Goal: Task Accomplishment & Management: Manage account settings

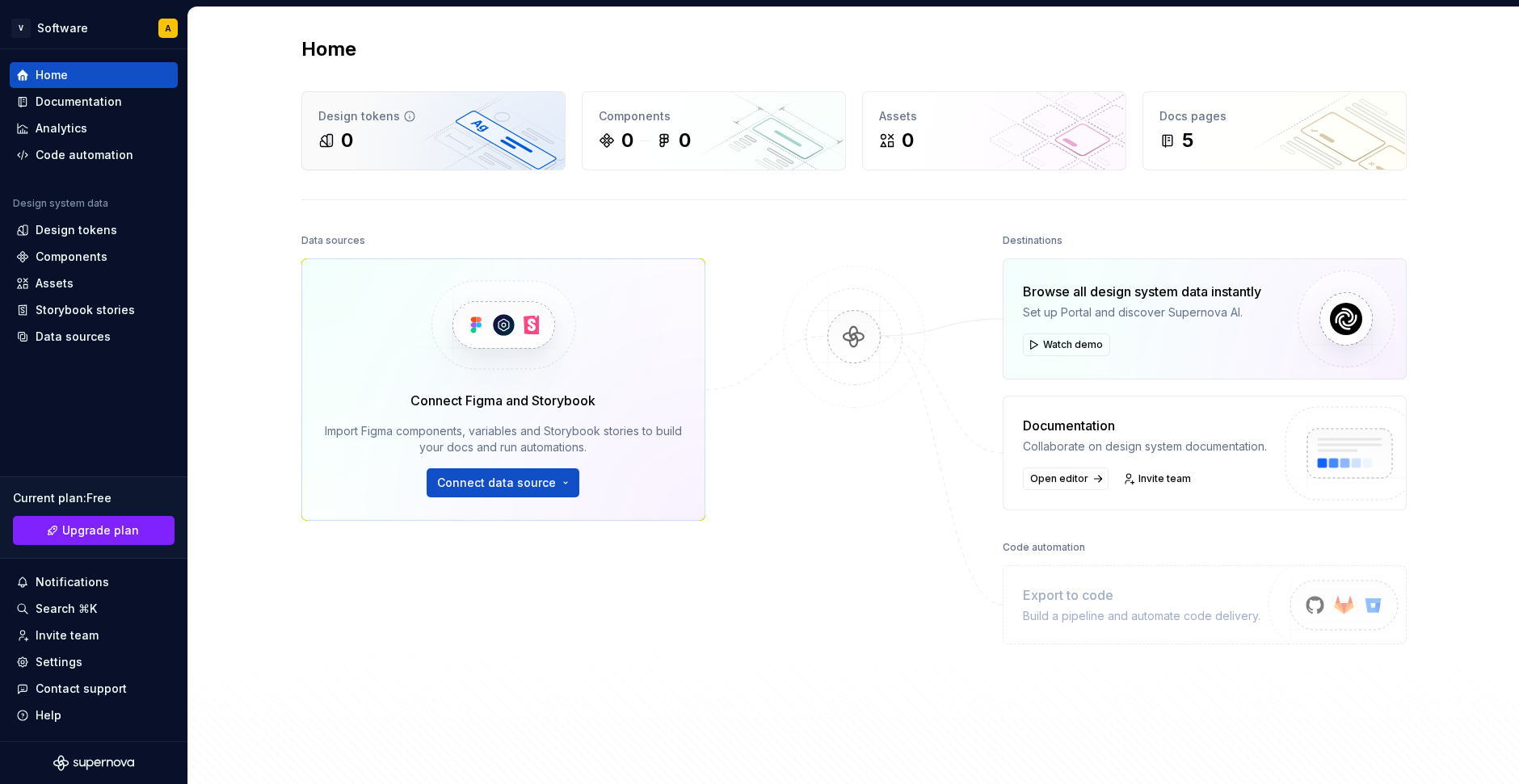
click at [454, 125] on div "Design tokens 0" at bounding box center [433, 130] width 262 height 77
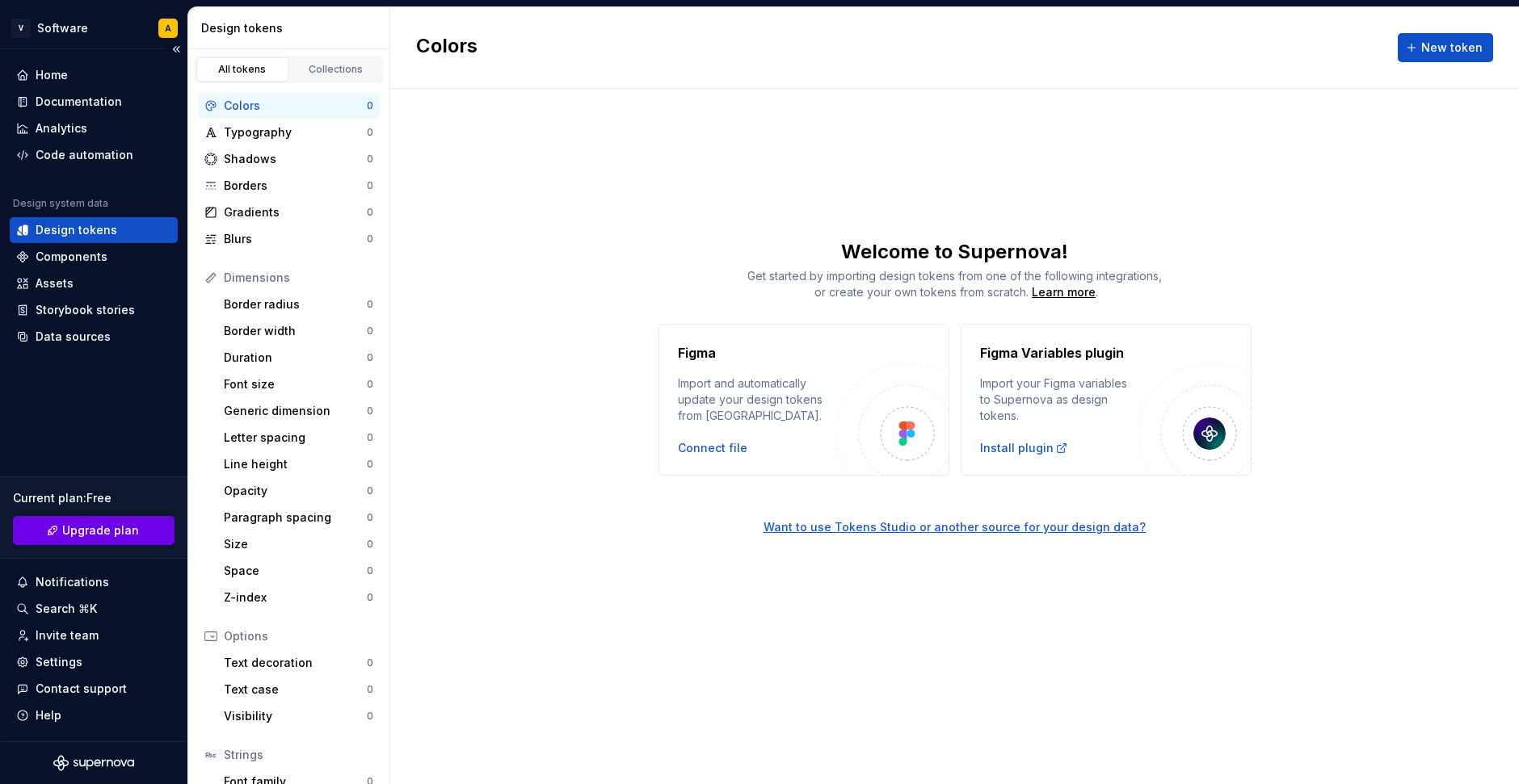
click at [102, 534] on span "Upgrade plan" at bounding box center [101, 531] width 77 height 16
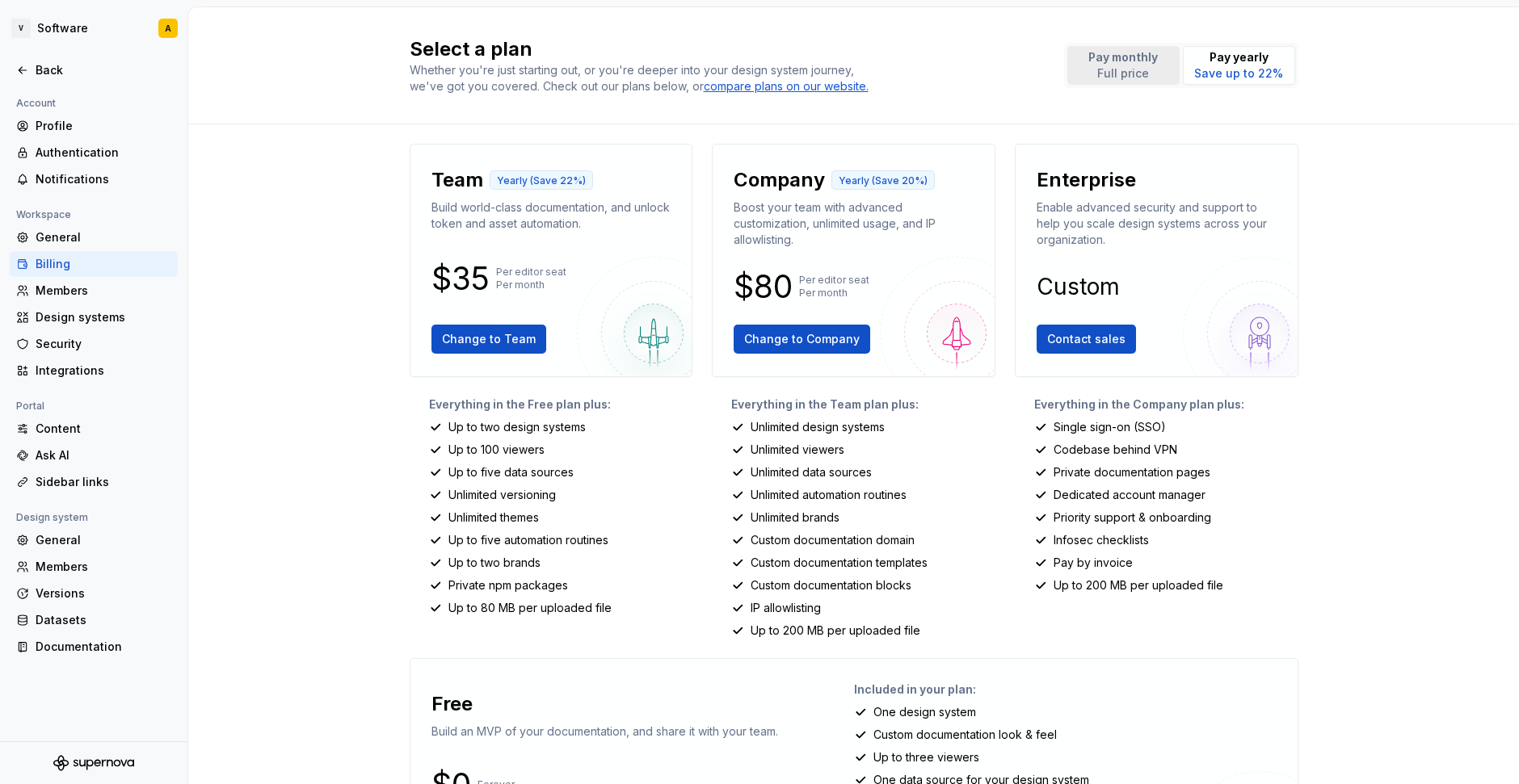
click at [1109, 74] on p "Full price" at bounding box center [1123, 74] width 70 height 16
click at [72, 236] on div "General" at bounding box center [104, 238] width 136 height 16
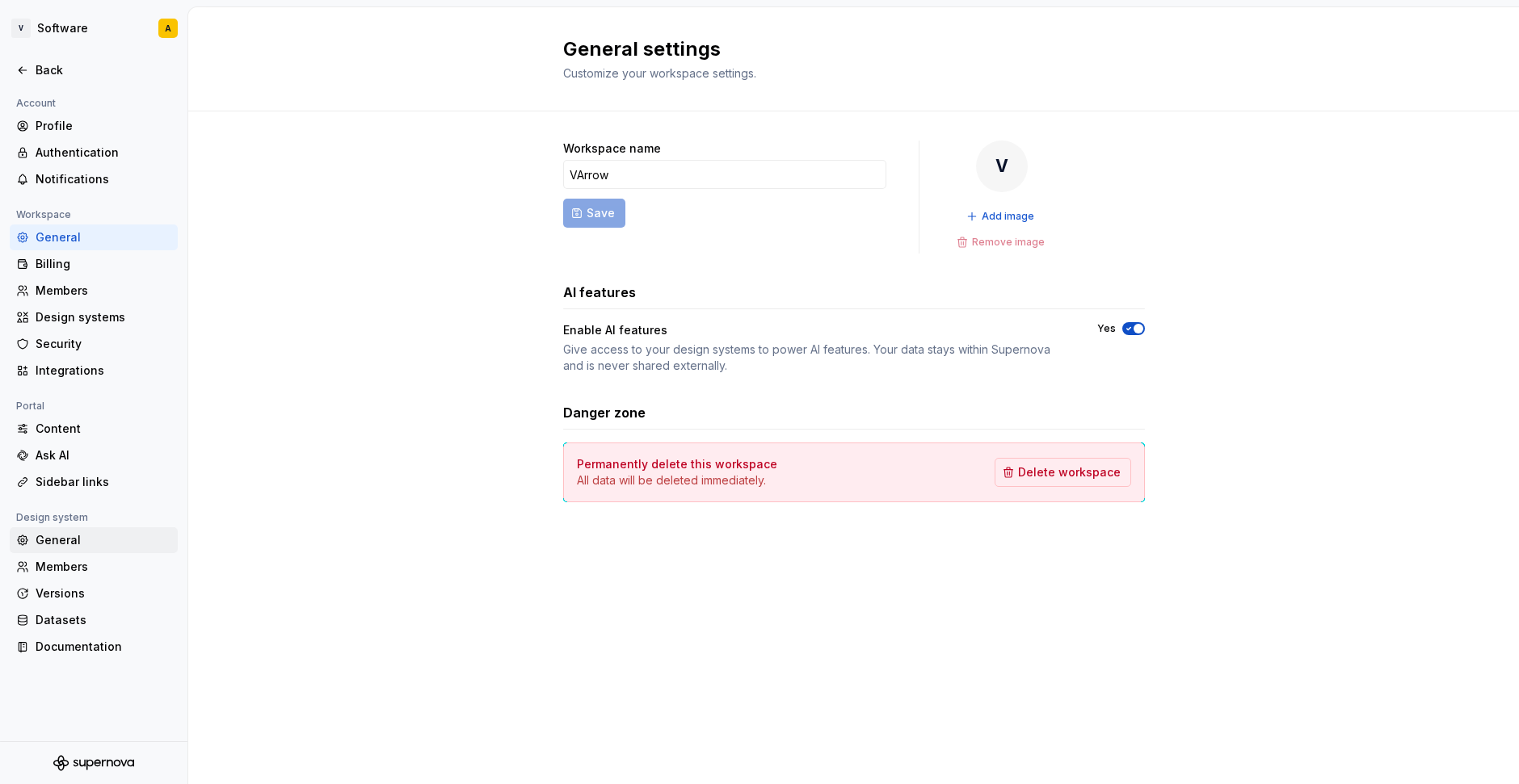
click at [87, 544] on div "General" at bounding box center [104, 541] width 136 height 16
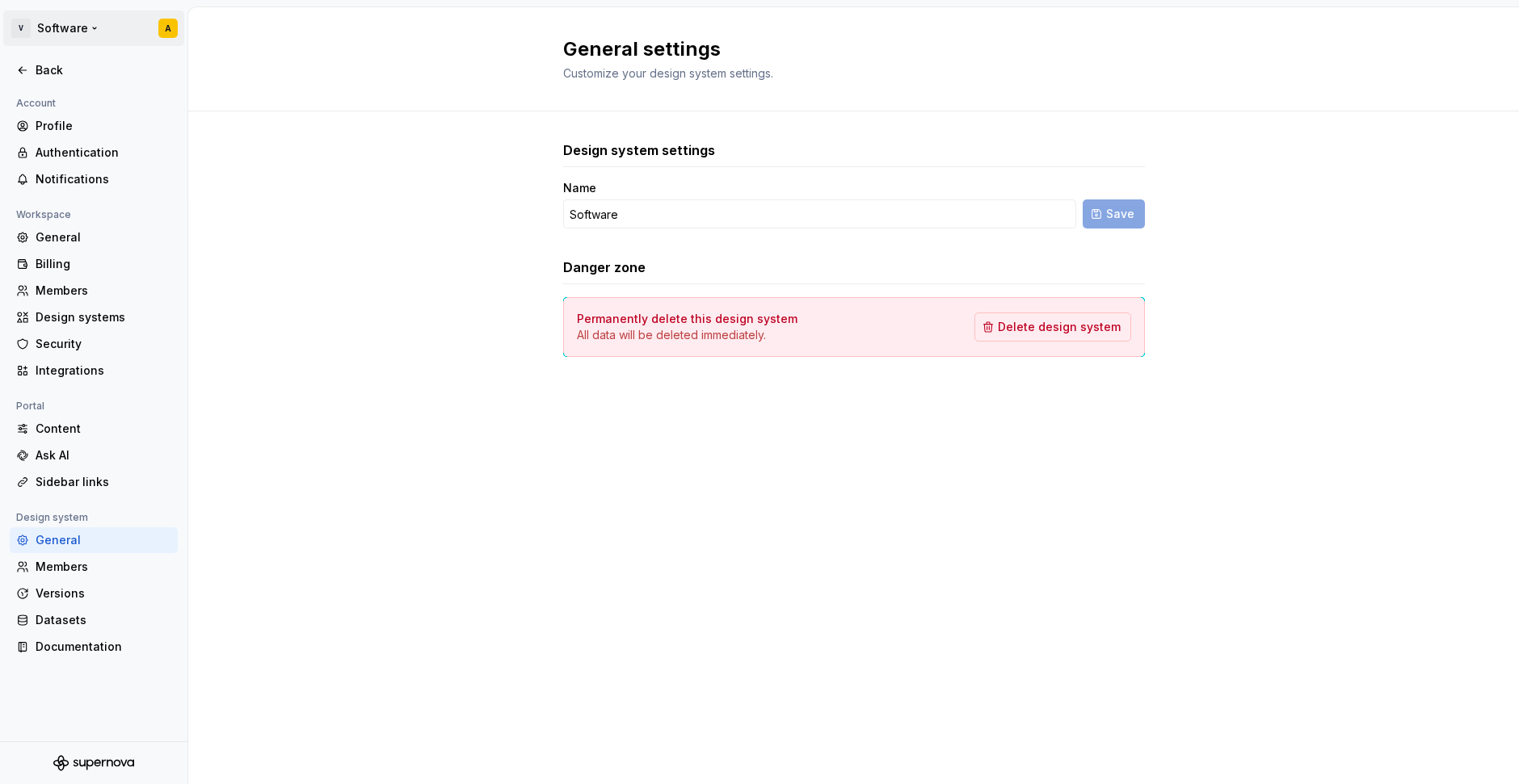
click at [61, 32] on html "V Software A Back Account Profile Authentication Notifications Workspace Genera…" at bounding box center [759, 392] width 1519 height 784
click at [84, 137] on div "Daily credits" at bounding box center [97, 142] width 161 height 16
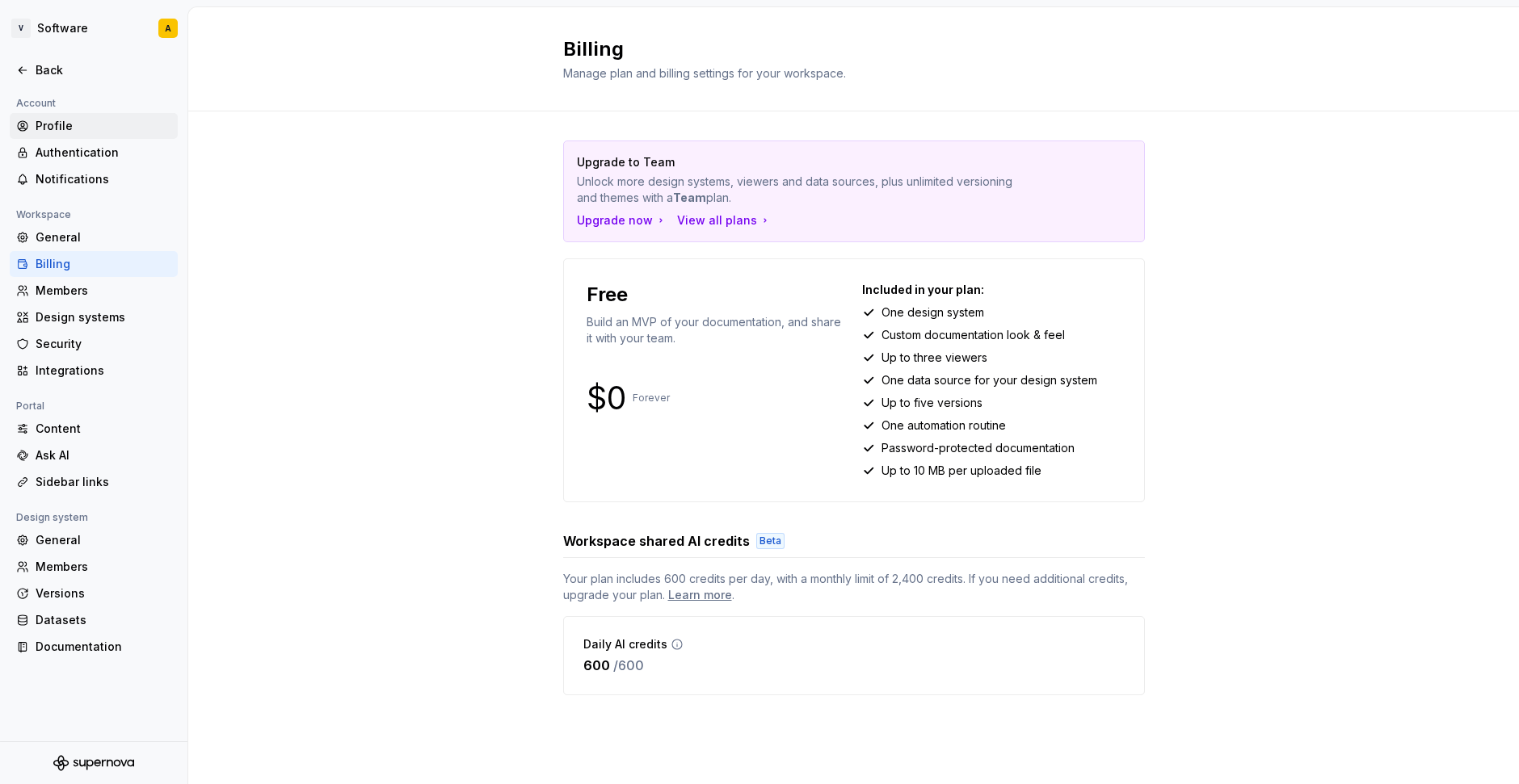
click at [74, 126] on div "Profile" at bounding box center [104, 126] width 136 height 16
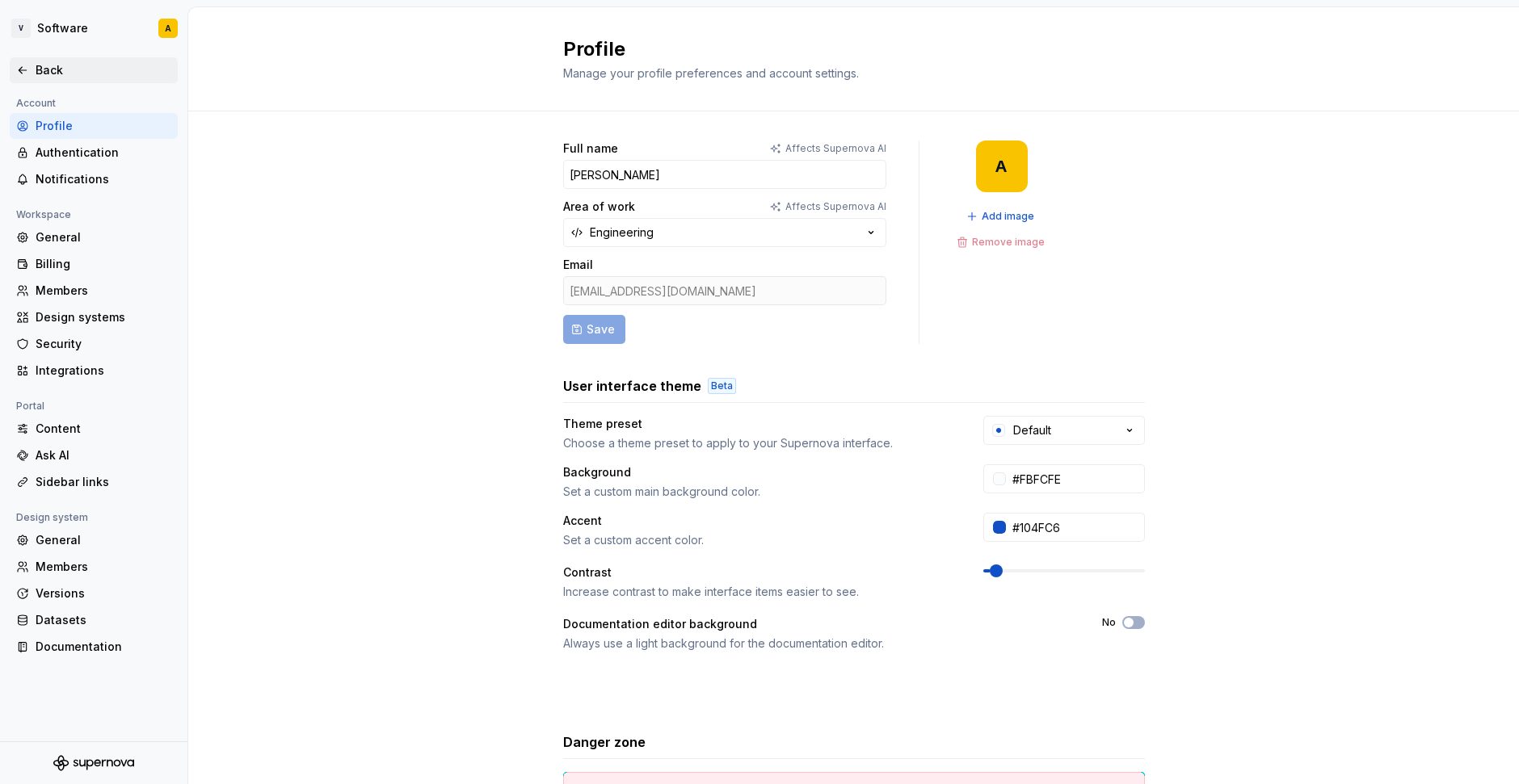
click at [77, 72] on div "Back" at bounding box center [104, 71] width 136 height 16
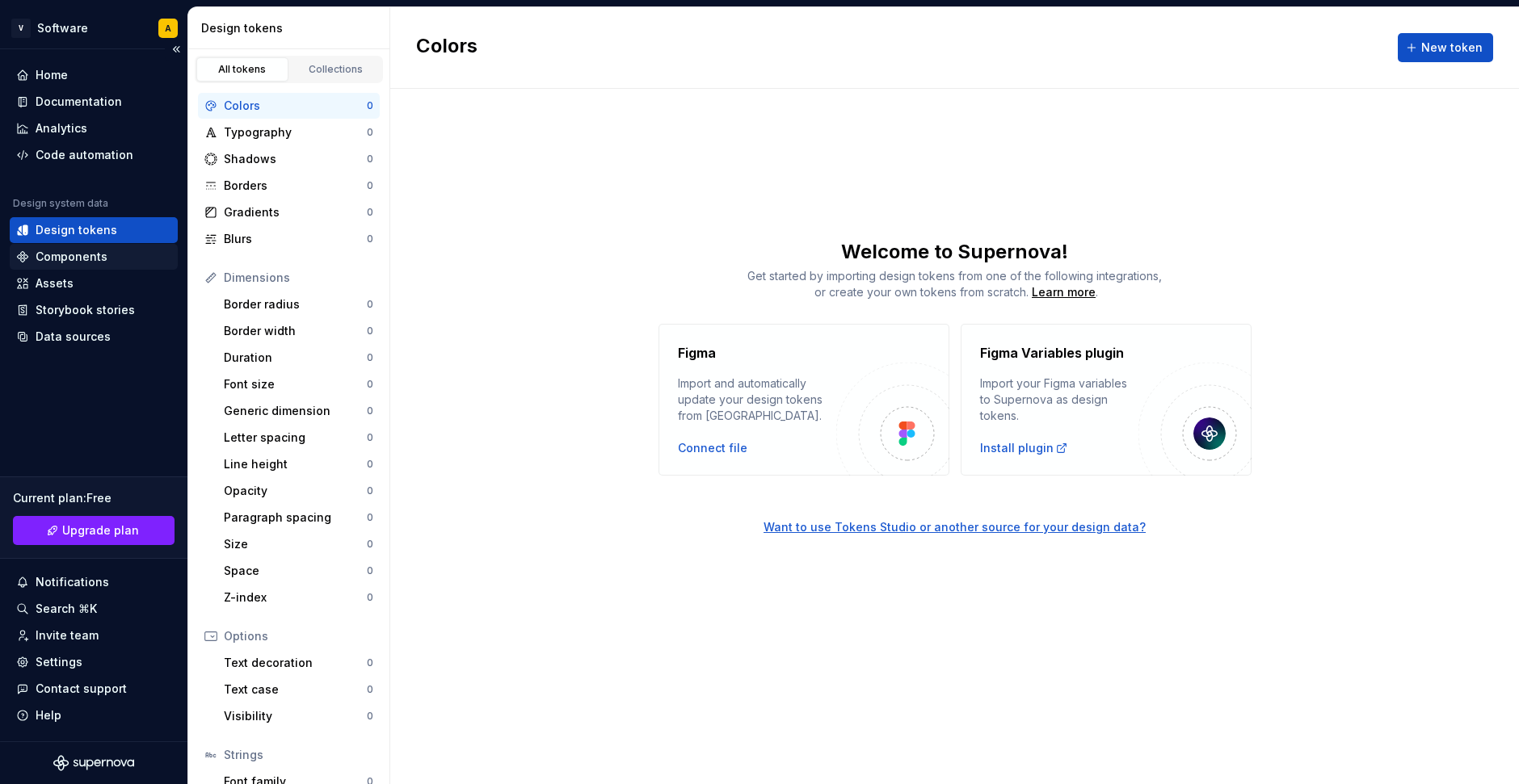
click at [100, 259] on div "Components" at bounding box center [71, 257] width 72 height 16
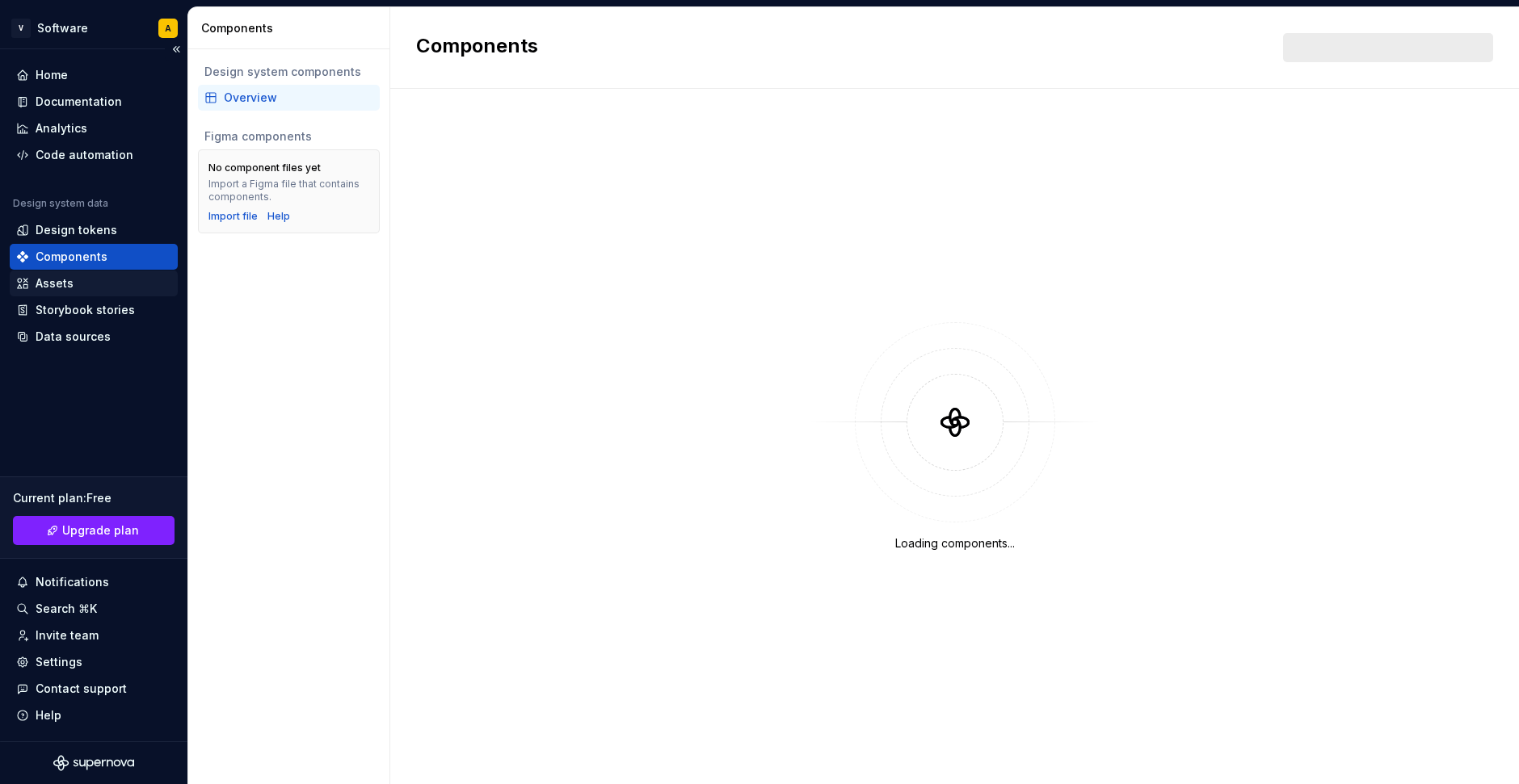
click at [87, 283] on div "Assets" at bounding box center [94, 284] width 155 height 16
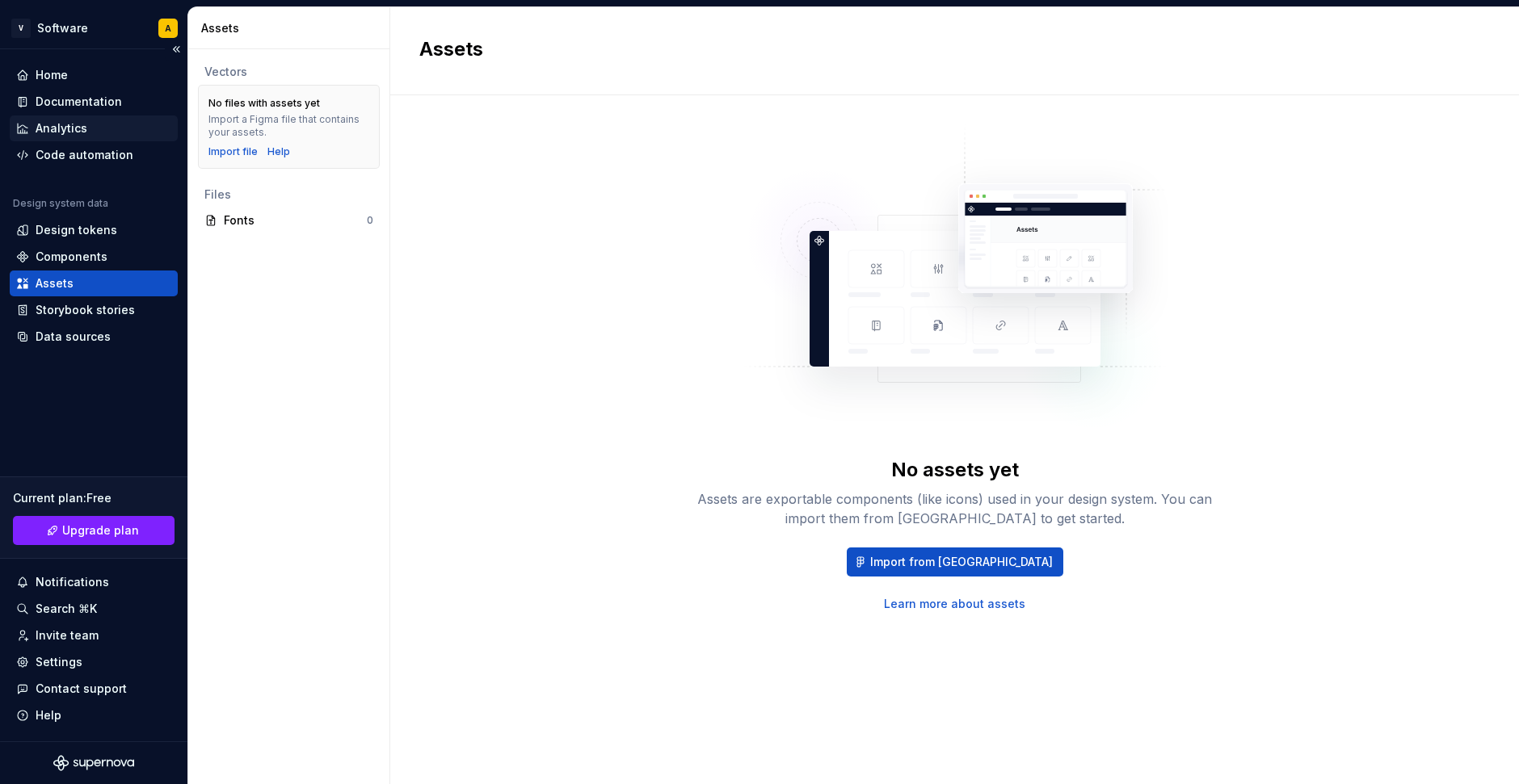
click at [74, 137] on div "Analytics" at bounding box center [94, 128] width 168 height 25
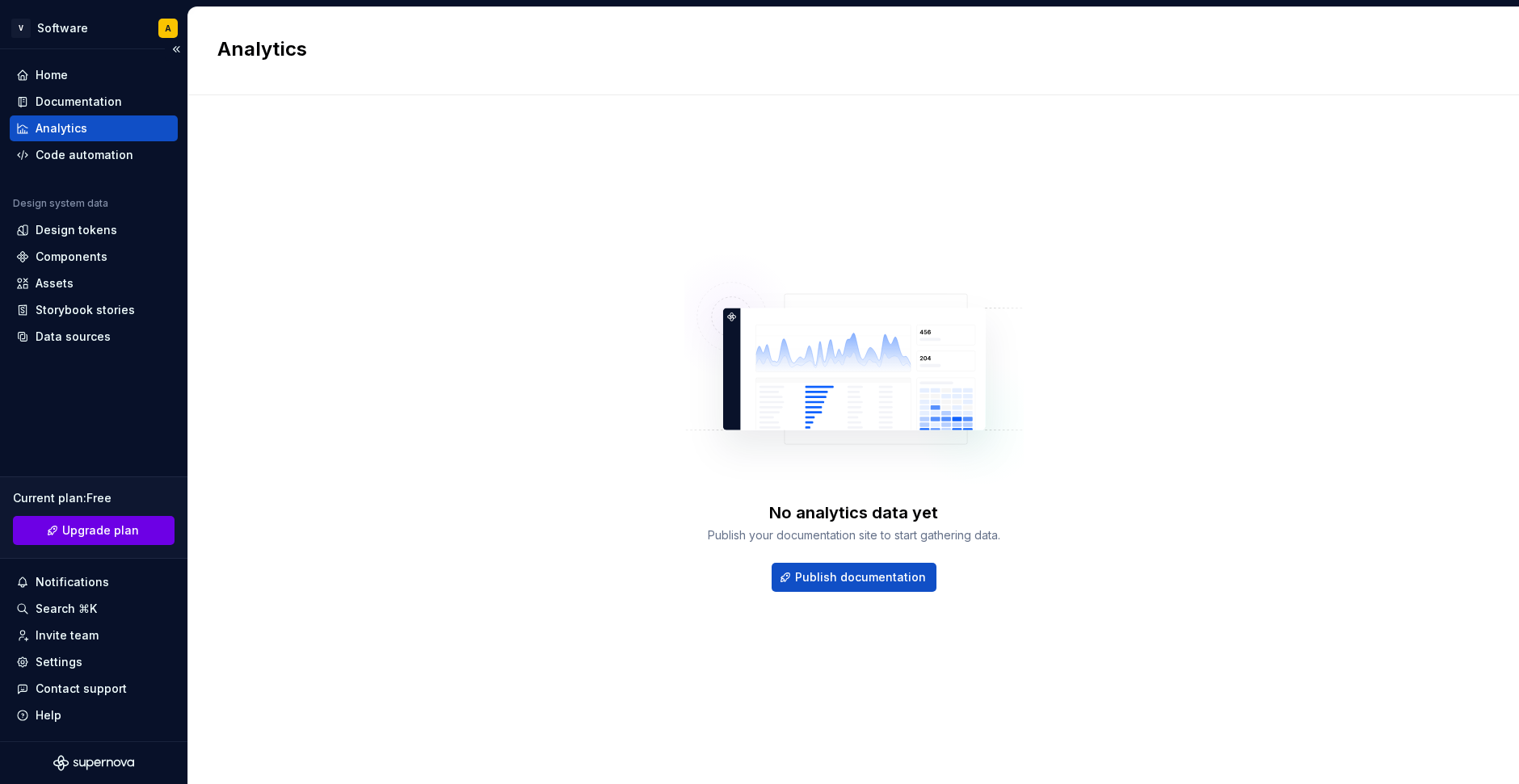
click at [104, 521] on link "Upgrade plan" at bounding box center [94, 531] width 162 height 29
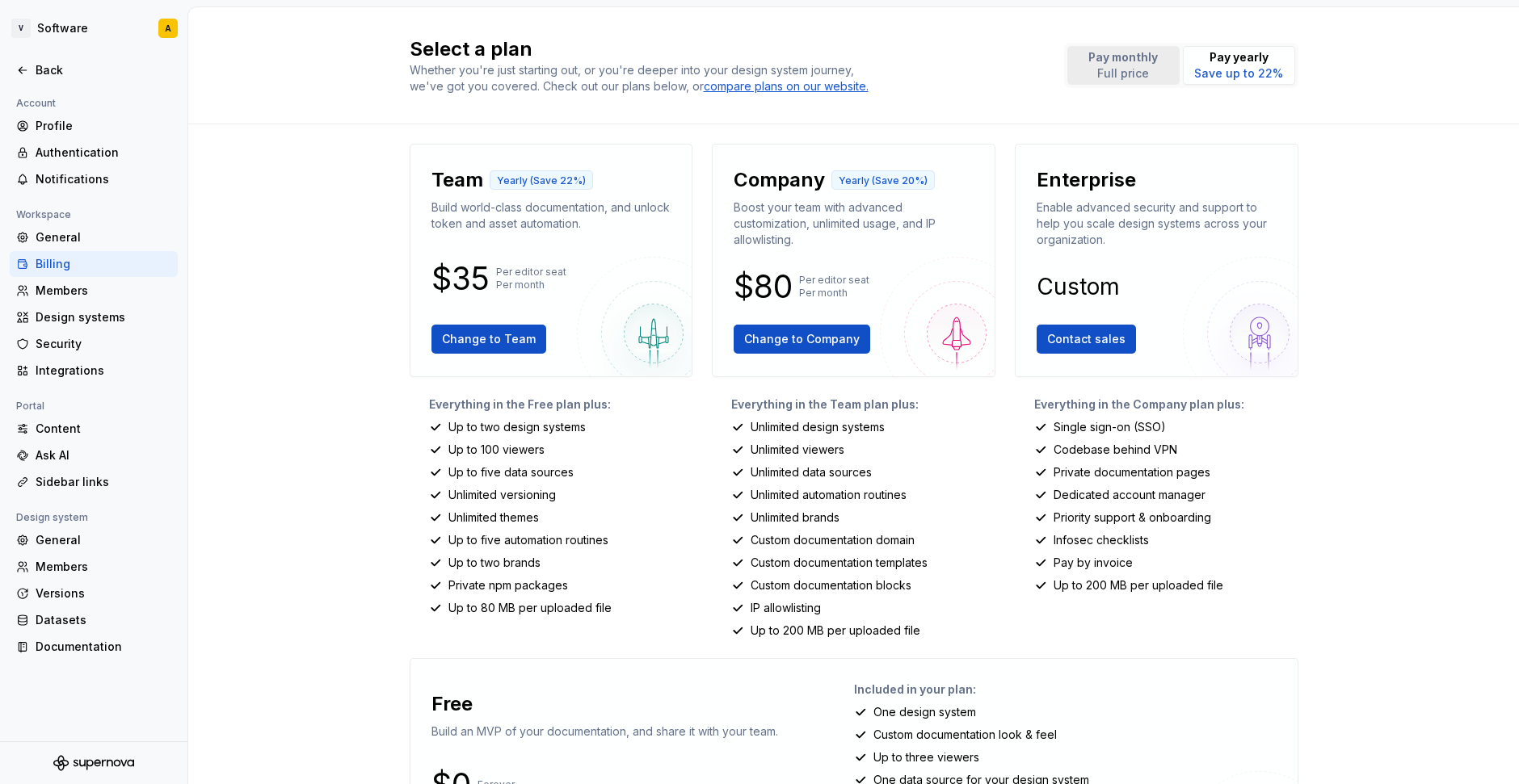
click at [1126, 74] on p "Full price" at bounding box center [1123, 74] width 70 height 16
click at [59, 454] on div "Ask AI" at bounding box center [104, 456] width 136 height 16
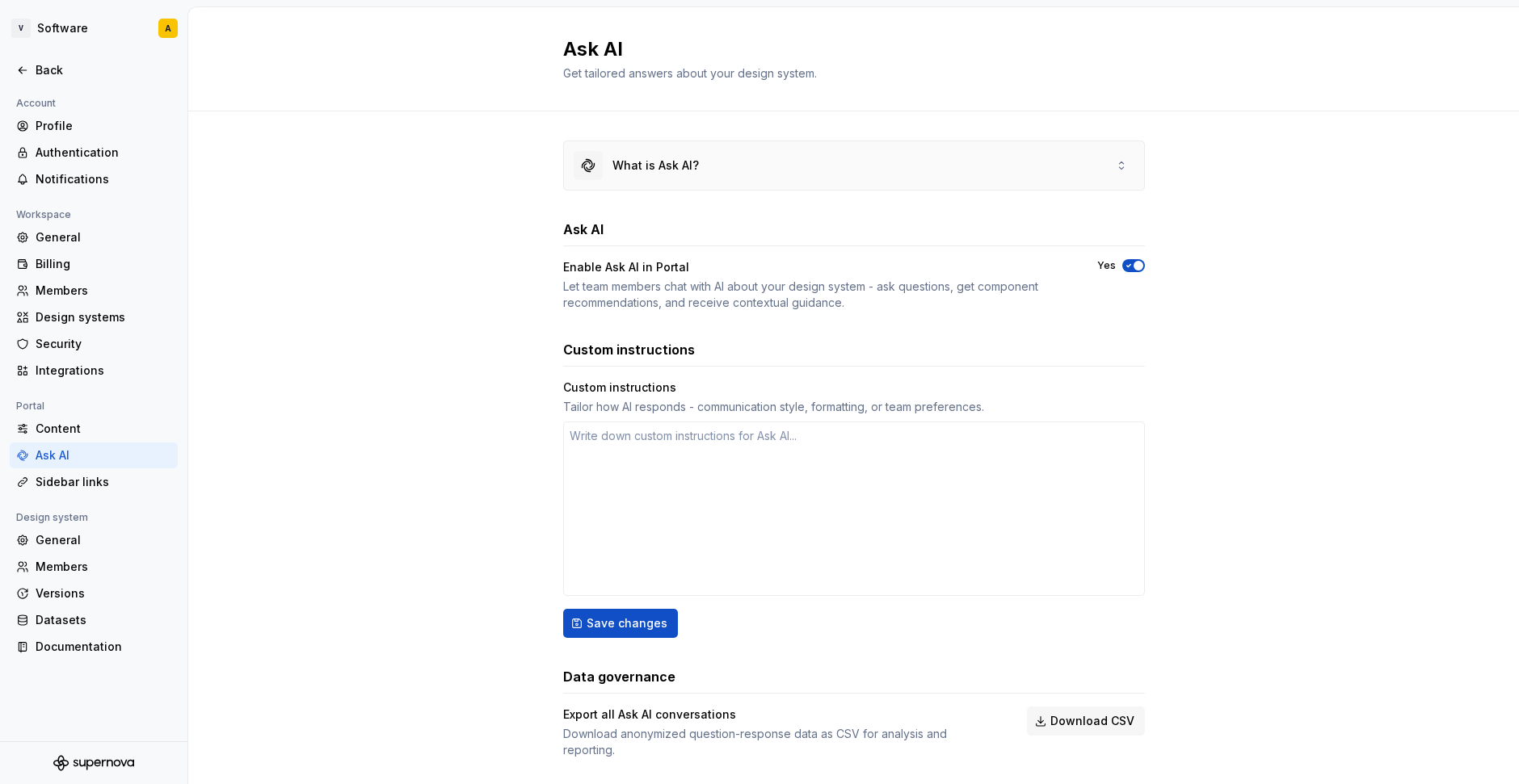
click at [627, 163] on div "What is Ask AI?" at bounding box center [656, 166] width 86 height 16
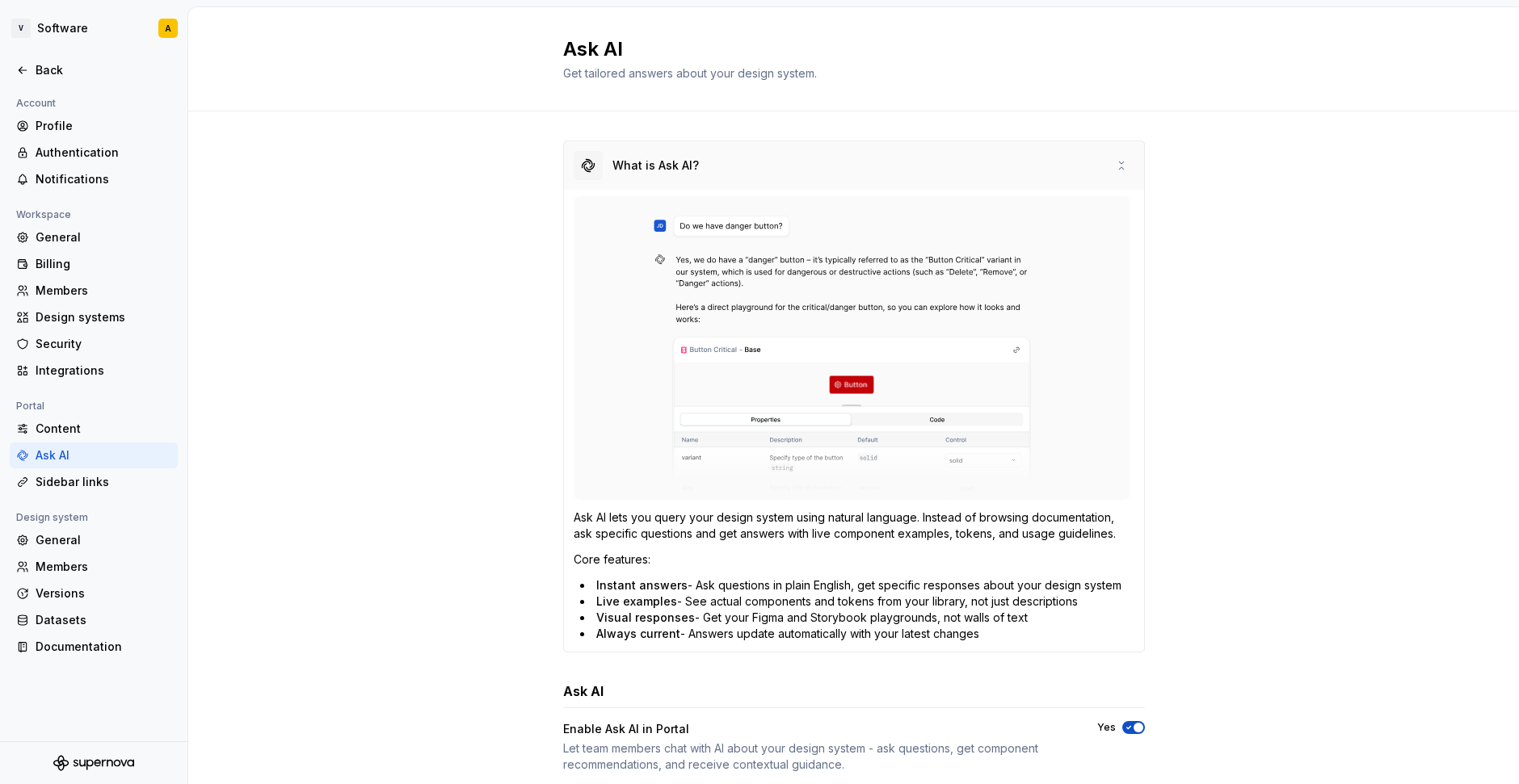
click at [627, 163] on div "What is Ask AI?" at bounding box center [656, 166] width 86 height 16
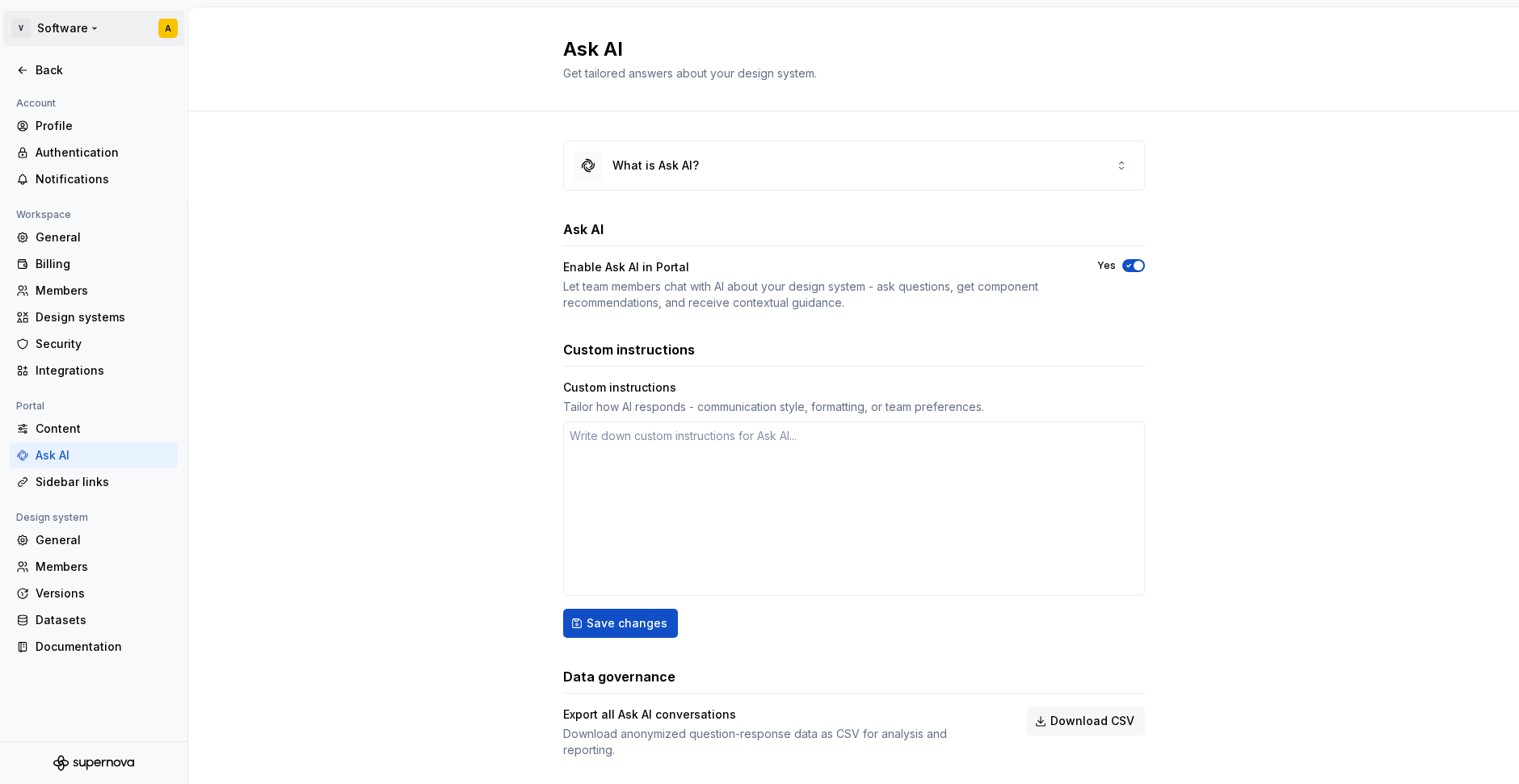
click at [49, 22] on html "V Software A Back Account Profile Authentication Notifications Workspace Genera…" at bounding box center [759, 392] width 1519 height 784
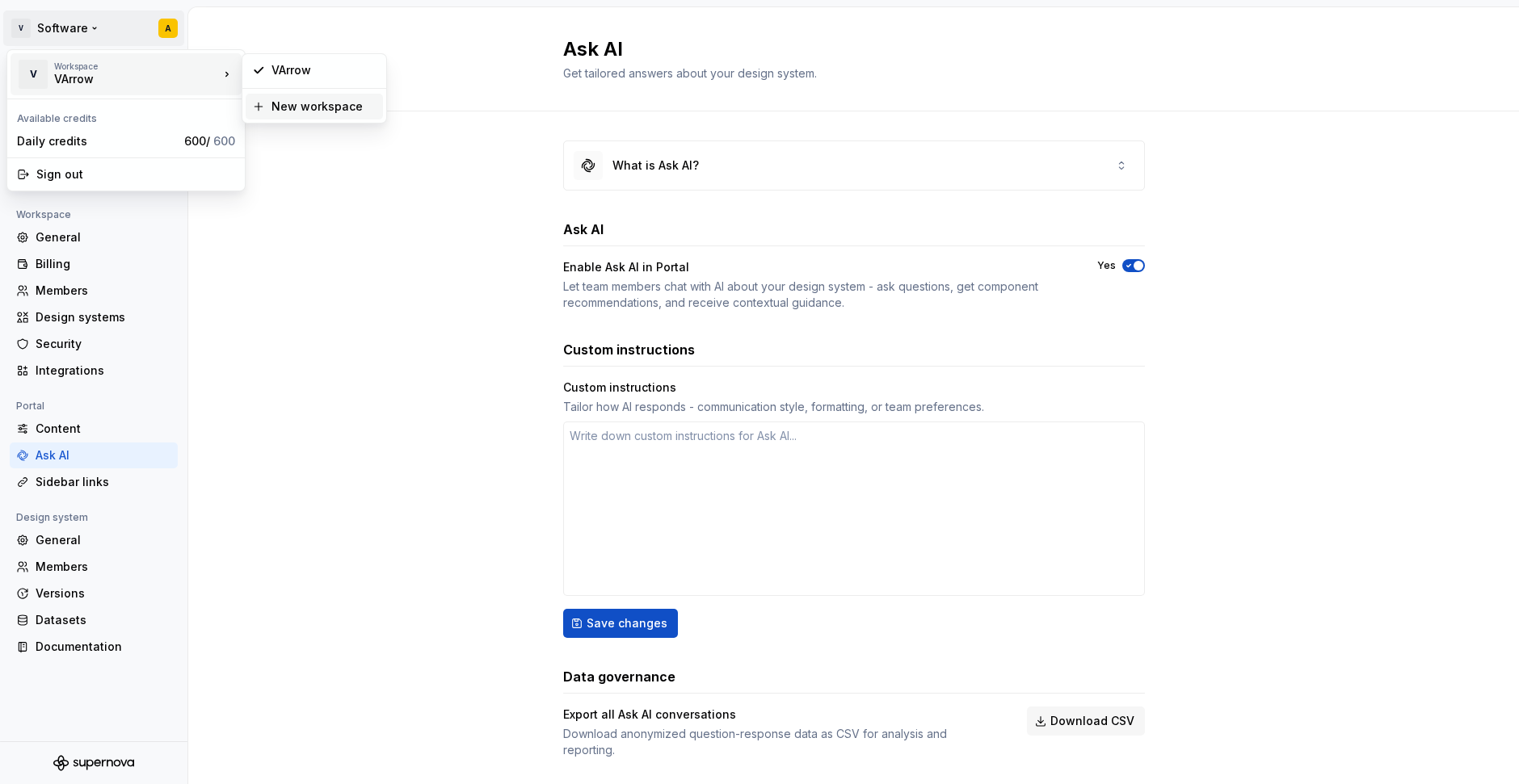
click at [298, 112] on div "New workspace" at bounding box center [324, 107] width 105 height 16
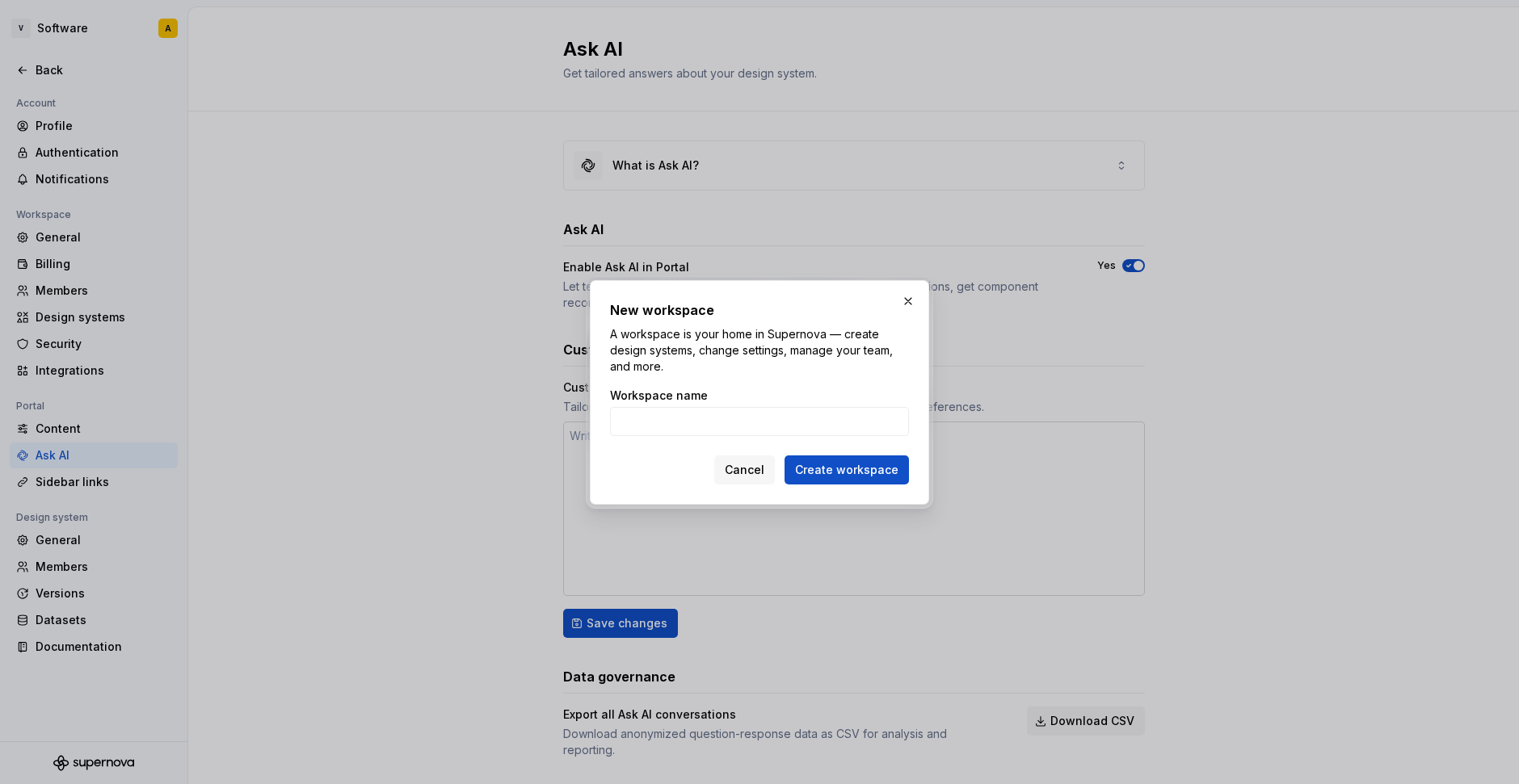
click at [745, 480] on button "Cancel" at bounding box center [745, 470] width 61 height 29
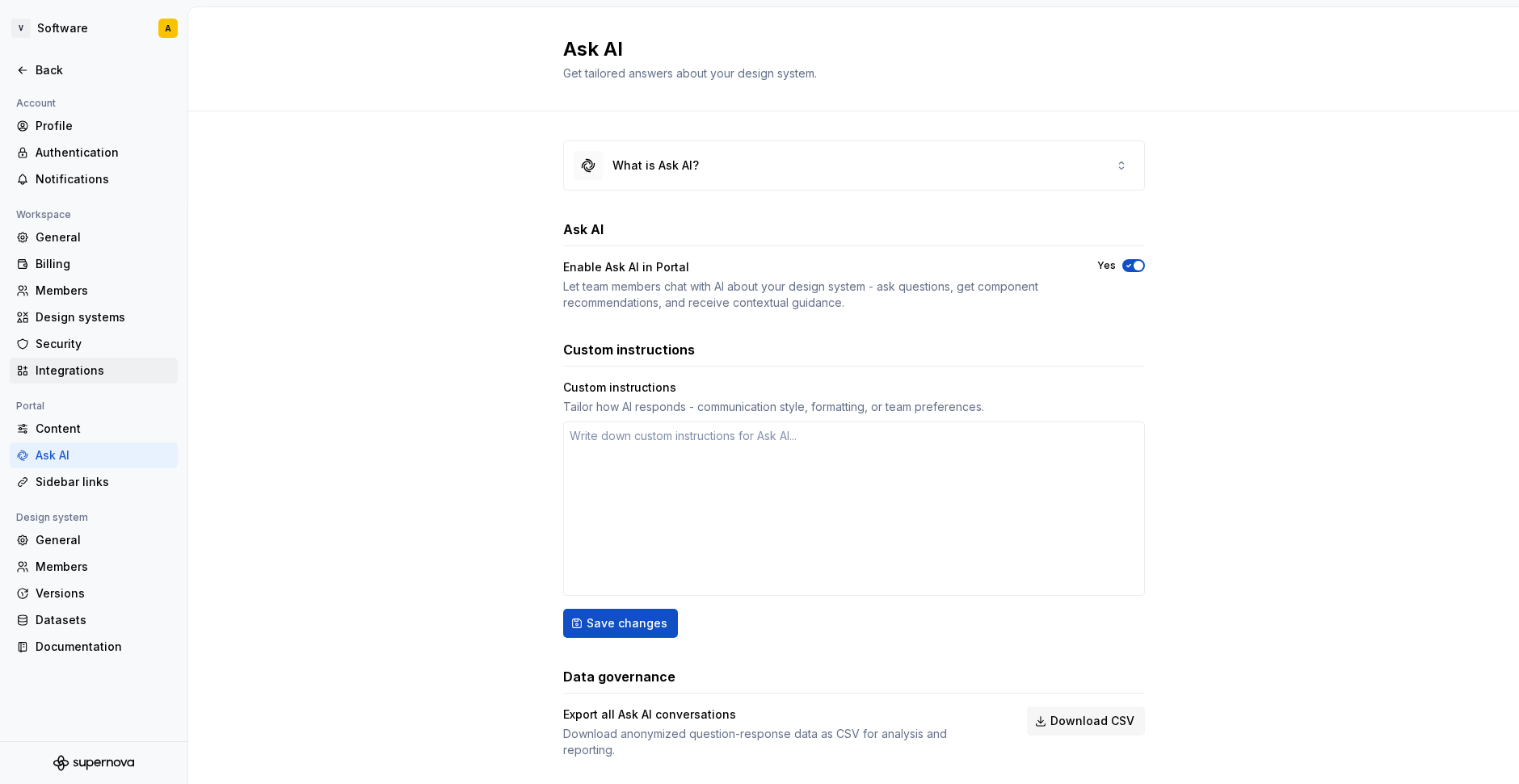
click at [77, 370] on div "Integrations" at bounding box center [104, 371] width 136 height 16
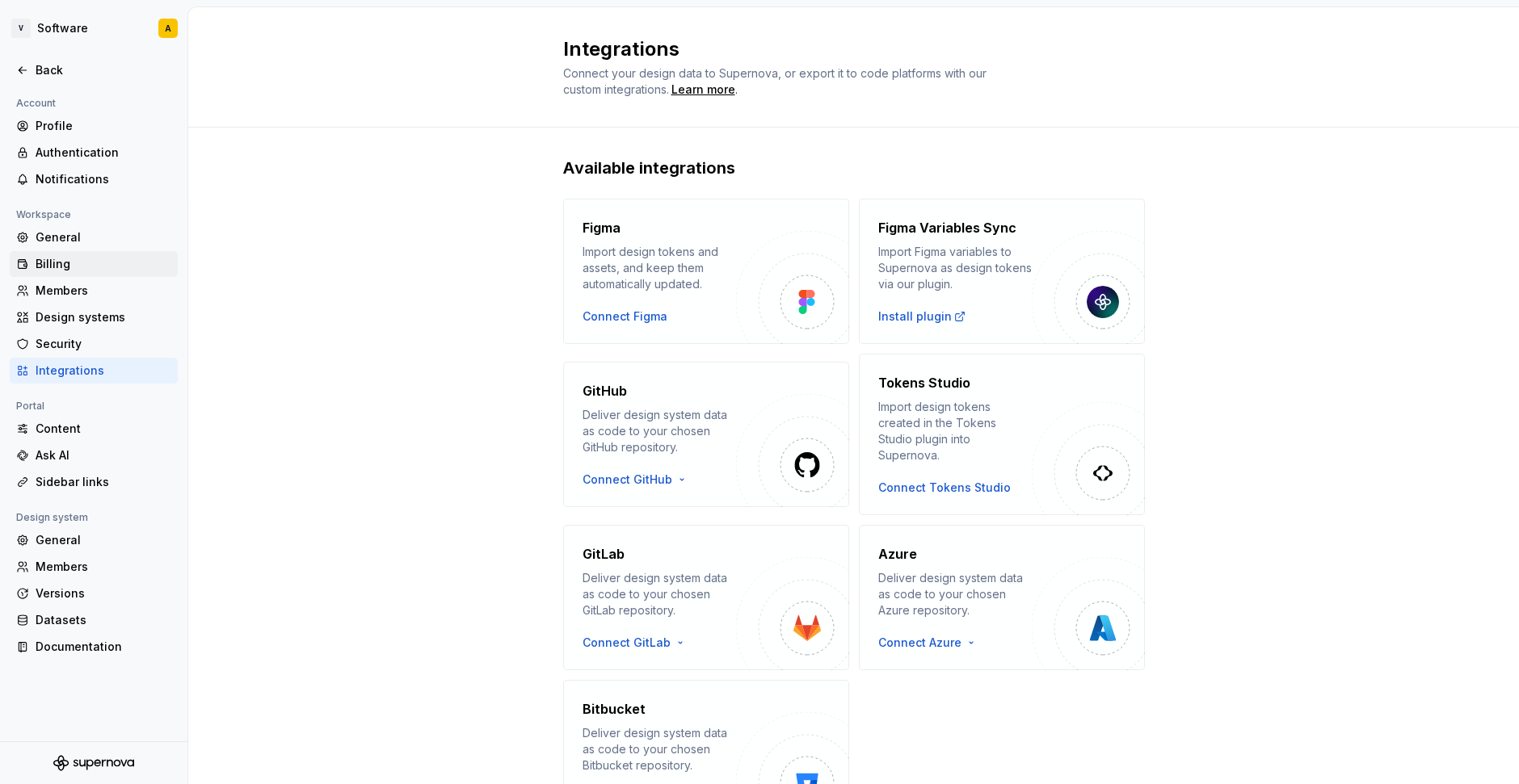
click at [70, 258] on div "Billing" at bounding box center [104, 264] width 136 height 16
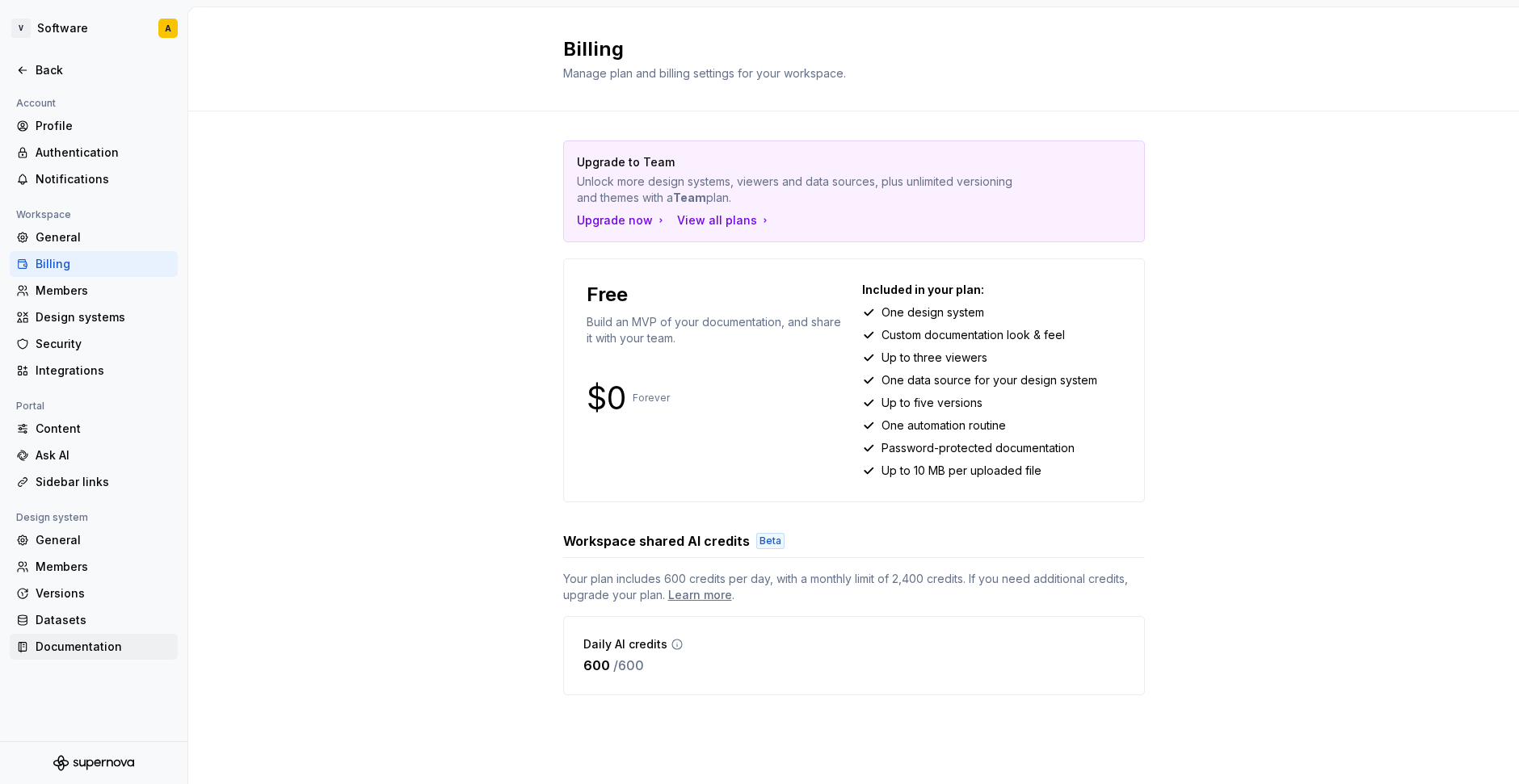
click at [69, 642] on div "Documentation" at bounding box center [104, 647] width 136 height 16
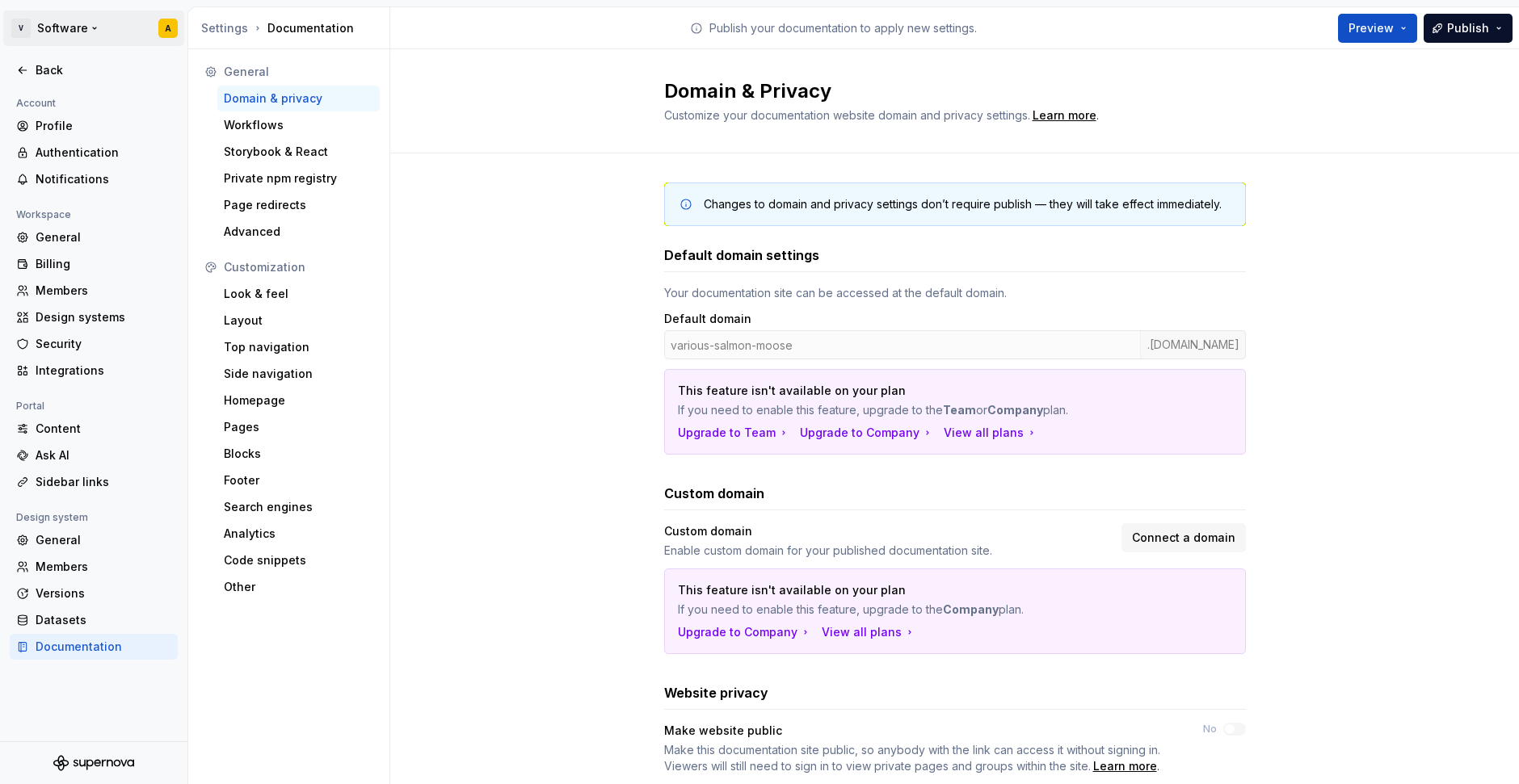
click at [60, 27] on html "V Software A Back Account Profile Authentication Notifications Workspace Genera…" at bounding box center [759, 392] width 1519 height 784
click at [471, 220] on html "V Software A Back Account Profile Authentication Notifications Workspace Genera…" at bounding box center [759, 392] width 1519 height 784
click at [90, 25] on html "V Software A Back Account Profile Authentication Notifications Workspace Genera…" at bounding box center [759, 392] width 1519 height 784
click at [80, 172] on div "Sign out" at bounding box center [135, 174] width 199 height 16
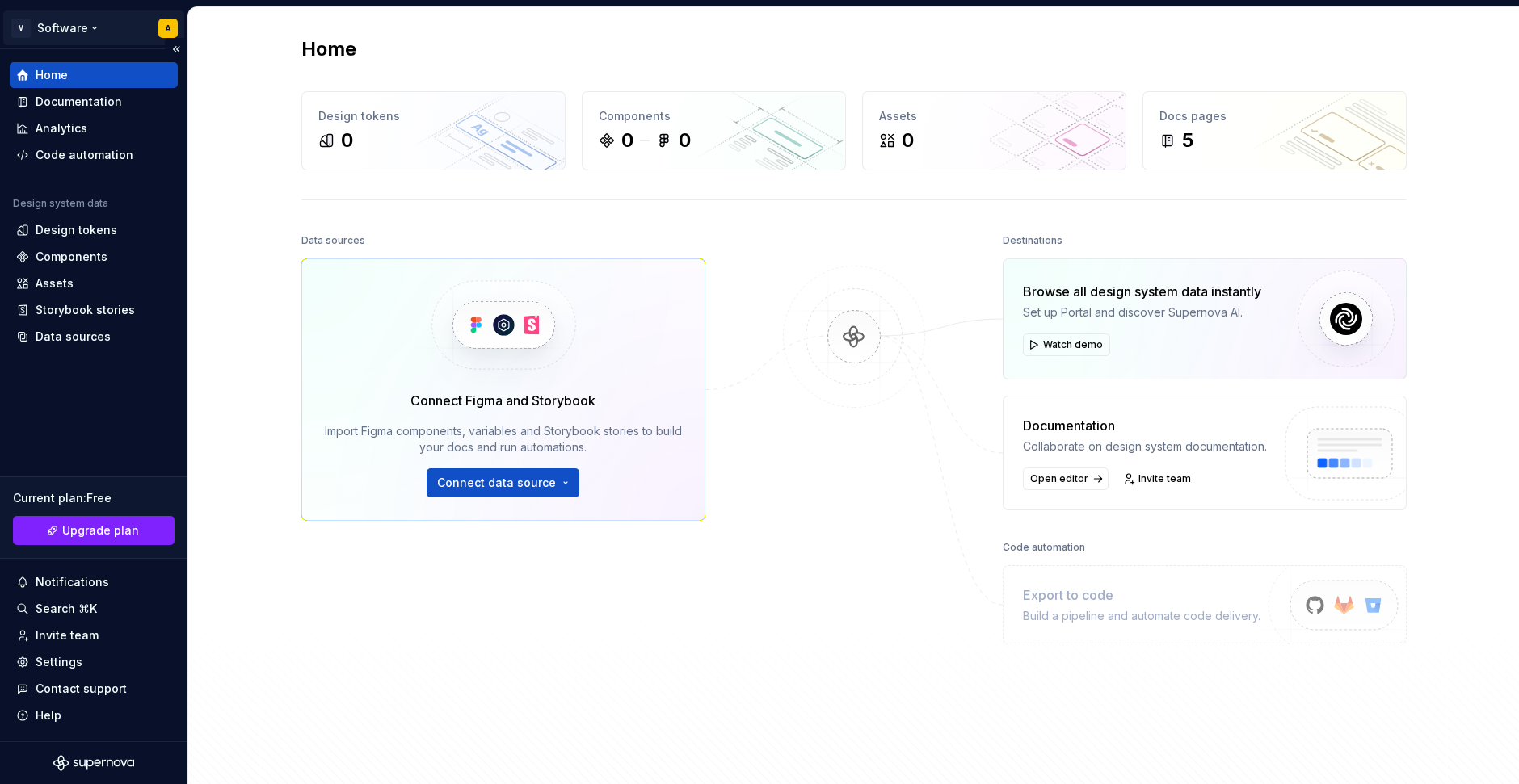
click at [63, 24] on html "V Software A Home Documentation Analytics Code automation Design system data De…" at bounding box center [759, 392] width 1519 height 784
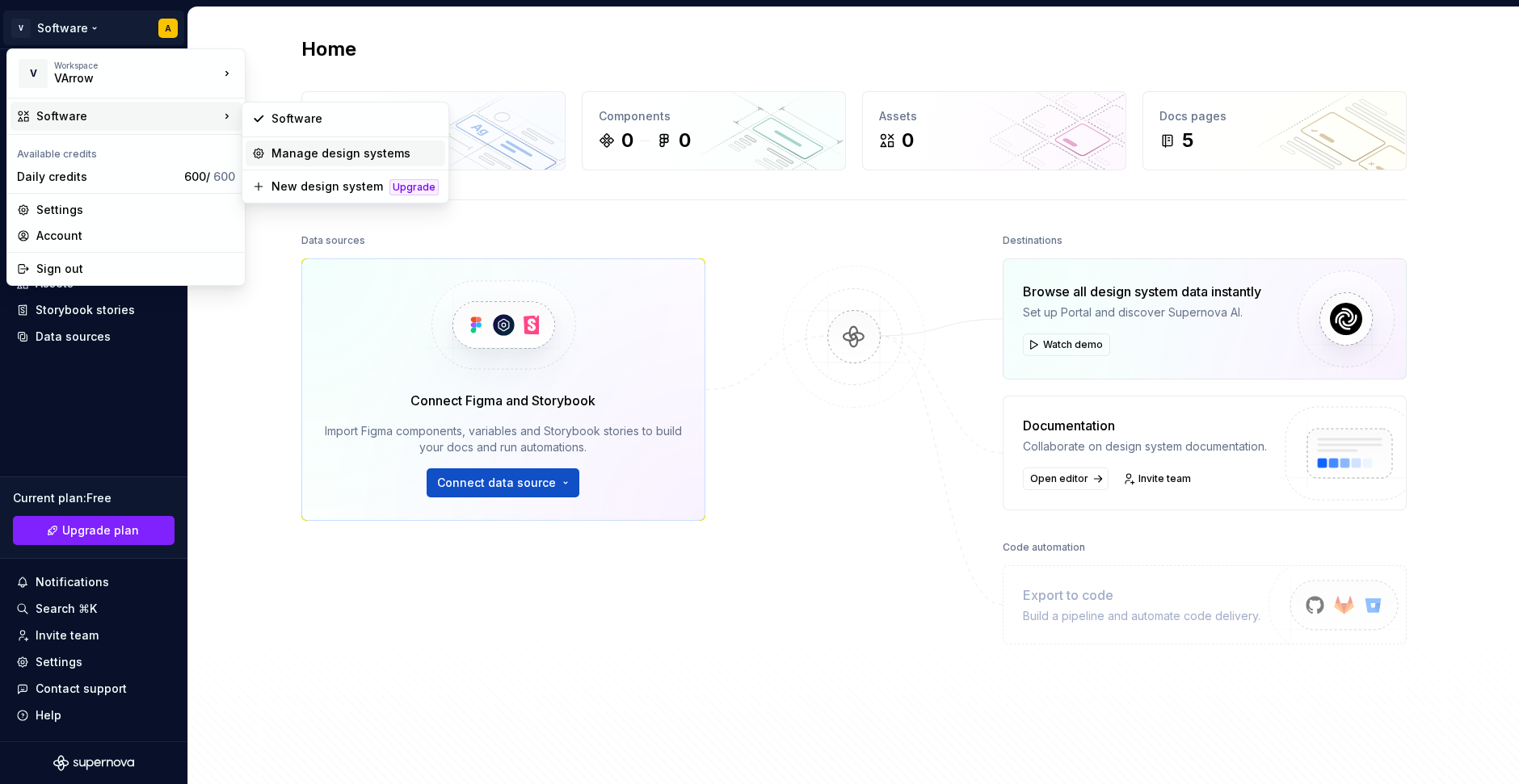
click at [283, 153] on div "Manage design systems" at bounding box center [355, 153] width 167 height 16
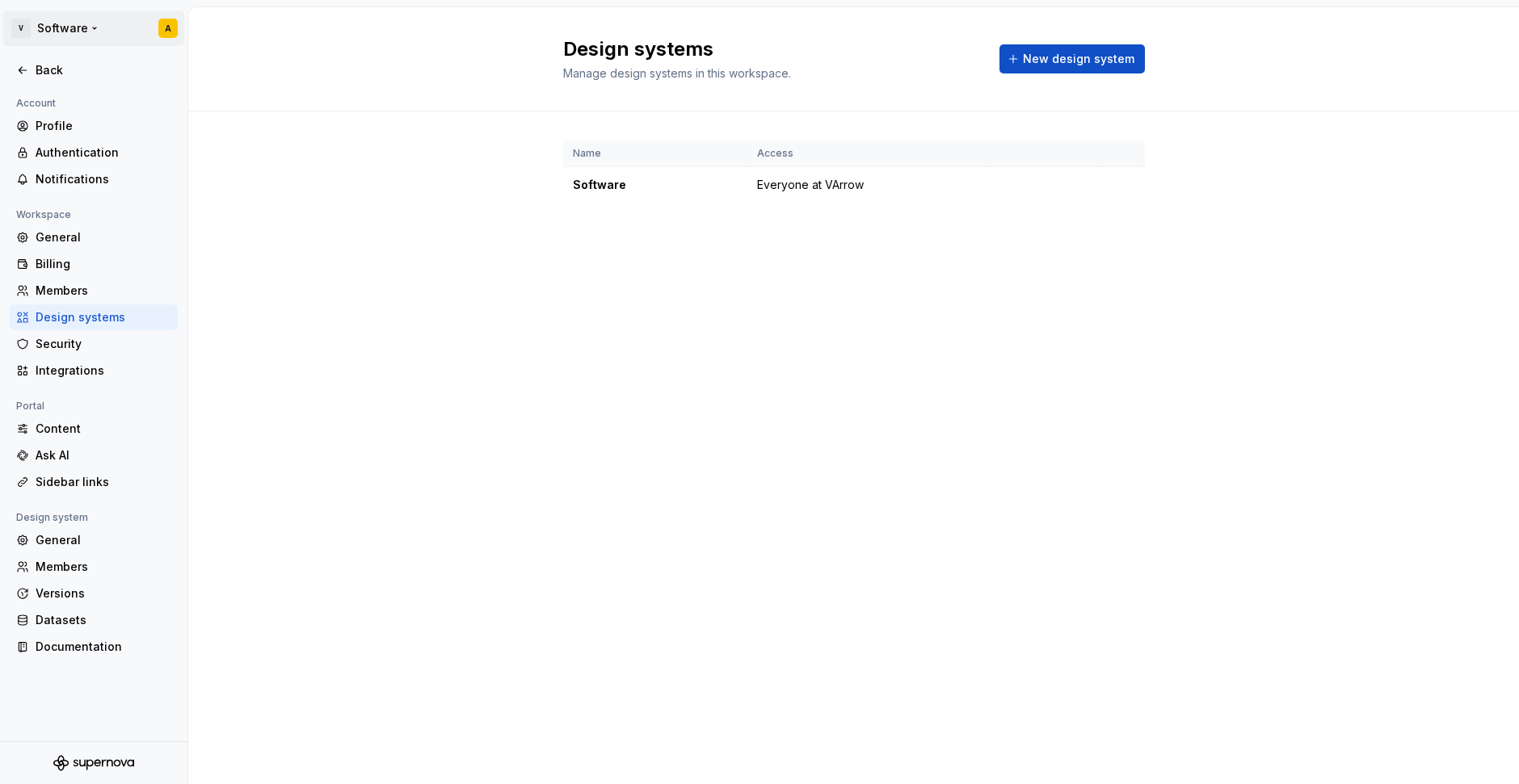
click at [57, 32] on html "V Software A Back Account Profile Authentication Notifications Workspace Genera…" at bounding box center [759, 392] width 1519 height 784
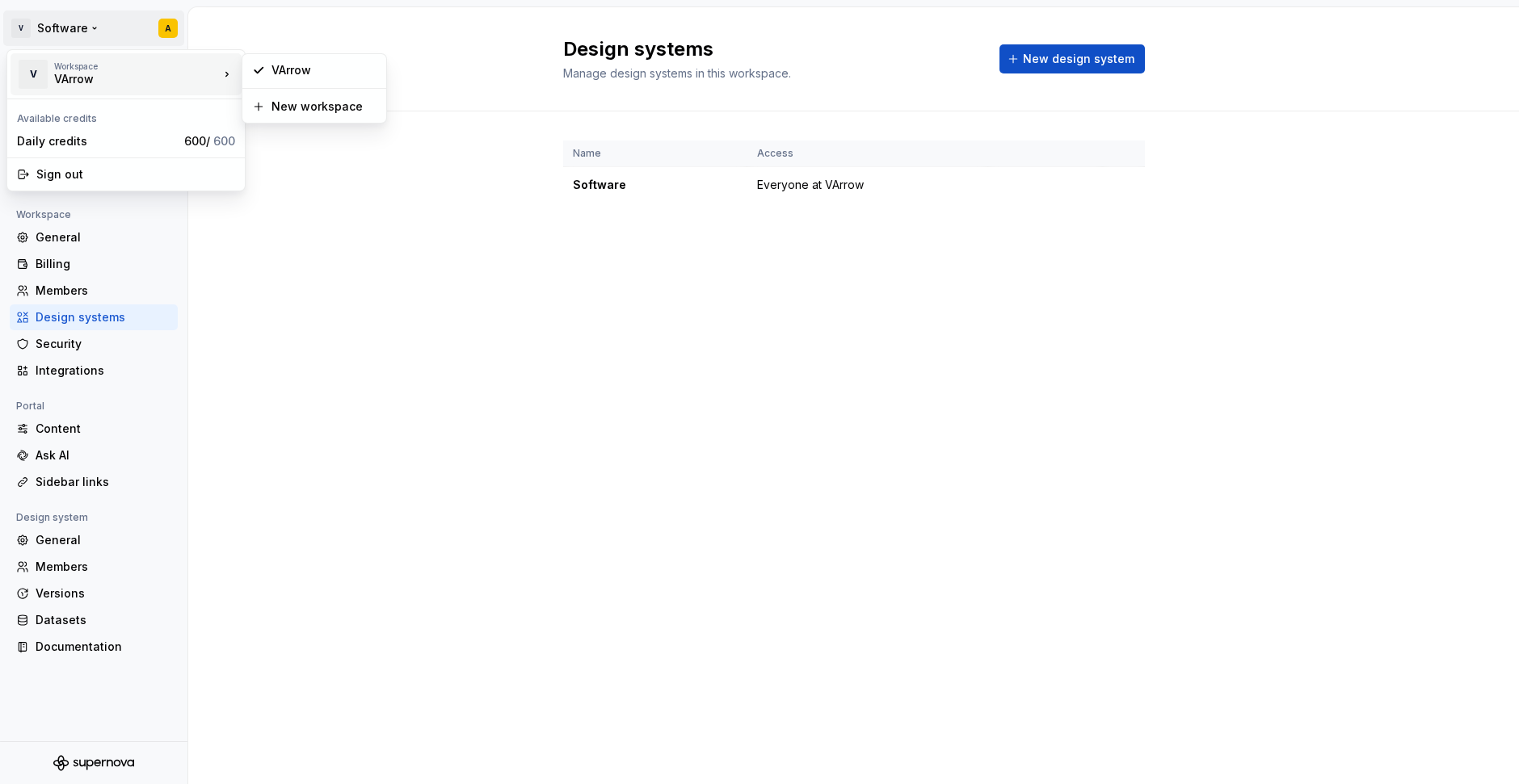
click at [74, 71] on div "VArrow" at bounding box center [123, 79] width 137 height 16
click at [266, 74] on div "VArrow" at bounding box center [314, 70] width 137 height 25
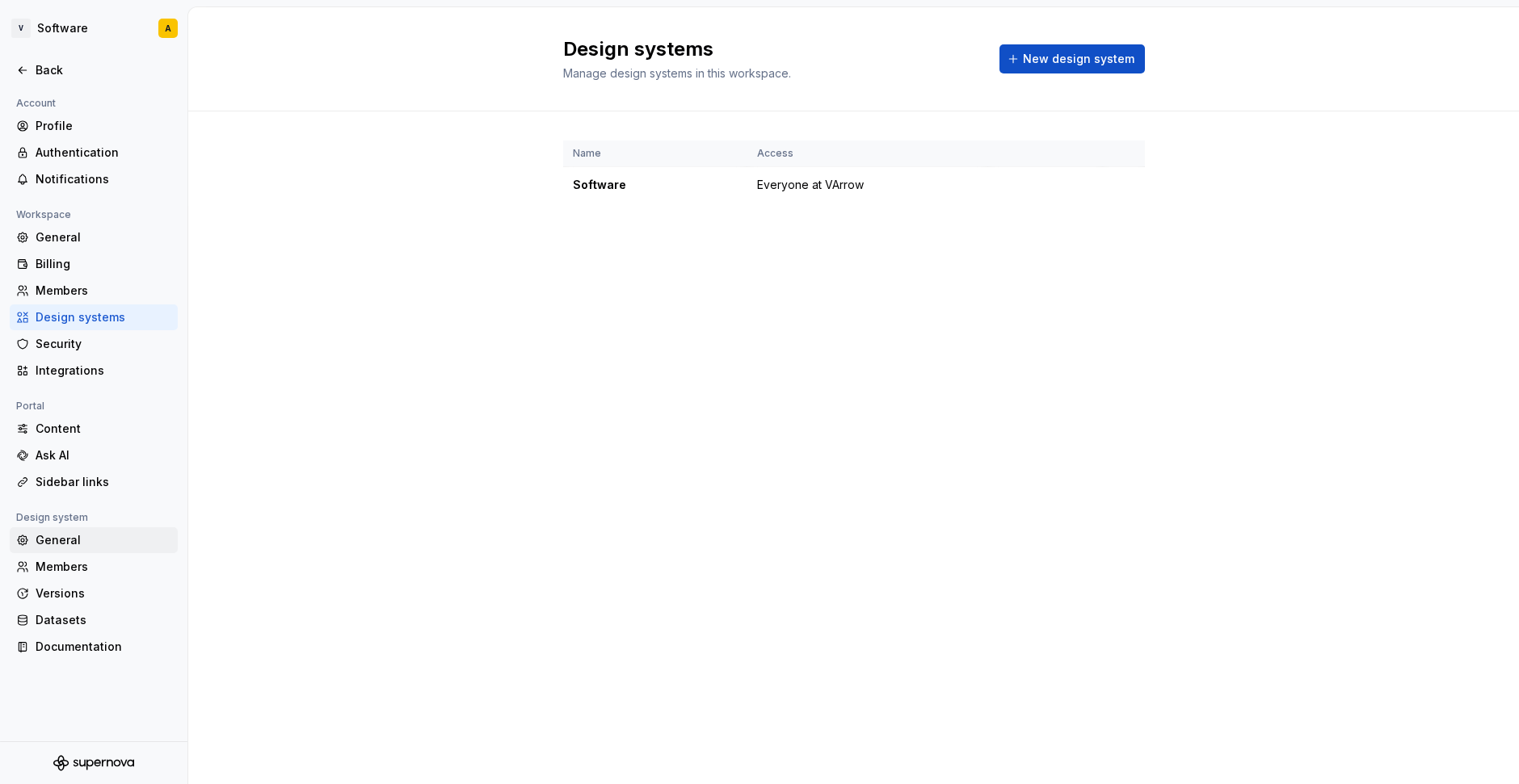
click at [45, 542] on div "General" at bounding box center [104, 541] width 136 height 16
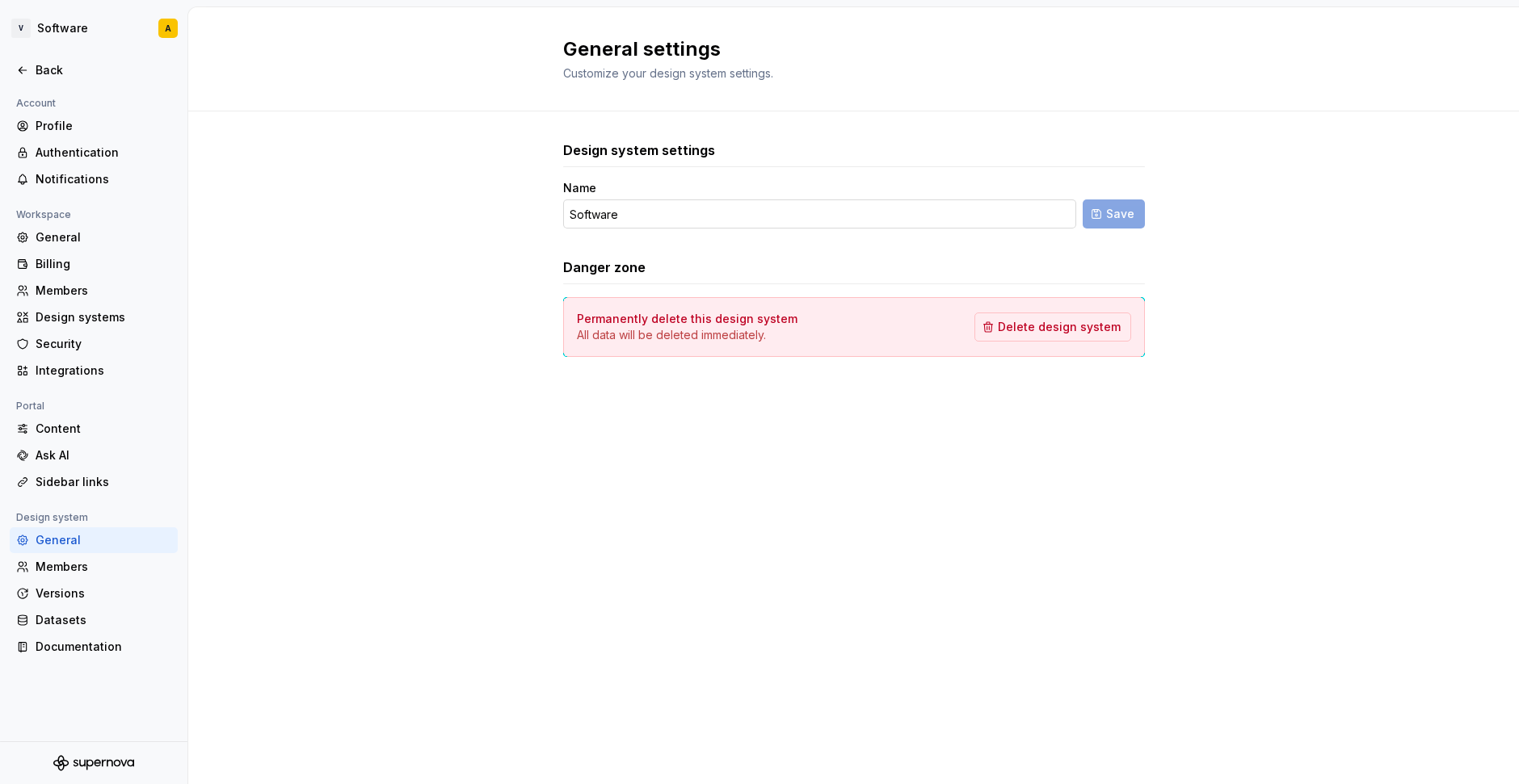
click at [631, 215] on input "Software" at bounding box center [819, 214] width 513 height 29
click at [66, 27] on html "V Software A Back Account Profile Authentication Notifications Workspace Genera…" at bounding box center [759, 392] width 1519 height 784
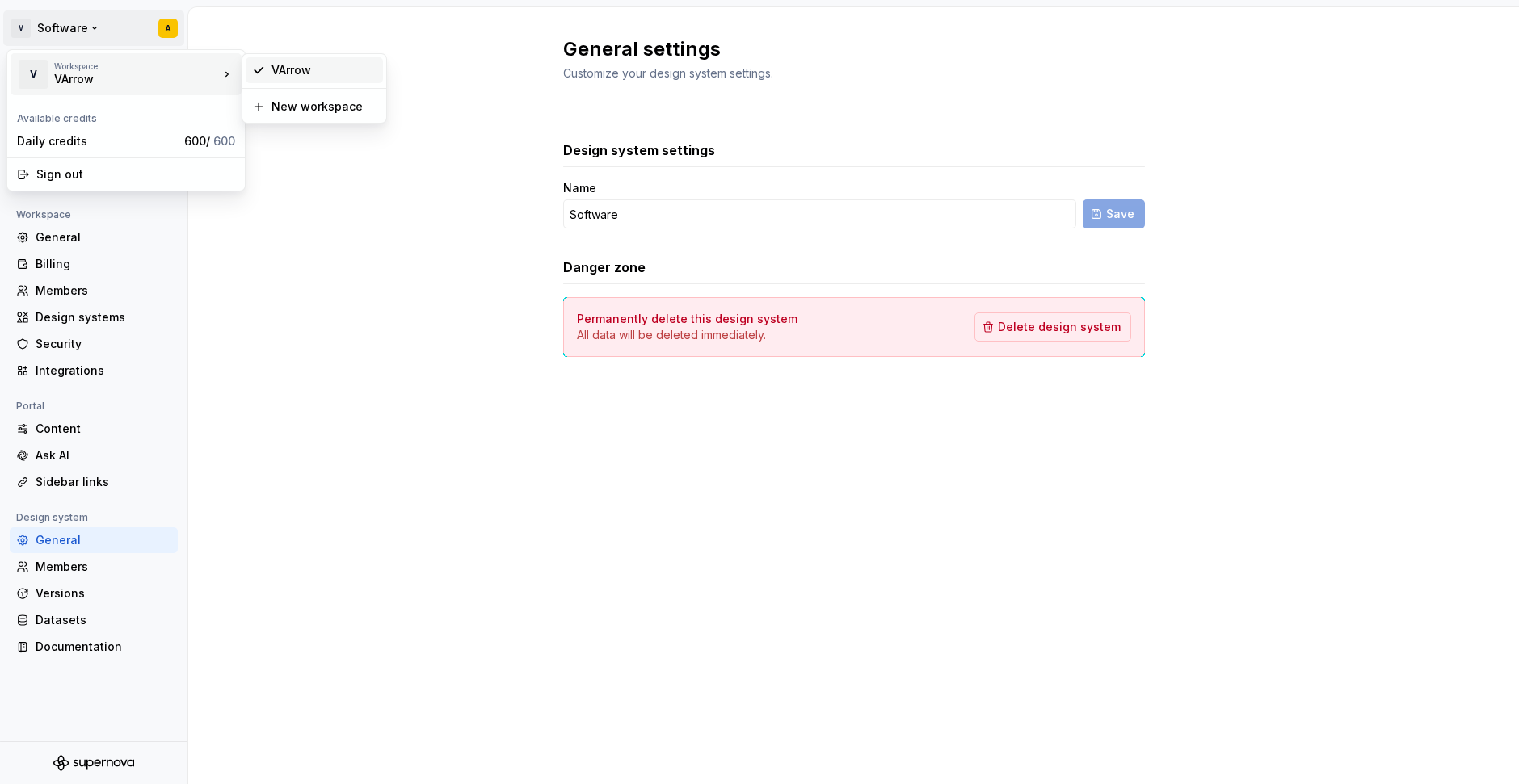
click at [282, 68] on div "VArrow" at bounding box center [324, 71] width 105 height 16
click at [169, 28] on html "V Software A Back Account Profile Authentication Notifications Workspace Genera…" at bounding box center [759, 392] width 1519 height 784
click at [282, 275] on html "V Software A Back Account Profile Authentication Notifications Workspace Genera…" at bounding box center [759, 392] width 1519 height 784
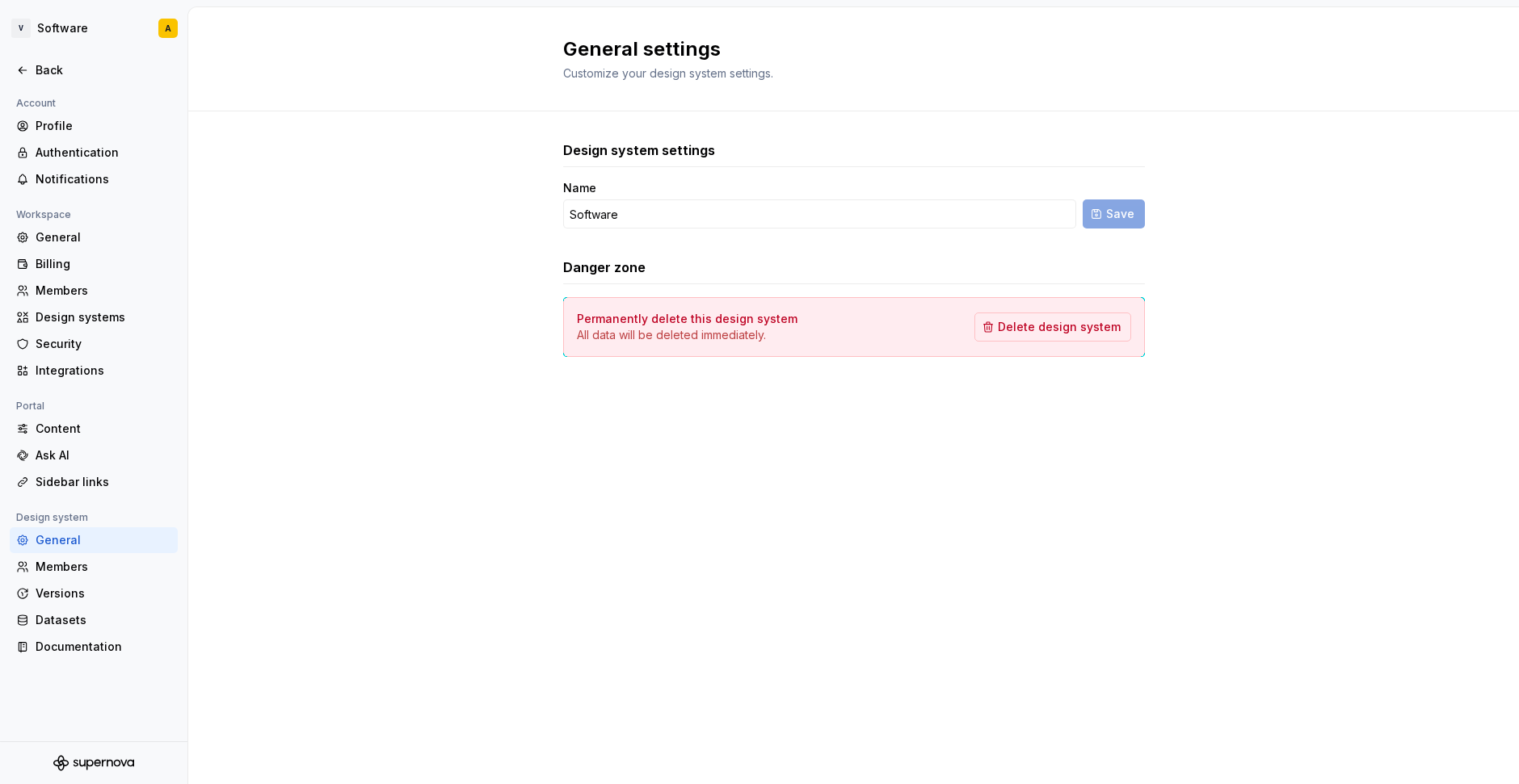
click at [84, 762] on icon "Supernova Logo" at bounding box center [82, 764] width 6 height 7
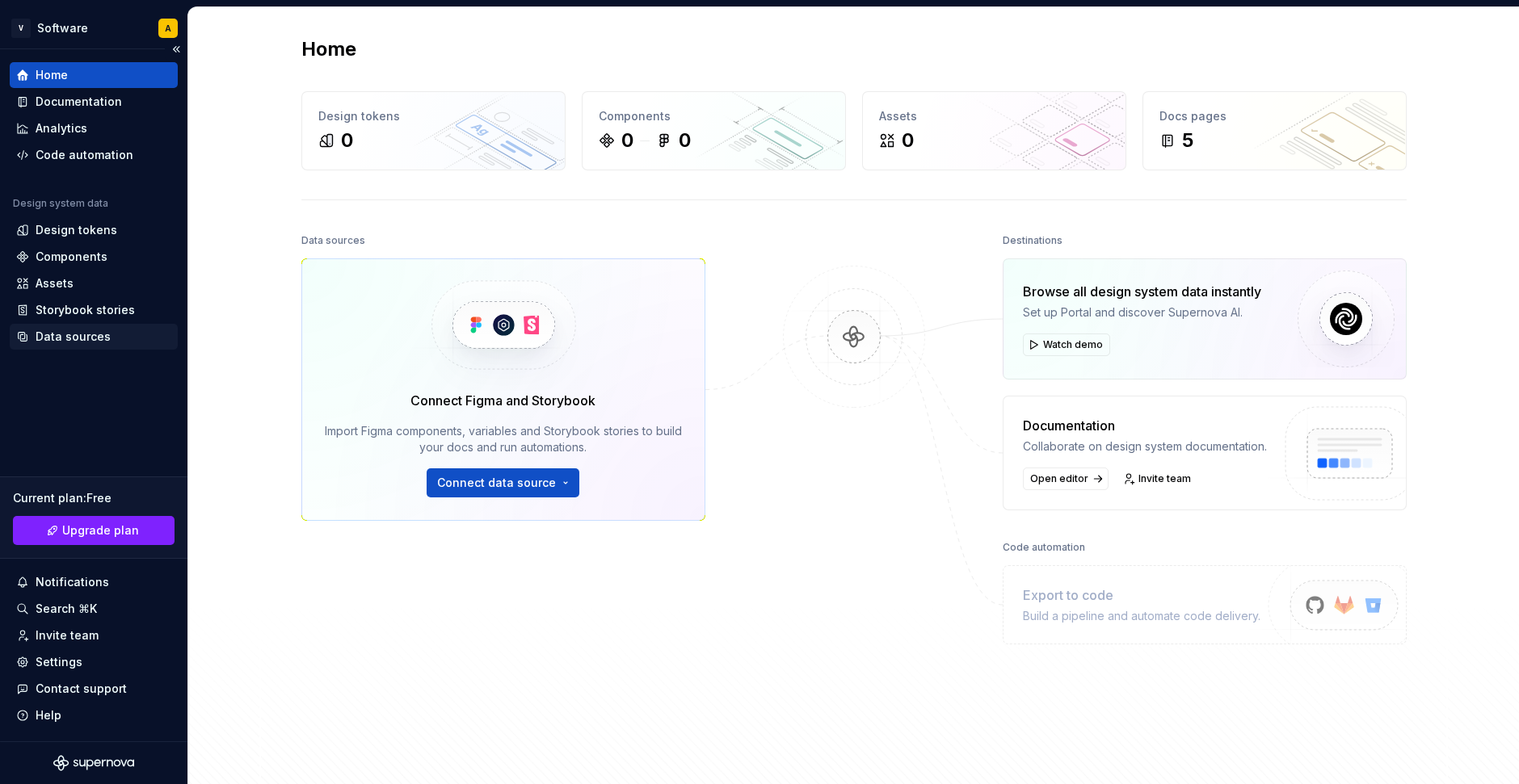
click at [97, 334] on div "Data sources" at bounding box center [73, 337] width 75 height 16
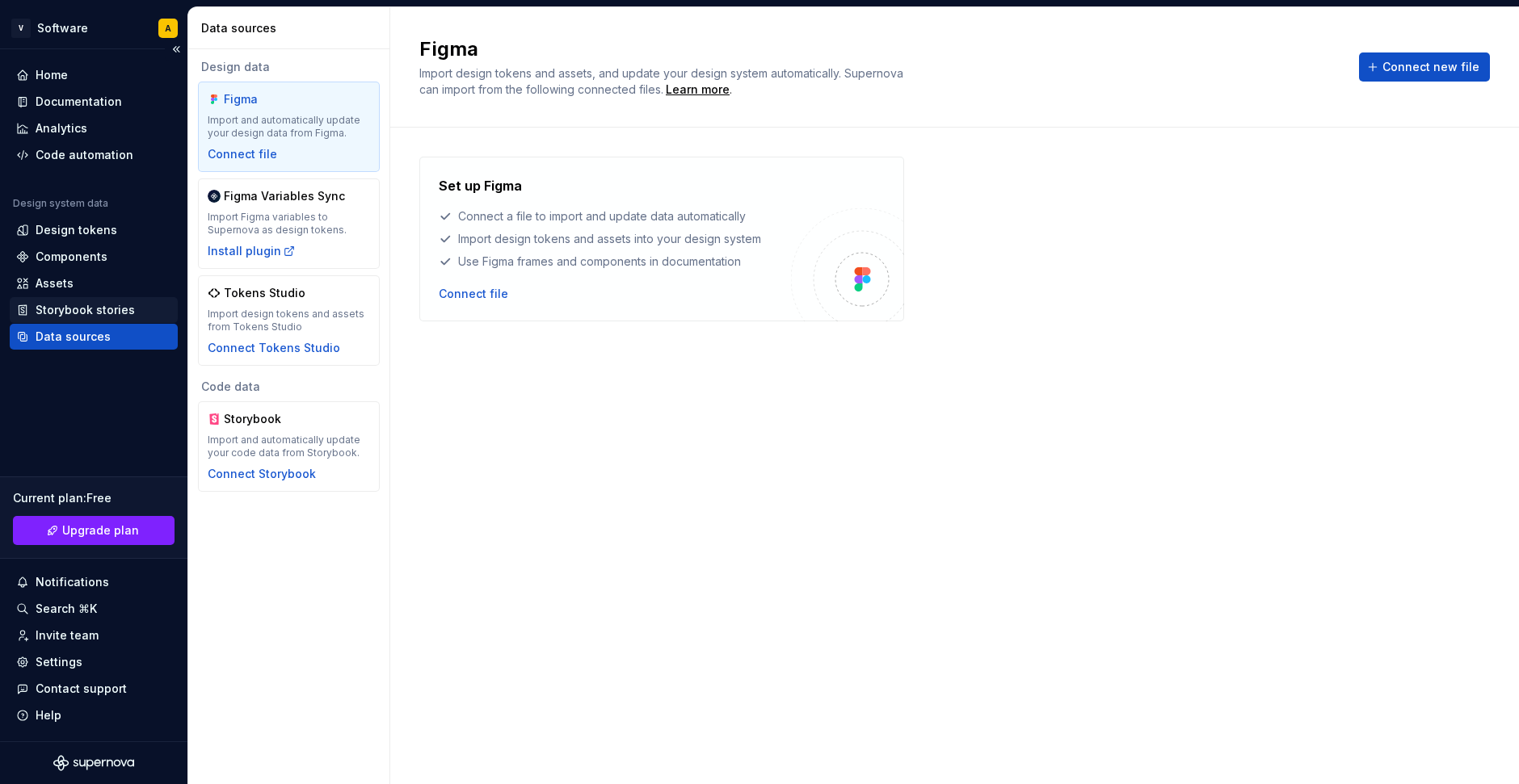
click at [84, 311] on div "Storybook stories" at bounding box center [84, 310] width 99 height 16
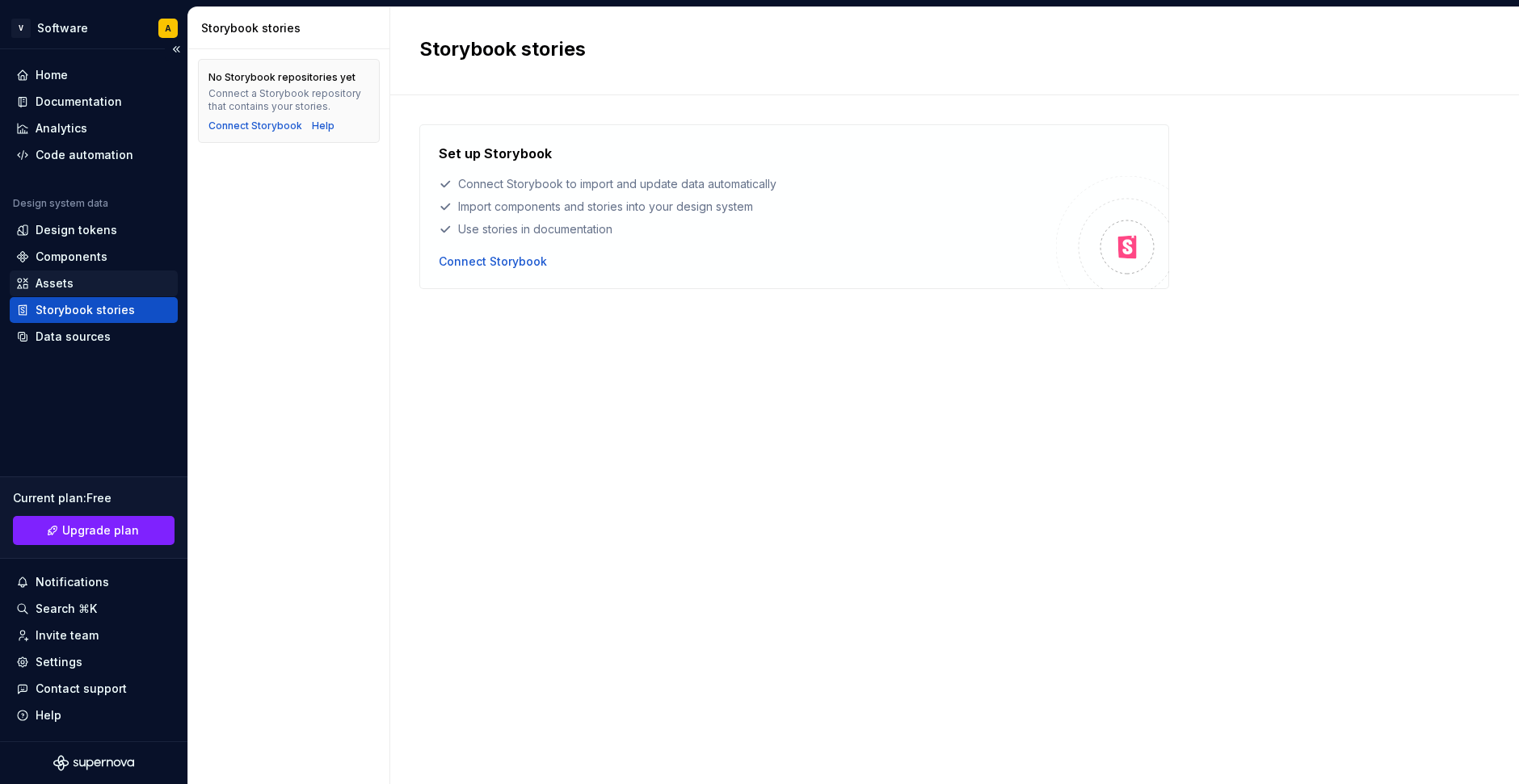
click at [79, 276] on div "Assets" at bounding box center [94, 284] width 155 height 16
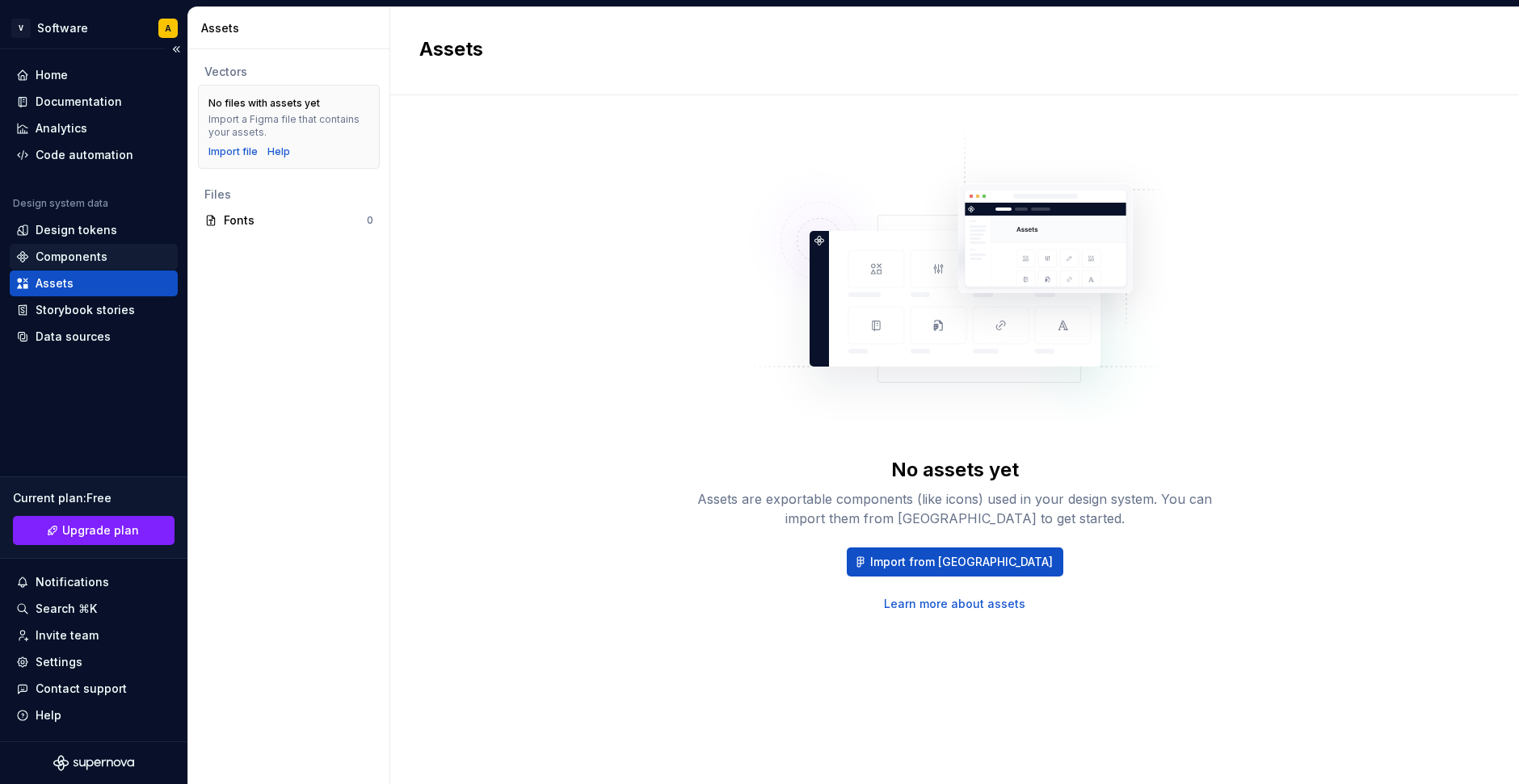
click at [74, 250] on div "Components" at bounding box center [71, 257] width 72 height 16
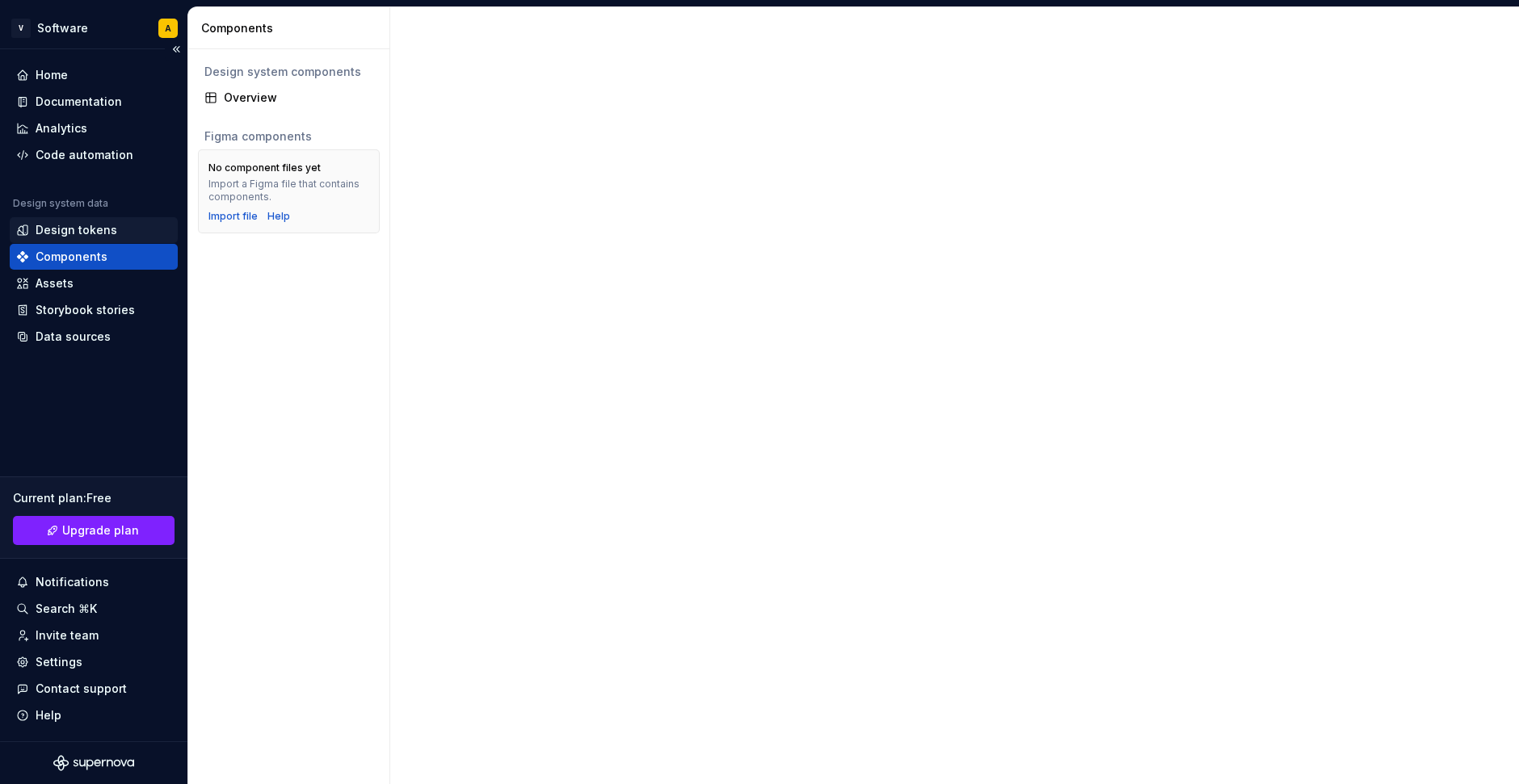
click at [75, 225] on div "Design tokens" at bounding box center [76, 230] width 82 height 16
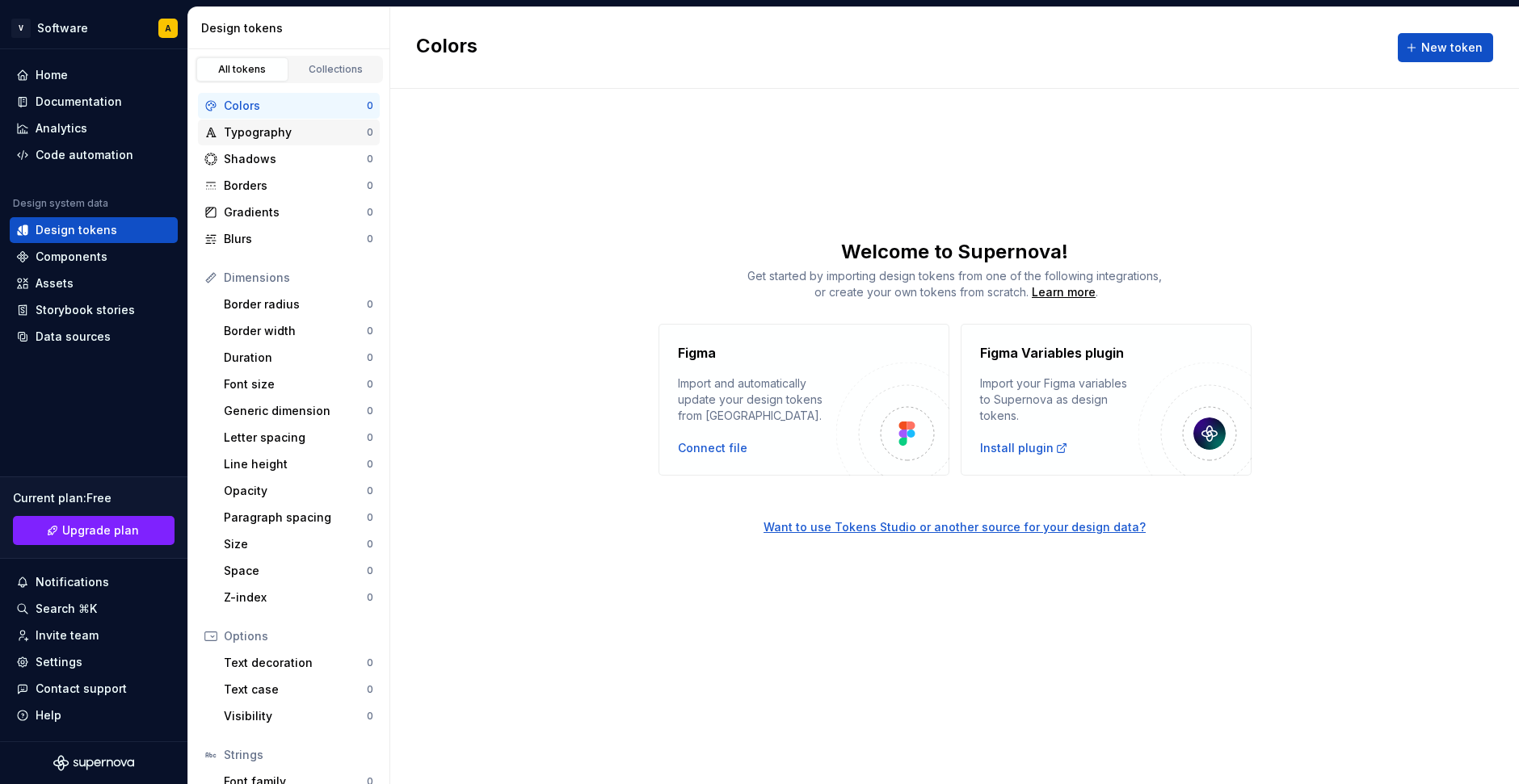
click at [248, 125] on div "Typography" at bounding box center [296, 132] width 143 height 16
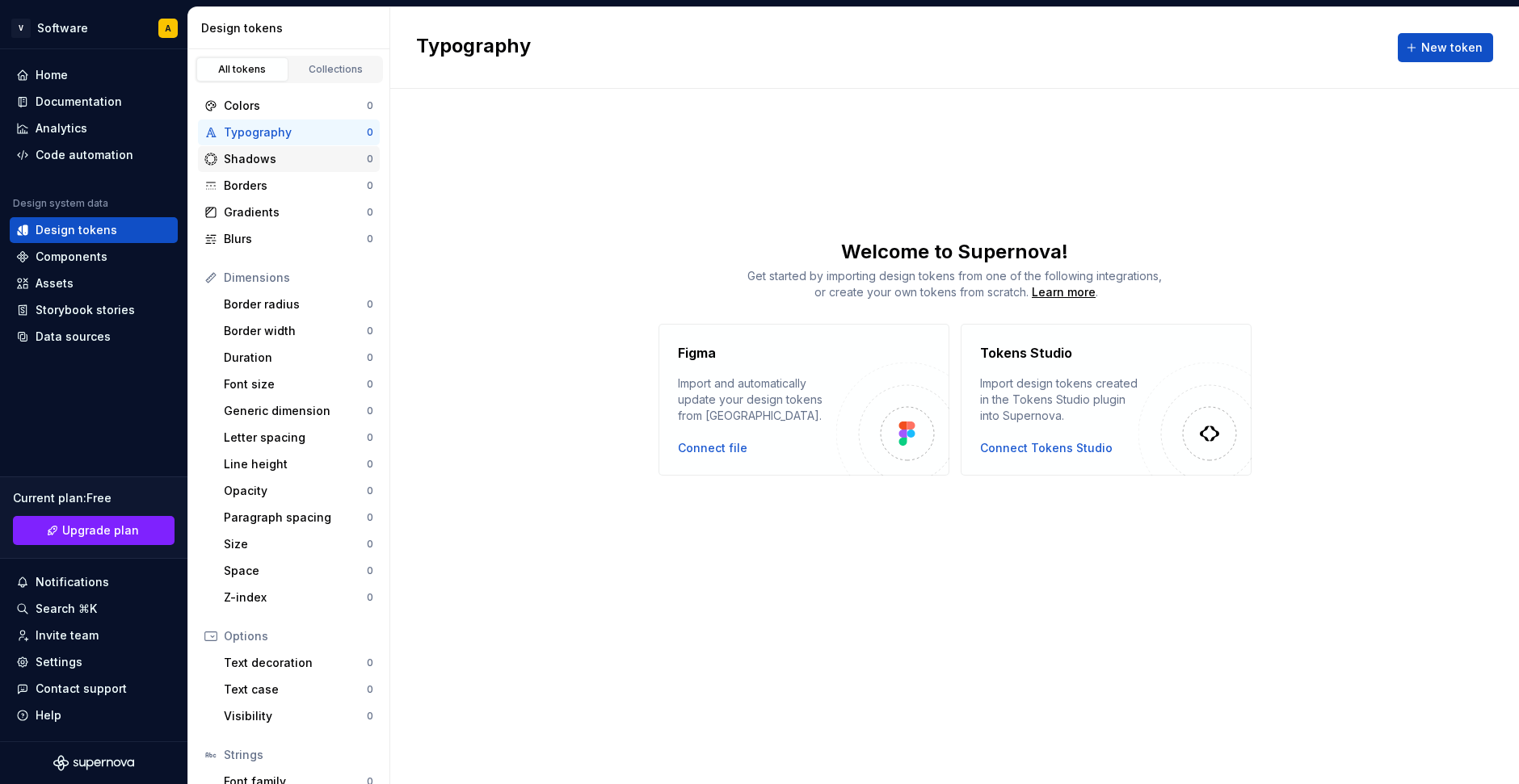
click at [255, 160] on div "Shadows" at bounding box center [296, 159] width 143 height 16
click at [312, 70] on div "Collections" at bounding box center [336, 69] width 81 height 13
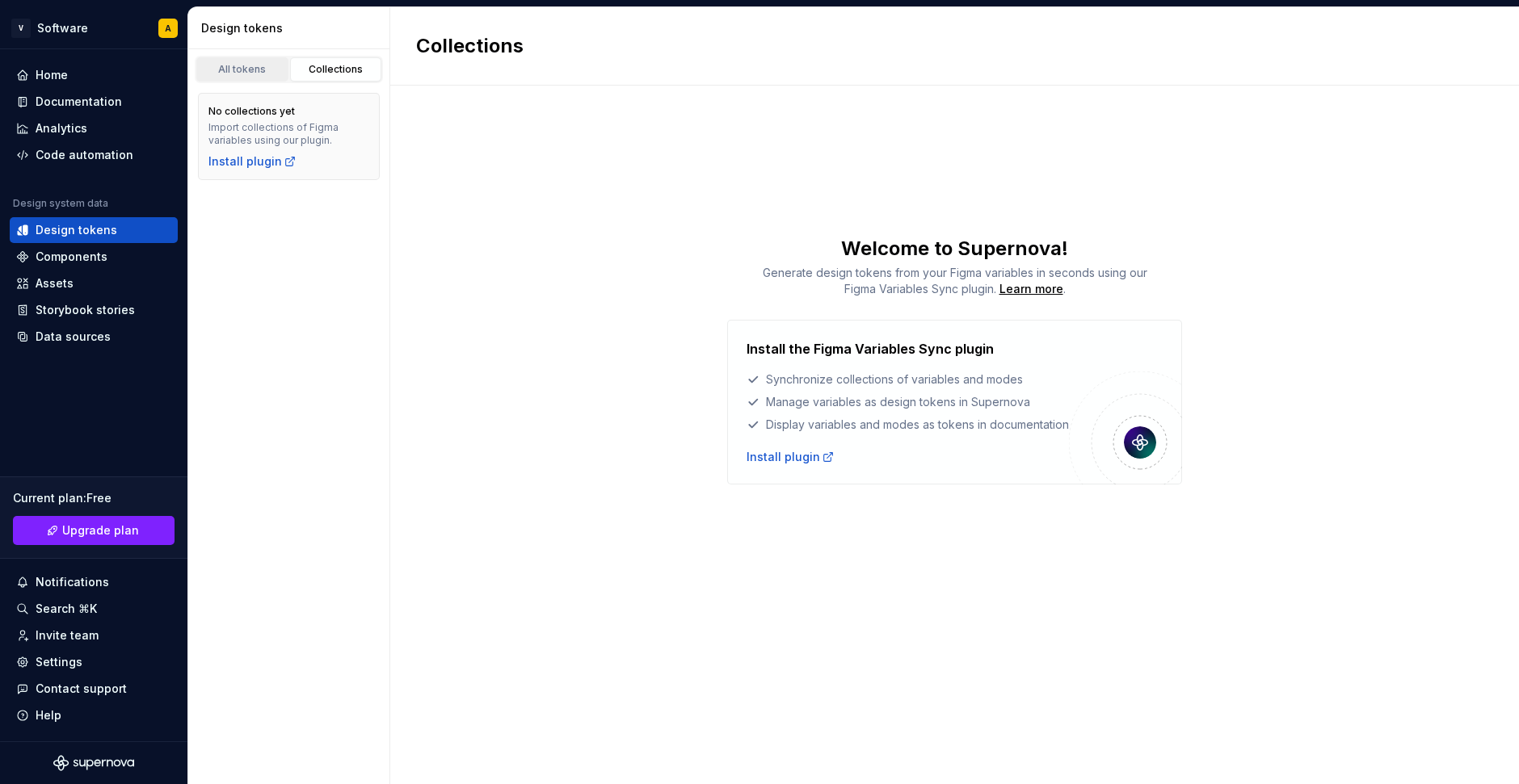
click at [257, 74] on div "All tokens" at bounding box center [242, 69] width 81 height 13
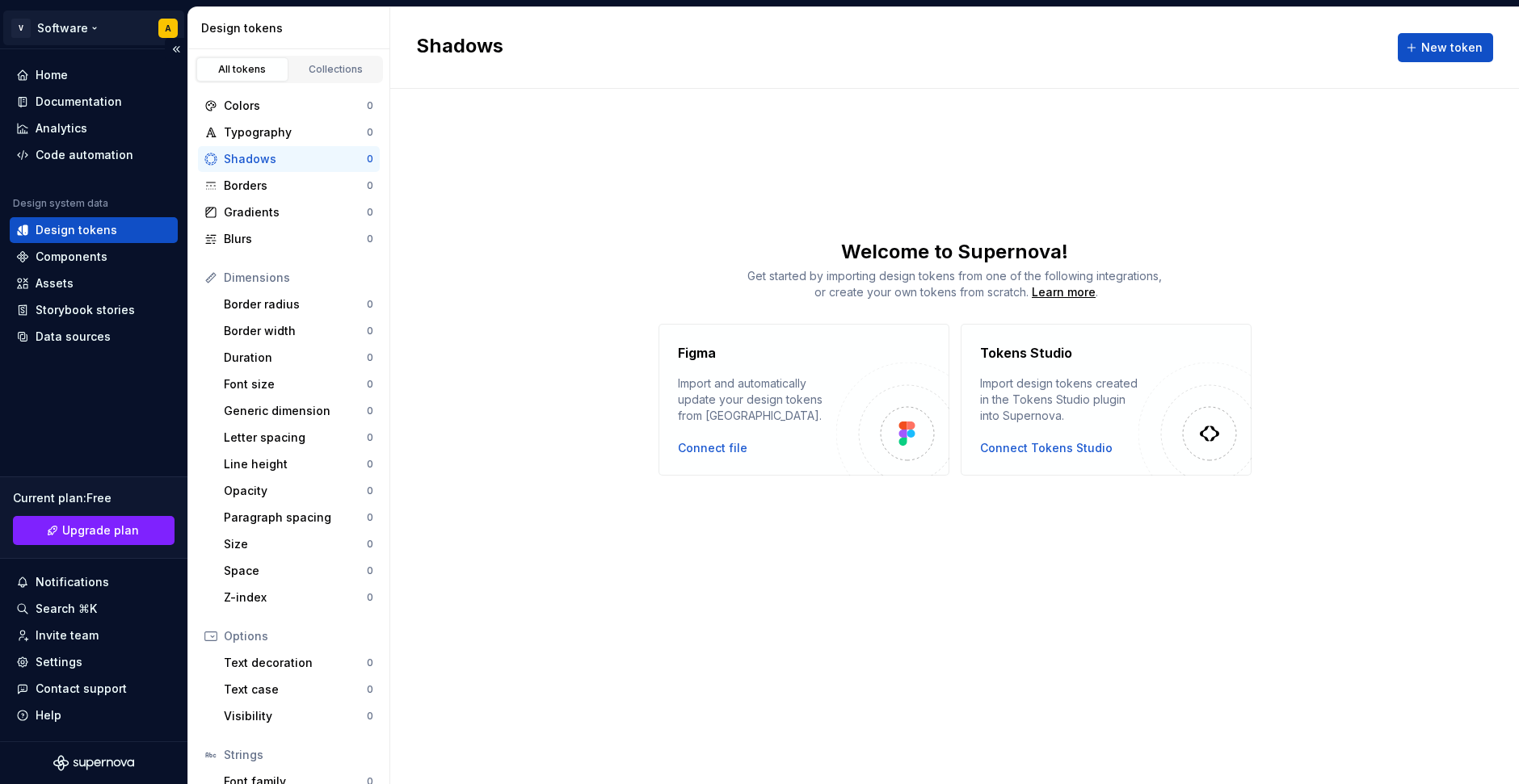
click at [70, 22] on html "V Software A Home Documentation Analytics Code automation Design system data De…" at bounding box center [759, 392] width 1519 height 784
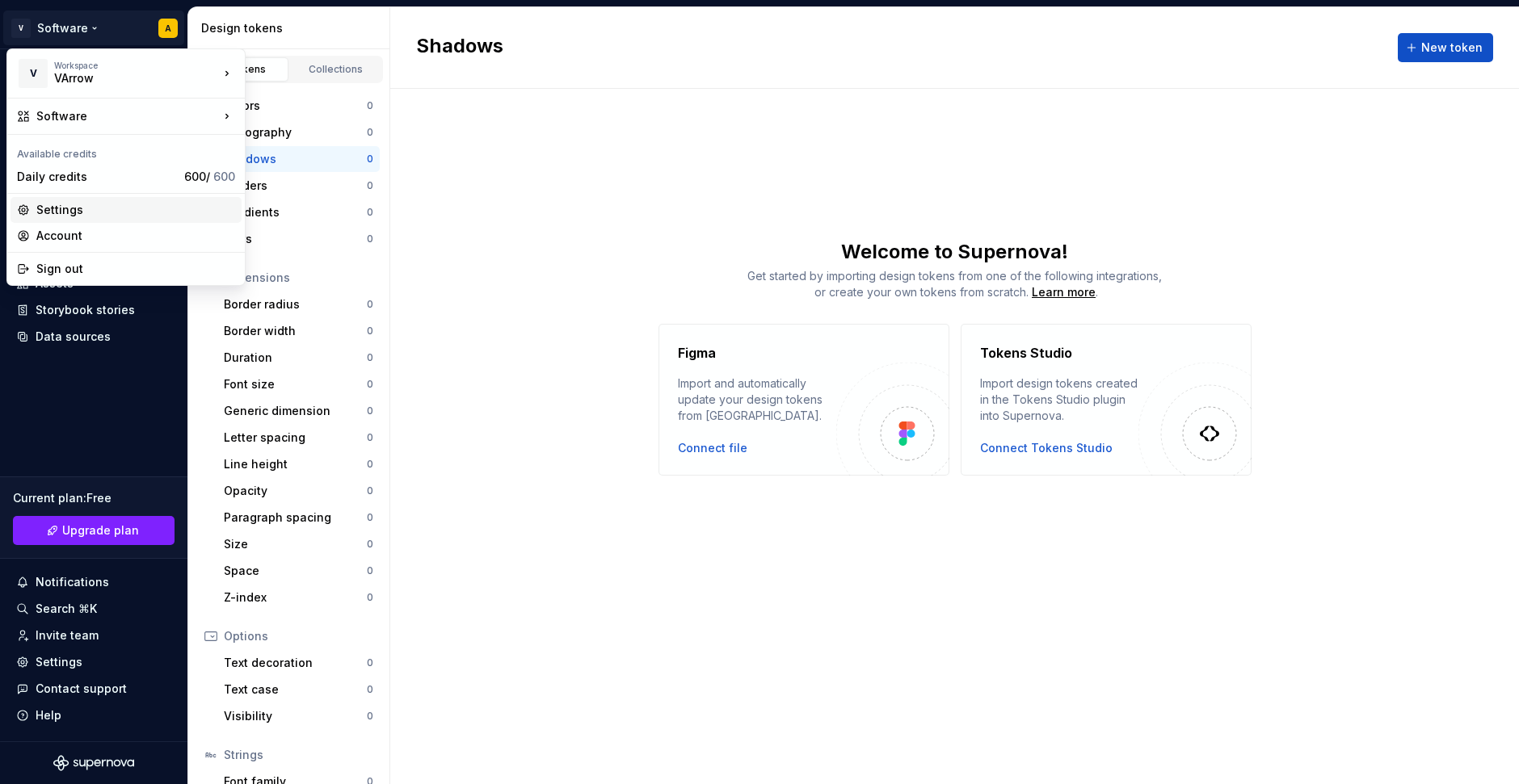
click at [77, 209] on div "Settings" at bounding box center [135, 211] width 199 height 16
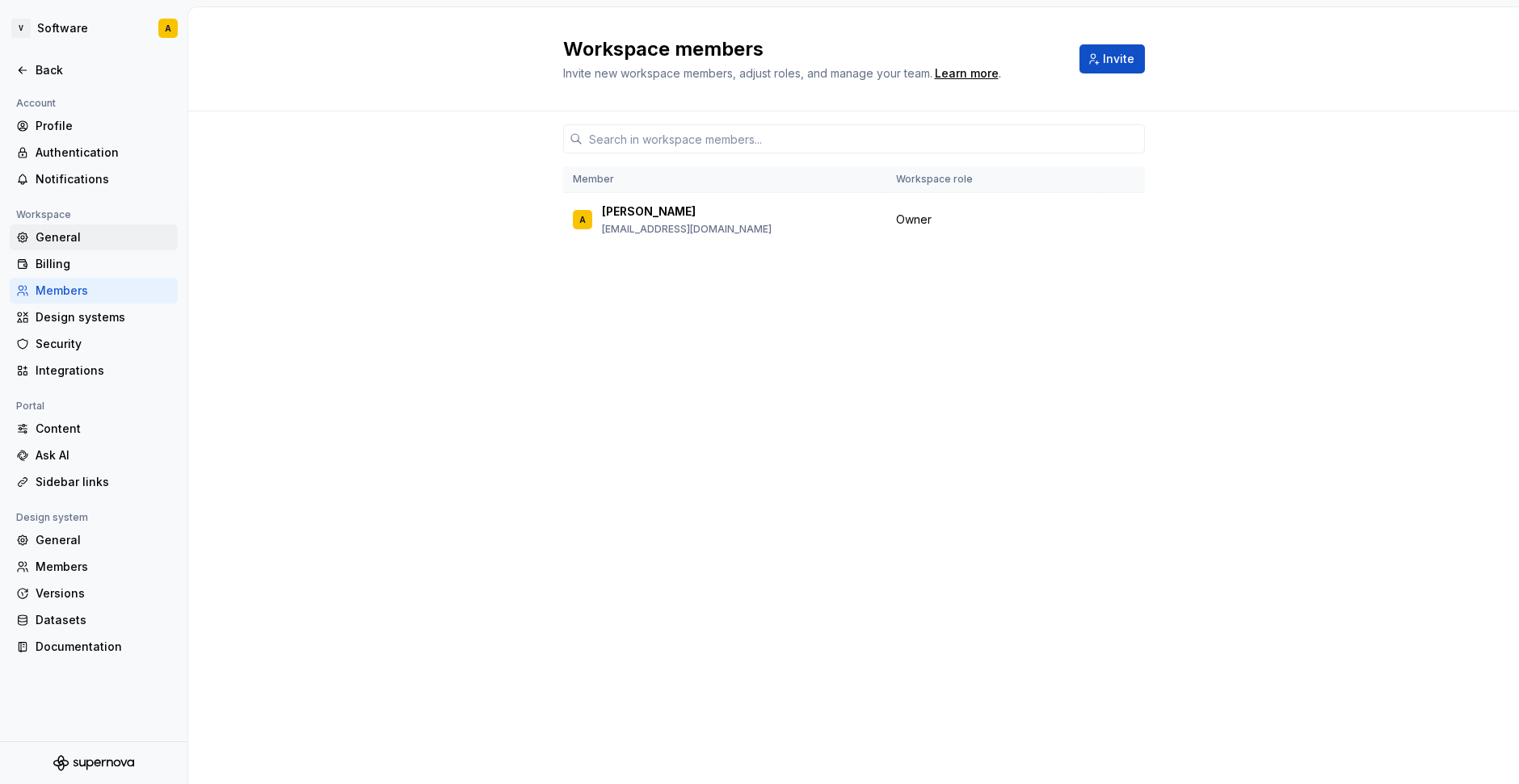
click at [63, 239] on div "General" at bounding box center [104, 238] width 136 height 16
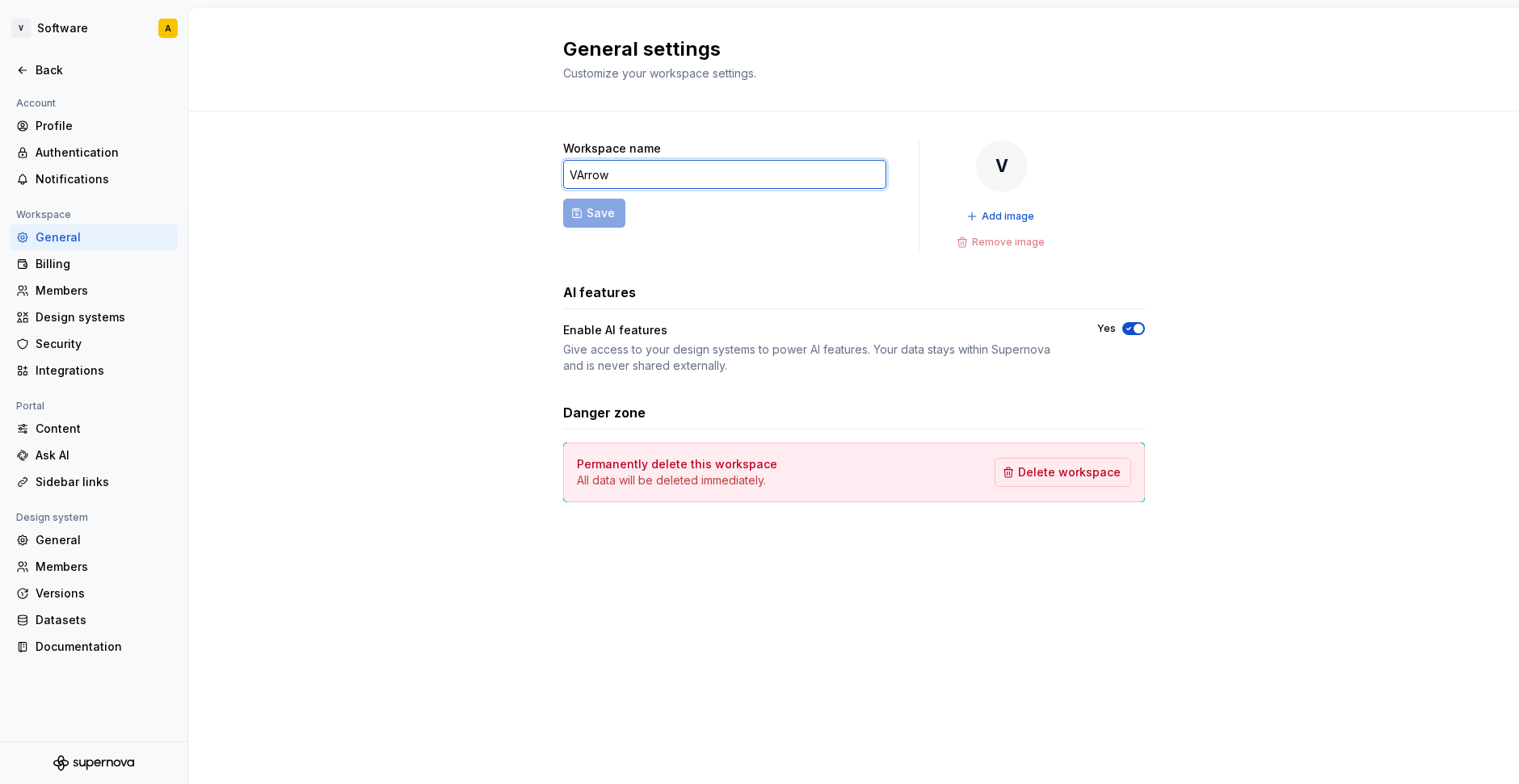
click at [638, 174] on input "VArrow" at bounding box center [725, 174] width 323 height 29
type input "amdnjb"
click at [598, 211] on span "Save" at bounding box center [600, 213] width 28 height 16
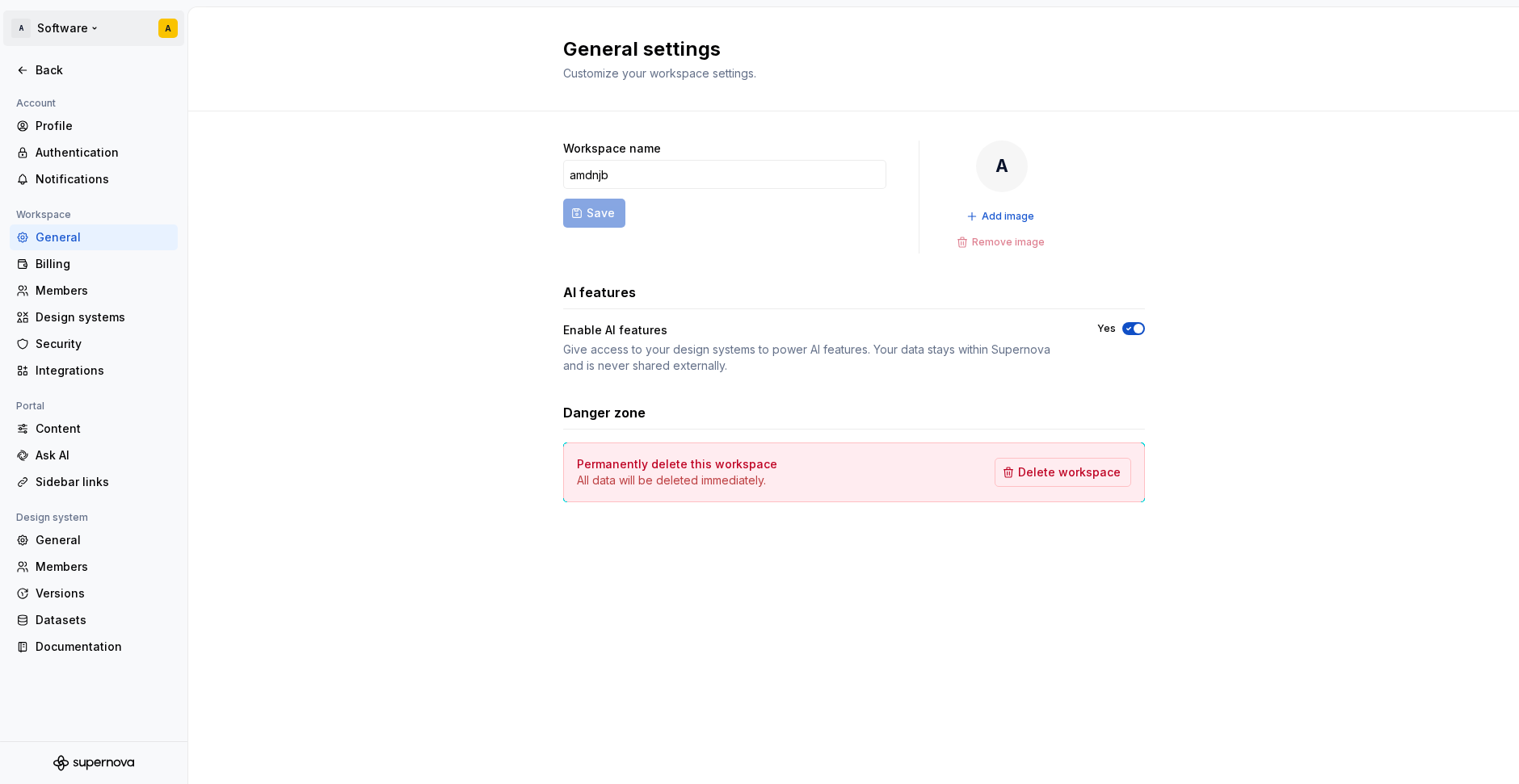
click at [76, 28] on html "A Software A Back Account Profile Authentication Notifications Workspace Genera…" at bounding box center [759, 392] width 1519 height 784
click at [50, 450] on div "Ask AI" at bounding box center [104, 456] width 136 height 16
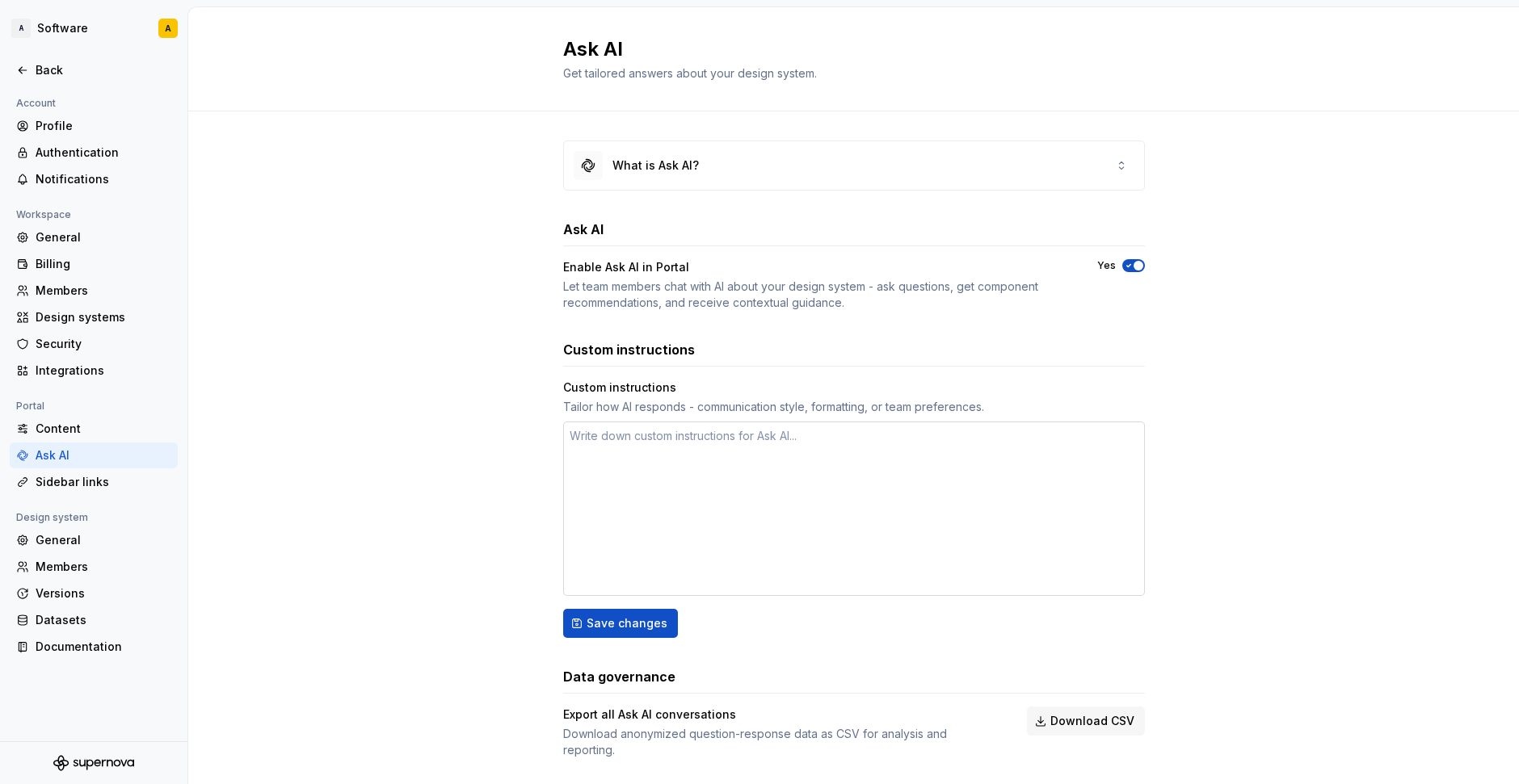
drag, startPoint x: 641, startPoint y: 433, endPoint x: 652, endPoint y: 443, distance: 14.9
click at [641, 433] on textarea at bounding box center [853, 509] width 582 height 174
click at [19, 66] on icon at bounding box center [23, 70] width 13 height 13
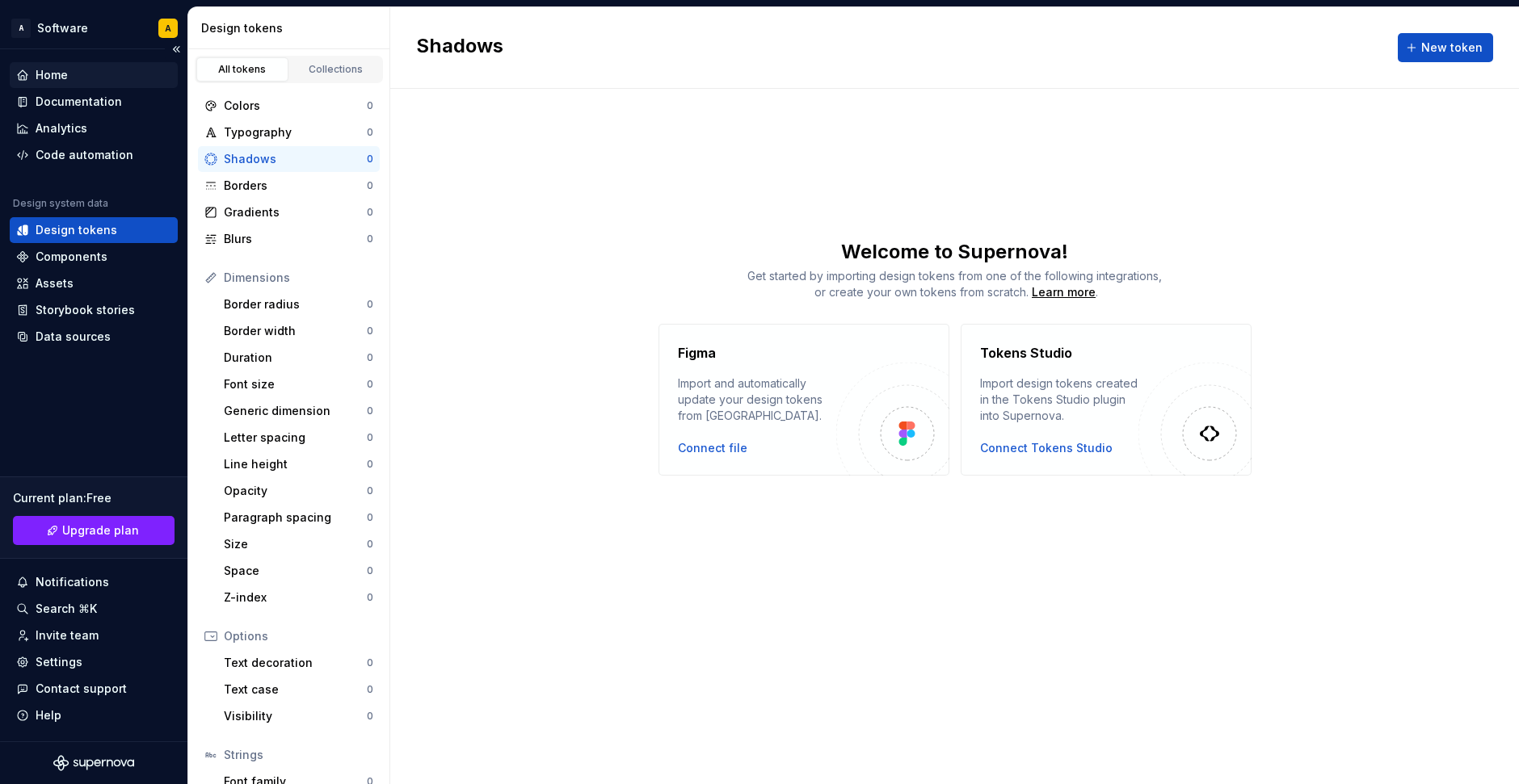
click at [55, 77] on div "Home" at bounding box center [52, 75] width 33 height 16
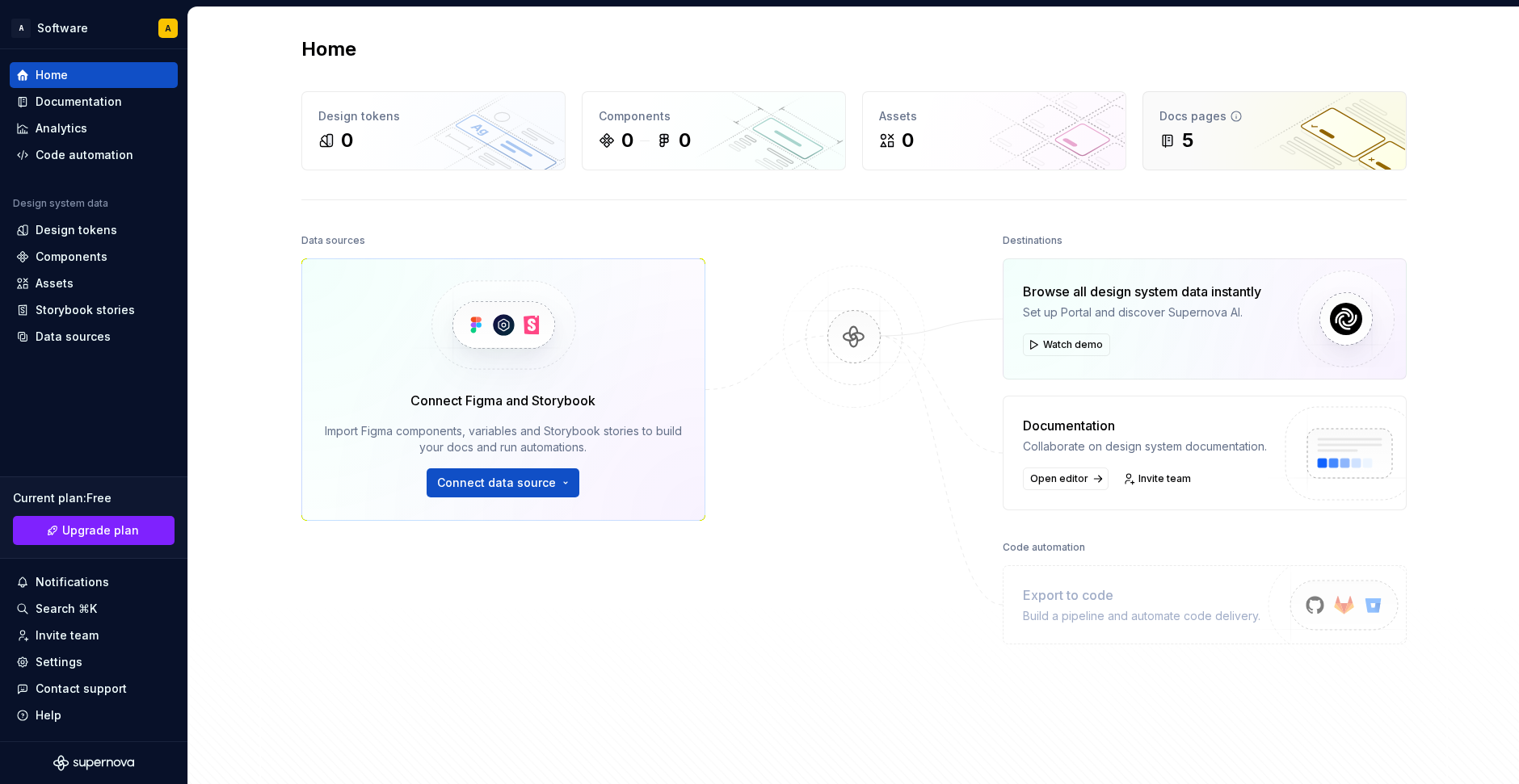
click at [1255, 137] on div "5" at bounding box center [1275, 141] width 231 height 25
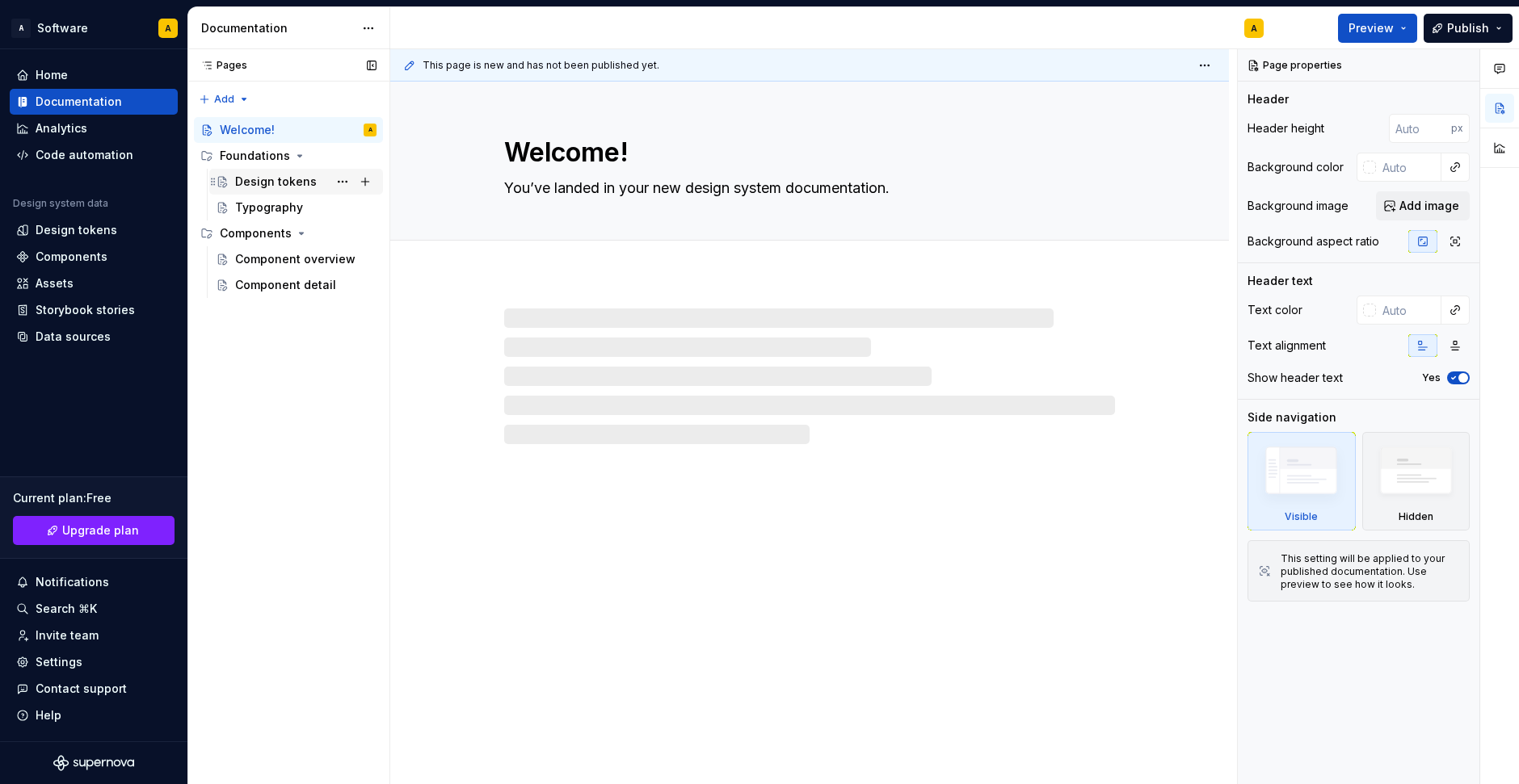
click at [277, 180] on div "Design tokens" at bounding box center [276, 181] width 82 height 16
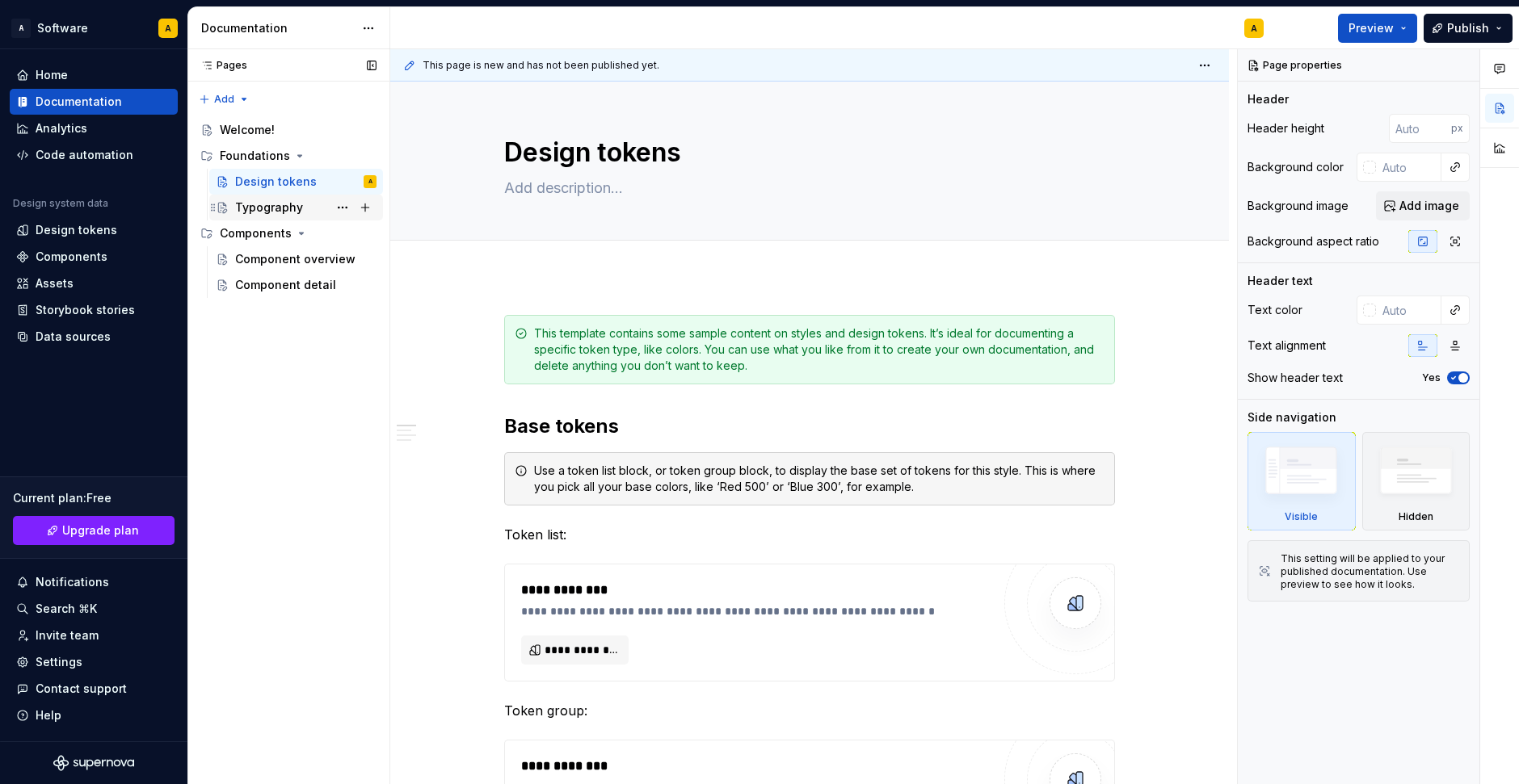
click at [276, 211] on div "Typography" at bounding box center [269, 208] width 68 height 16
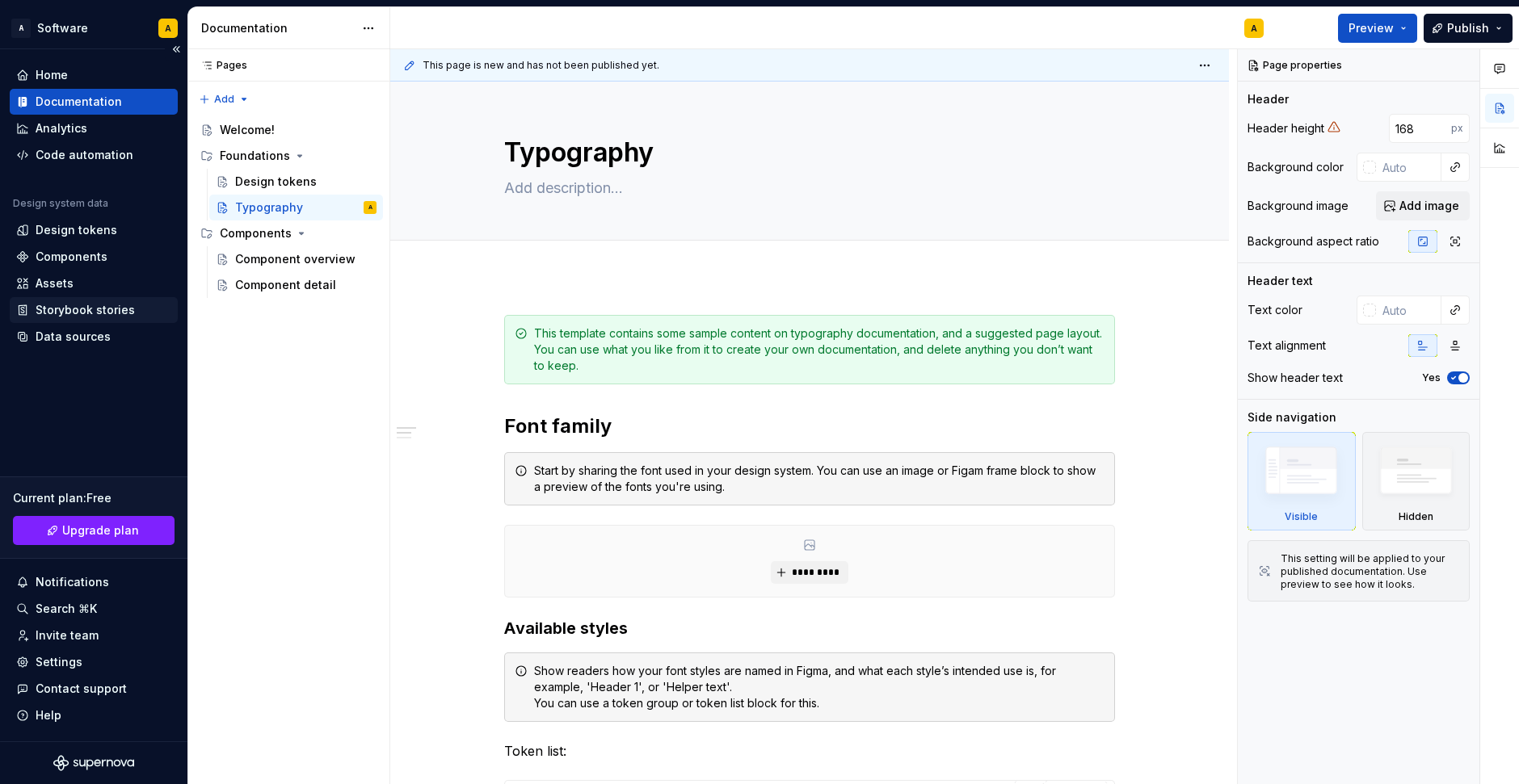
click at [76, 311] on div "Storybook stories" at bounding box center [84, 310] width 99 height 16
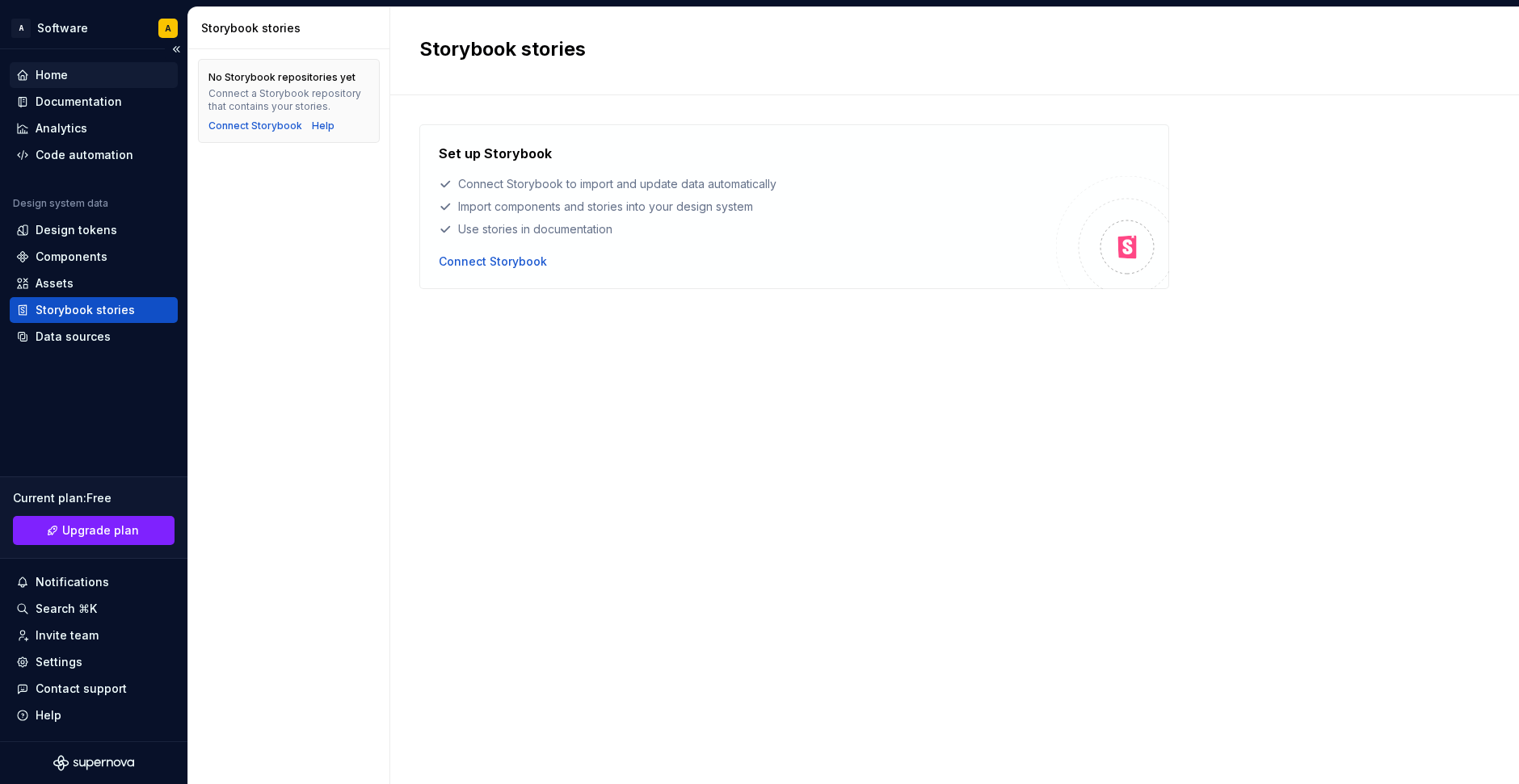
click at [36, 70] on div "Home" at bounding box center [52, 75] width 33 height 16
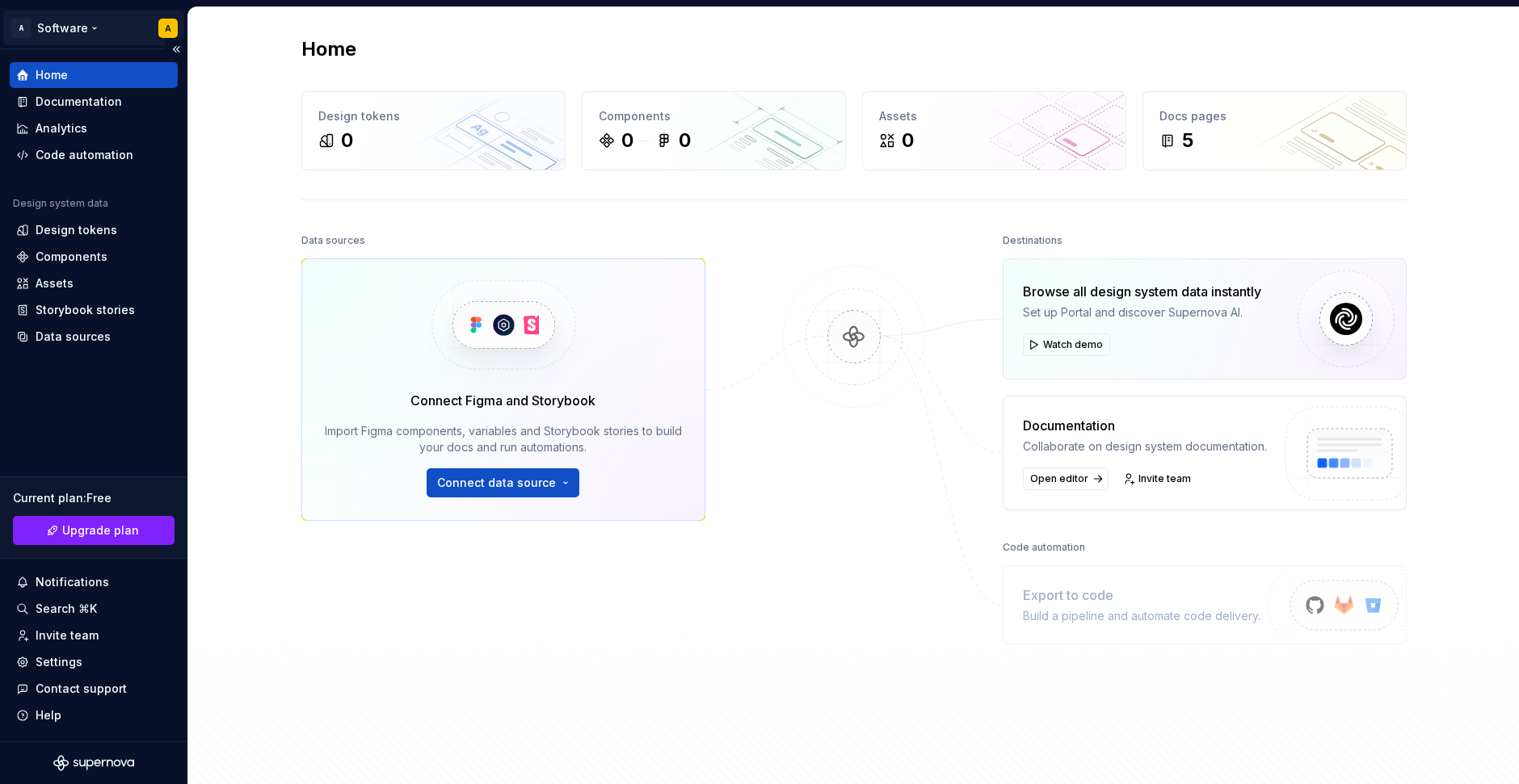
click at [158, 24] on html "A Software A Home Documentation Analytics Code automation Design system data De…" at bounding box center [759, 392] width 1519 height 784
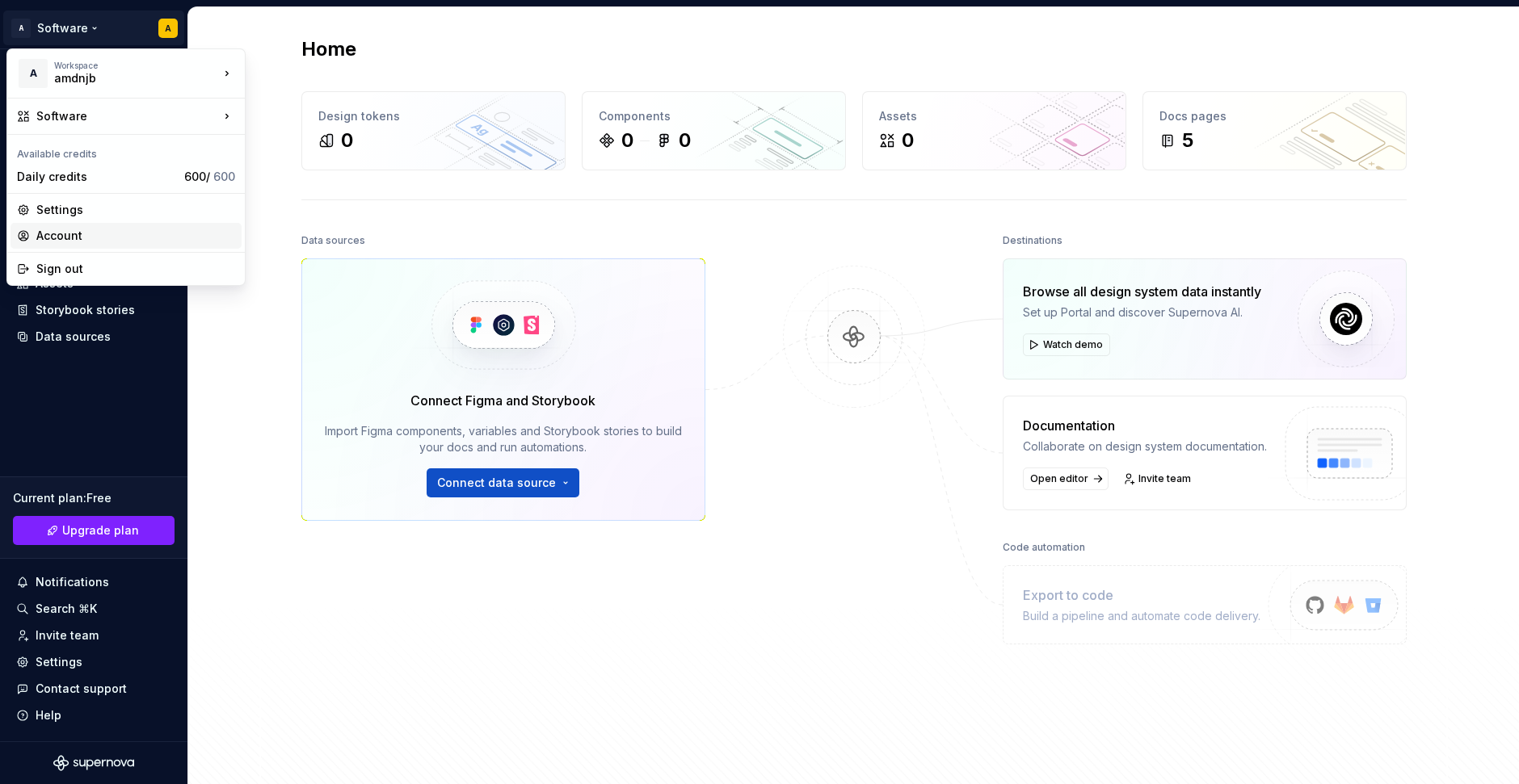
click at [128, 235] on div "Account" at bounding box center [135, 236] width 199 height 16
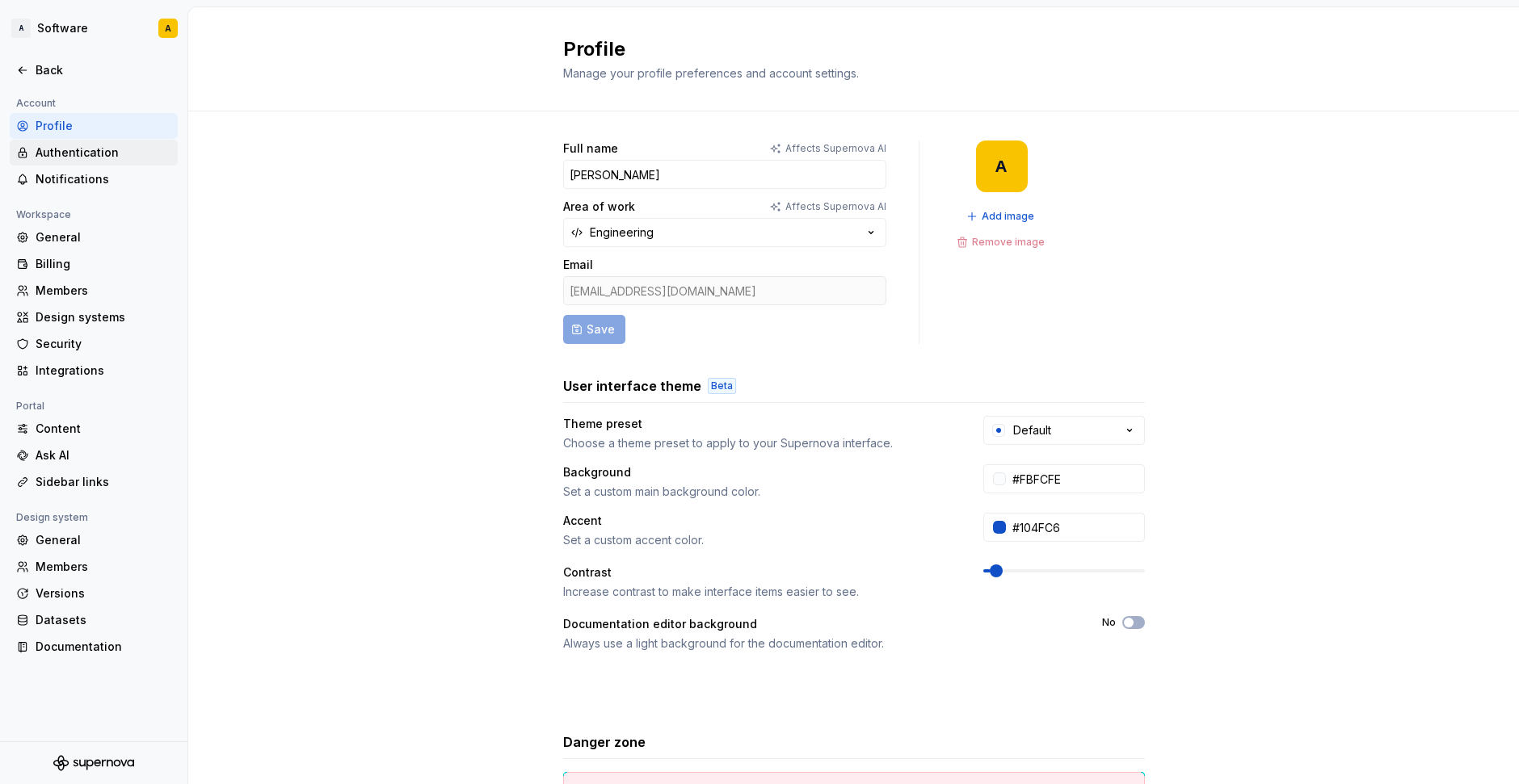
click at [66, 155] on div "Authentication" at bounding box center [104, 152] width 136 height 16
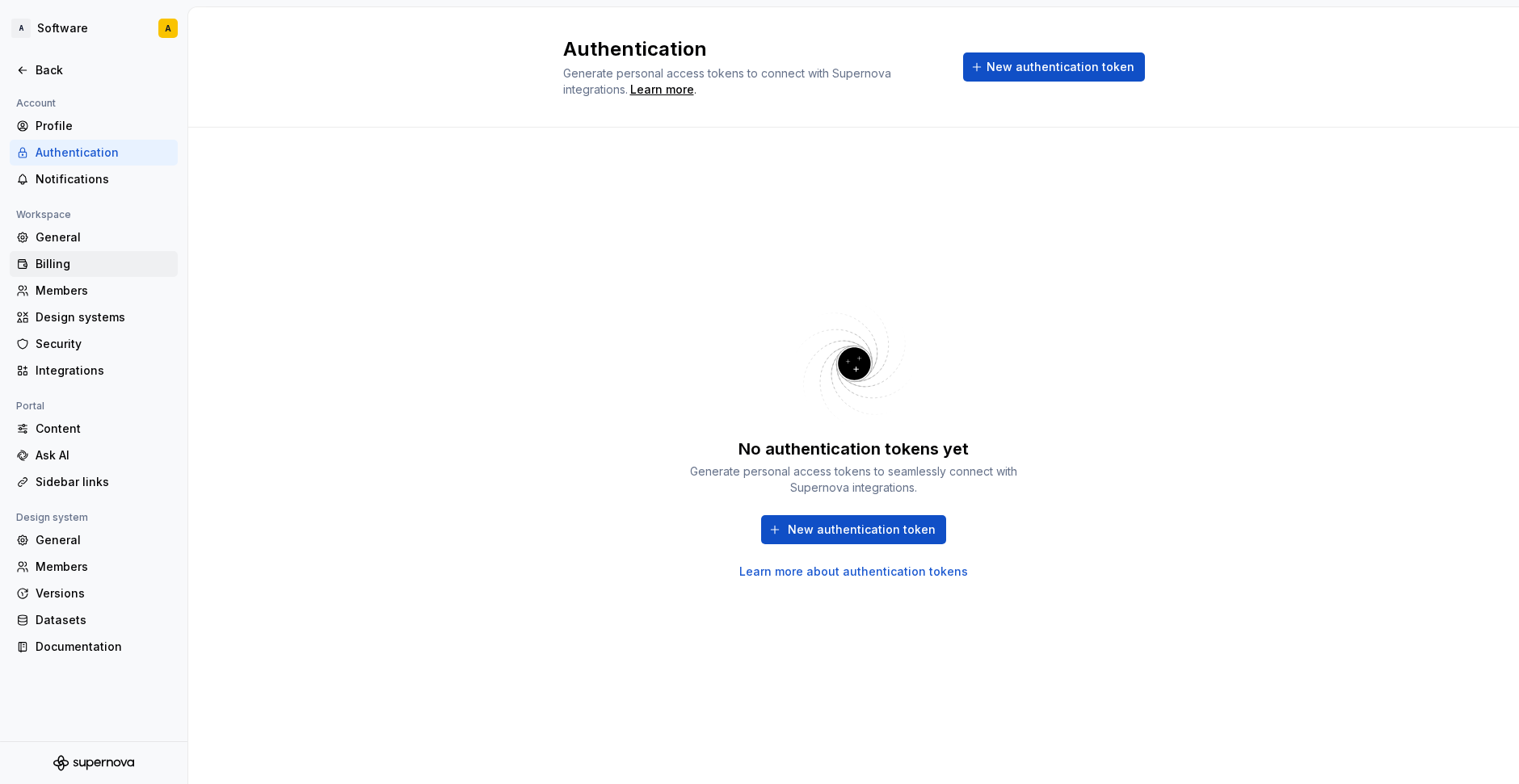
click at [74, 265] on div "Billing" at bounding box center [104, 264] width 136 height 16
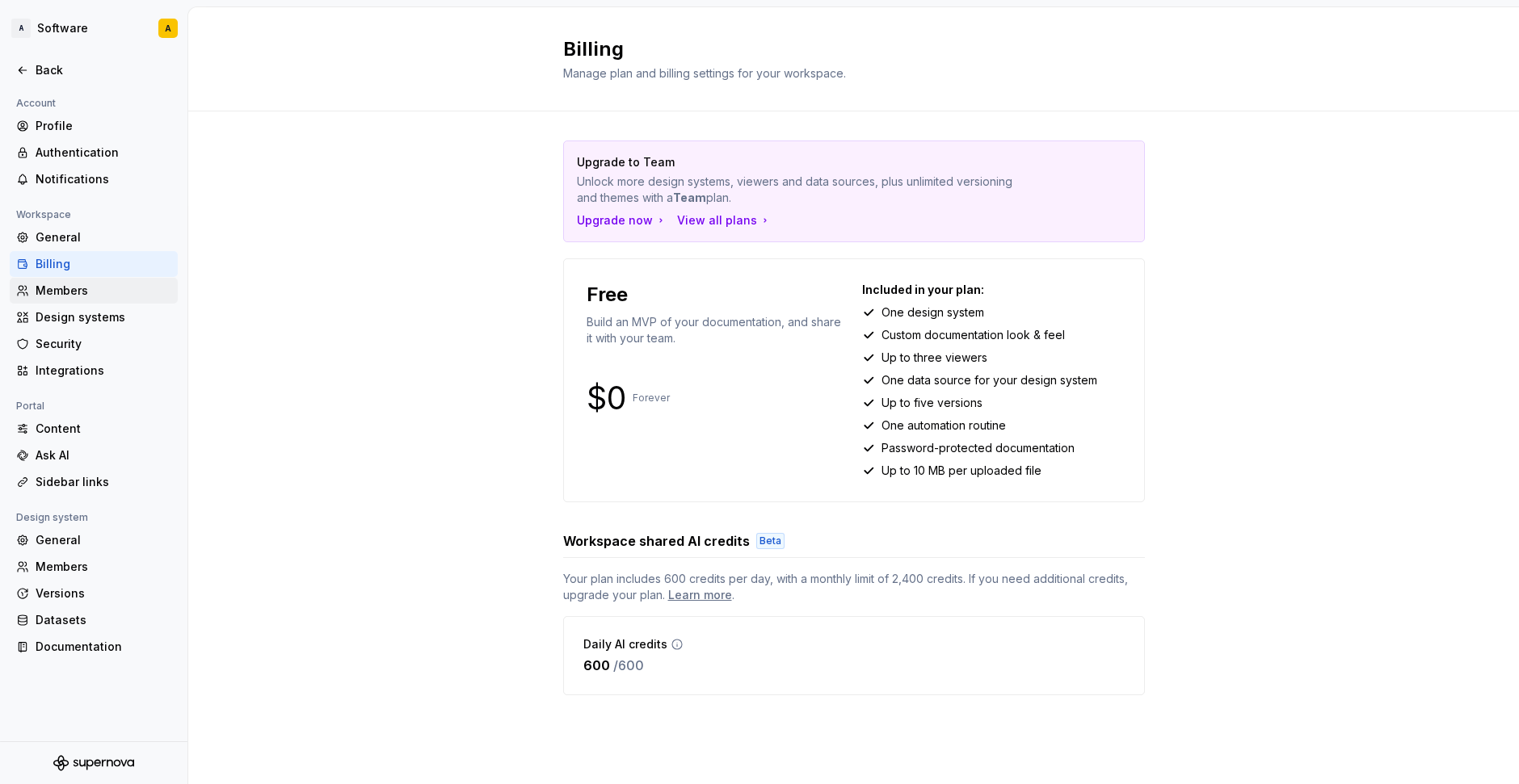
click at [104, 289] on div "Members" at bounding box center [104, 291] width 136 height 16
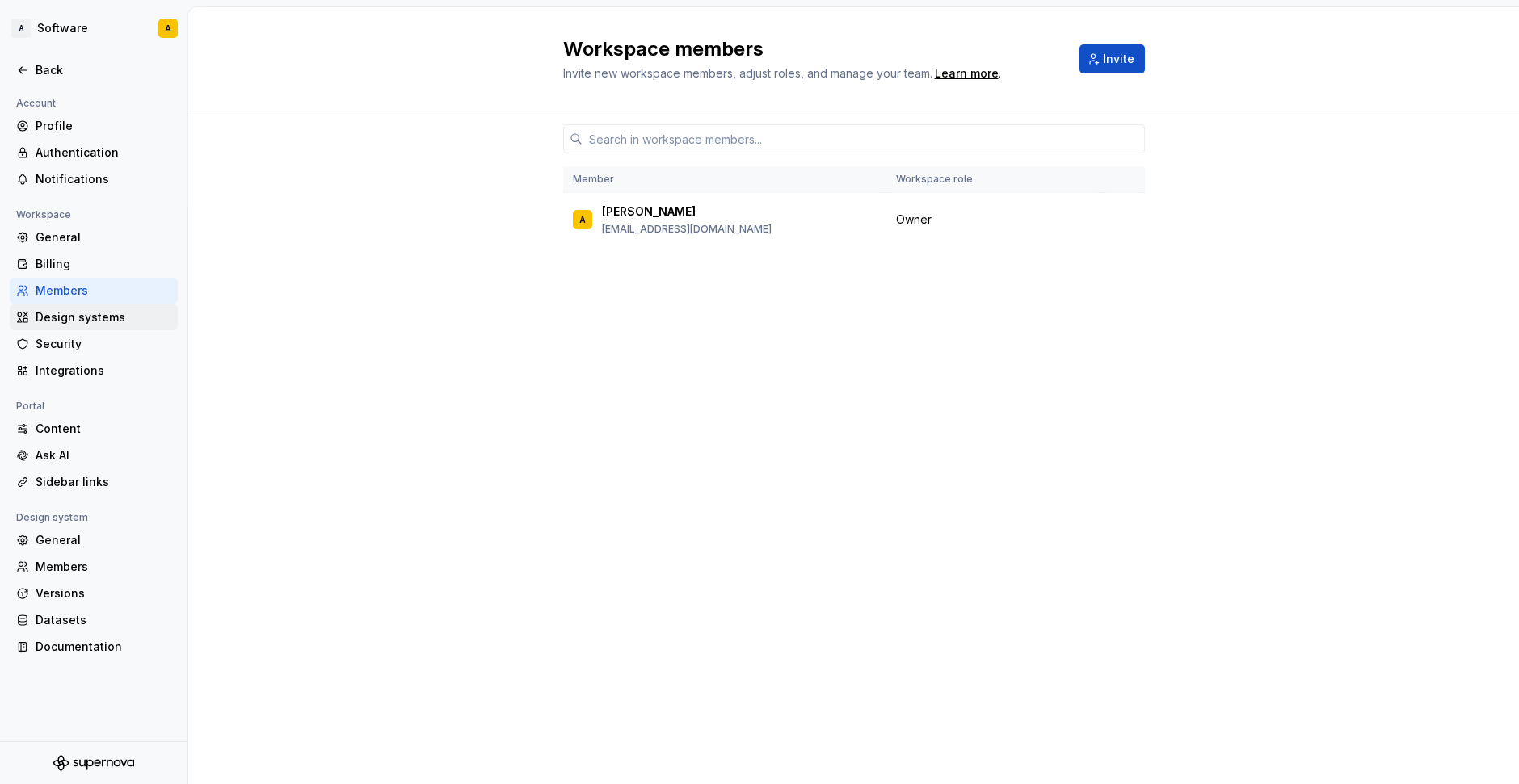
click at [102, 312] on div "Design systems" at bounding box center [104, 318] width 136 height 16
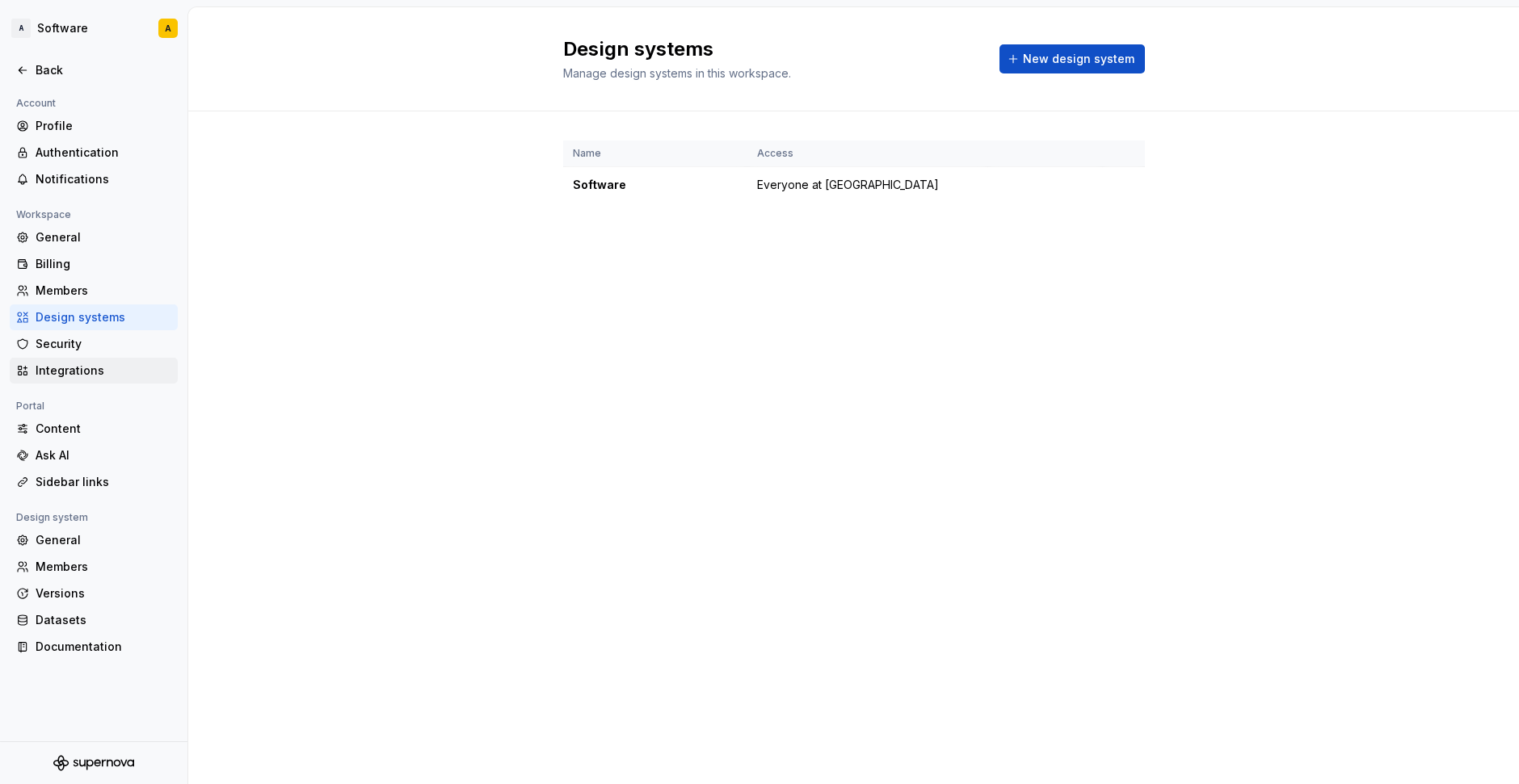
click at [88, 367] on div "Integrations" at bounding box center [104, 371] width 136 height 16
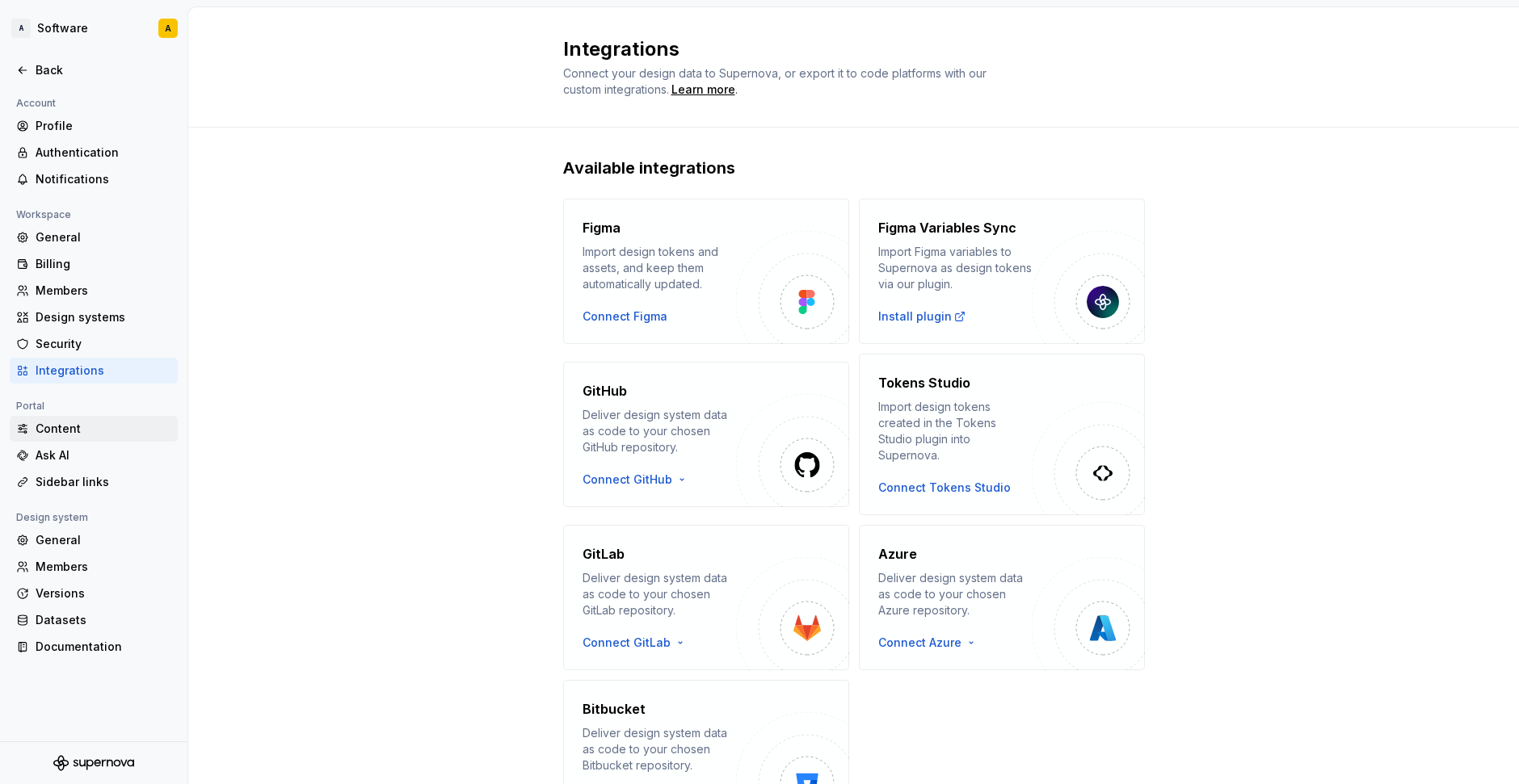
click at [83, 424] on div "Content" at bounding box center [104, 429] width 136 height 16
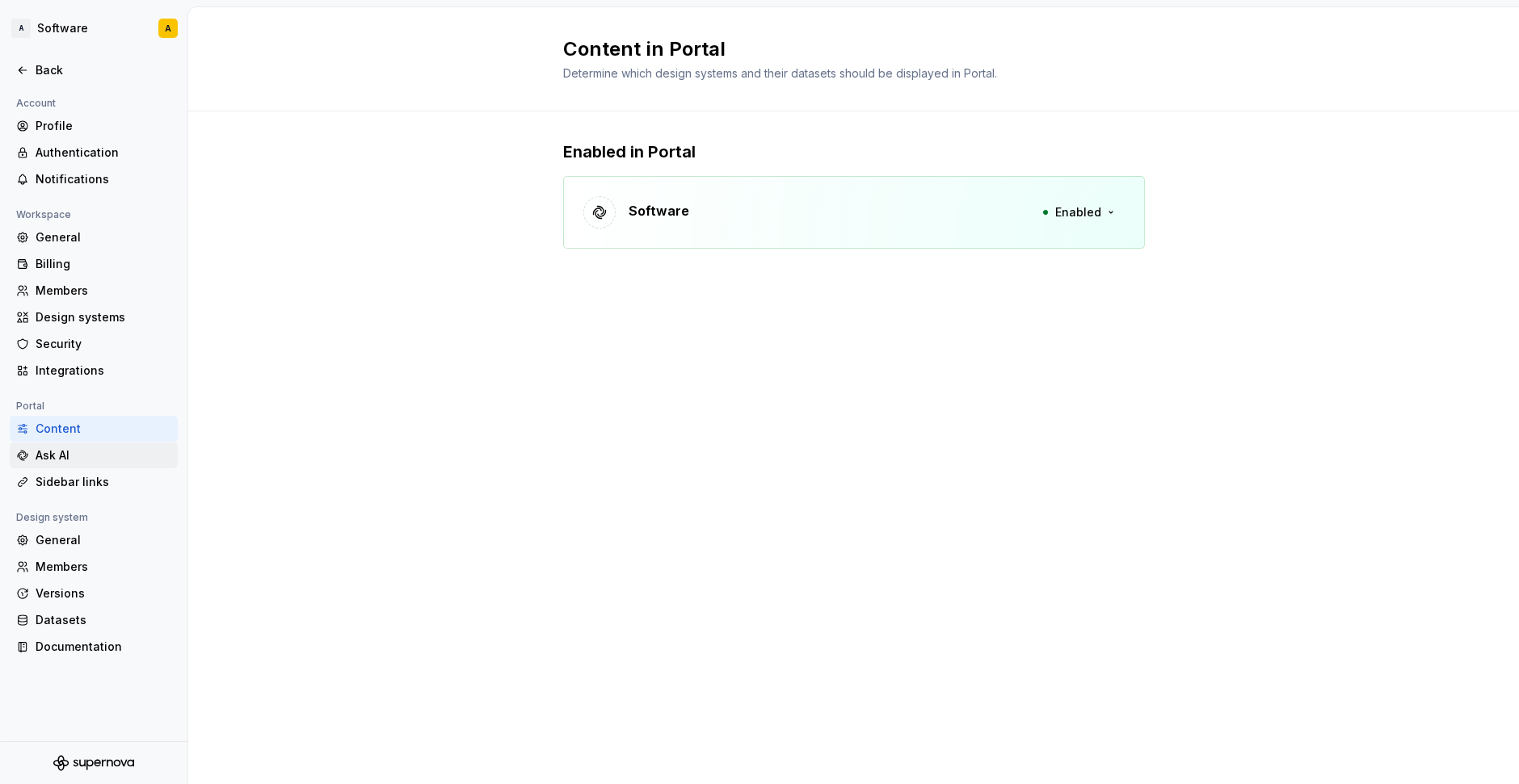
click at [78, 459] on div "Ask AI" at bounding box center [104, 456] width 136 height 16
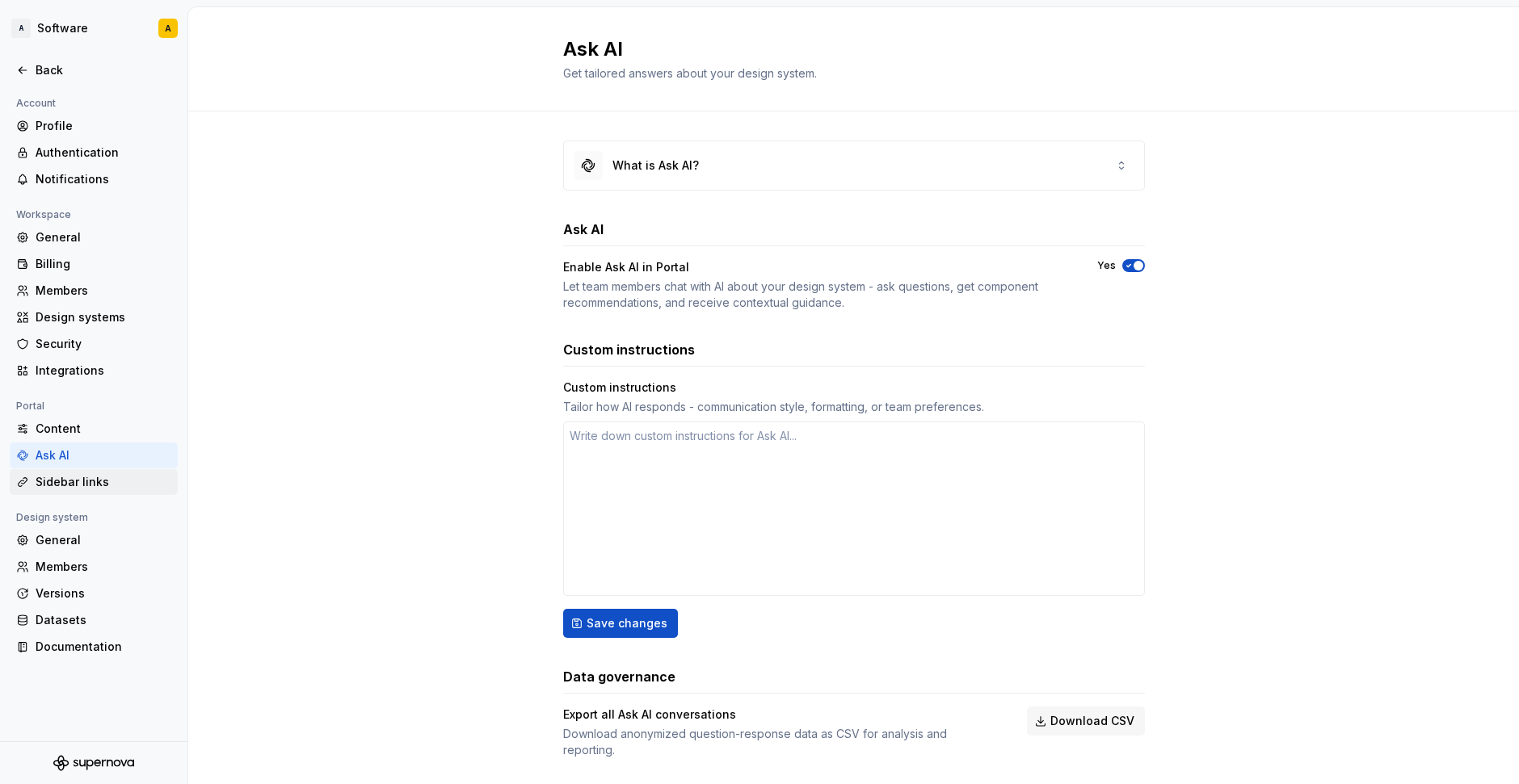
click at [70, 476] on div "Sidebar links" at bounding box center [104, 482] width 136 height 16
type textarea "*"
